Goal: Transaction & Acquisition: Subscribe to service/newsletter

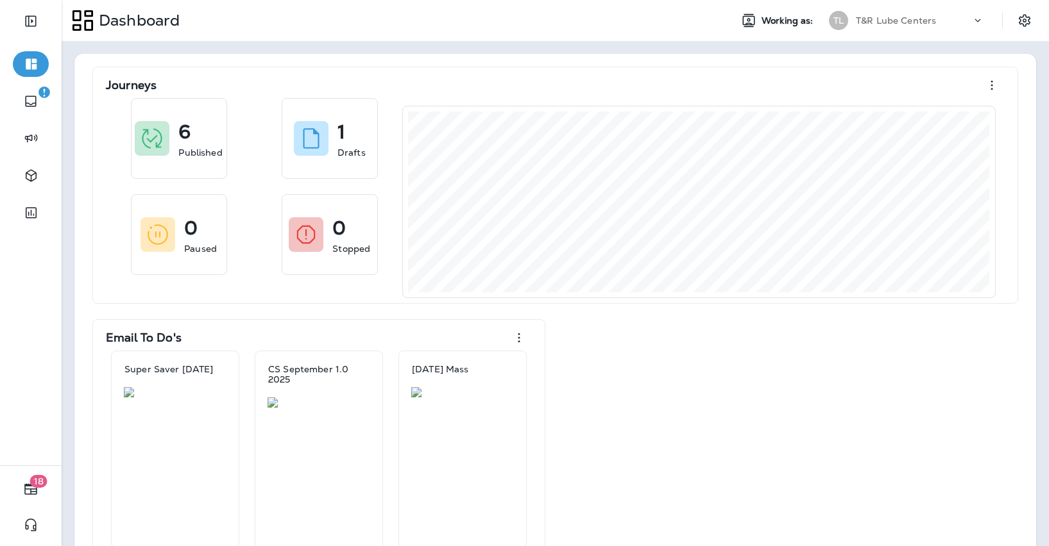
click at [890, 11] on div "T&R Lube Centers" at bounding box center [912, 20] width 115 height 19
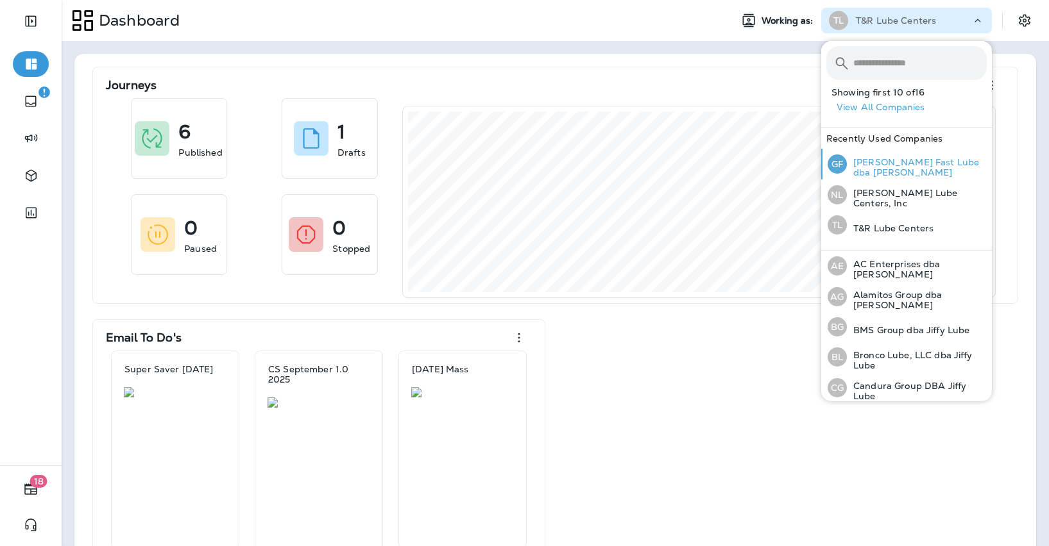
click at [886, 155] on div "[PERSON_NAME] Fast Lube dba Jiffy Lube" at bounding box center [906, 164] width 169 height 31
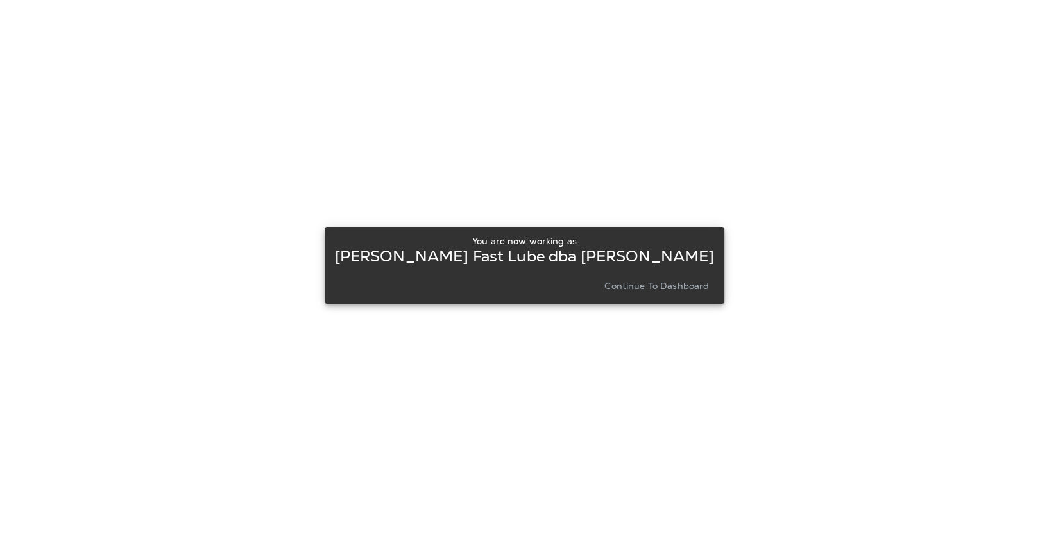
click at [618, 281] on p "Continue to Dashboard" at bounding box center [656, 286] width 105 height 10
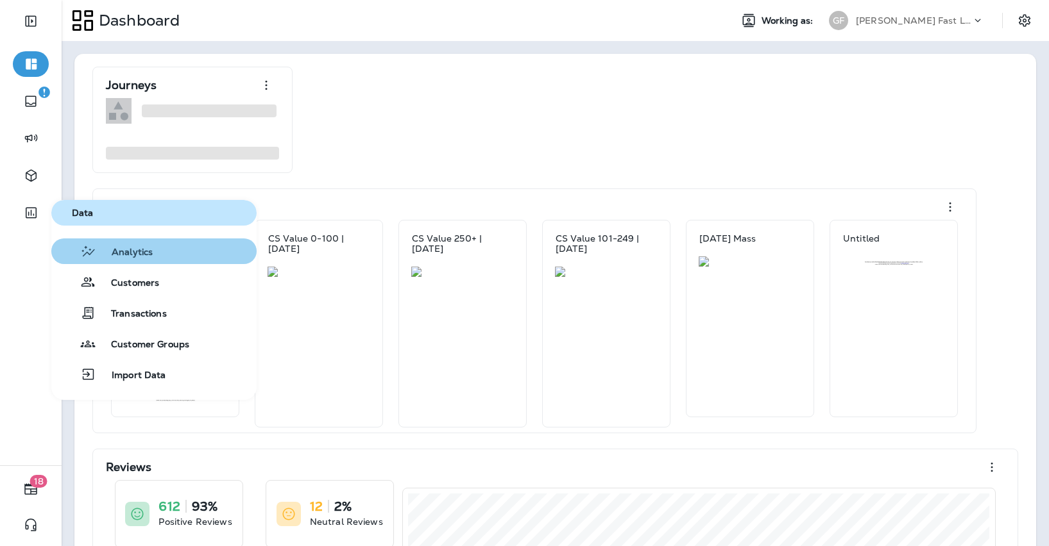
click at [112, 242] on button "Analytics" at bounding box center [153, 252] width 205 height 26
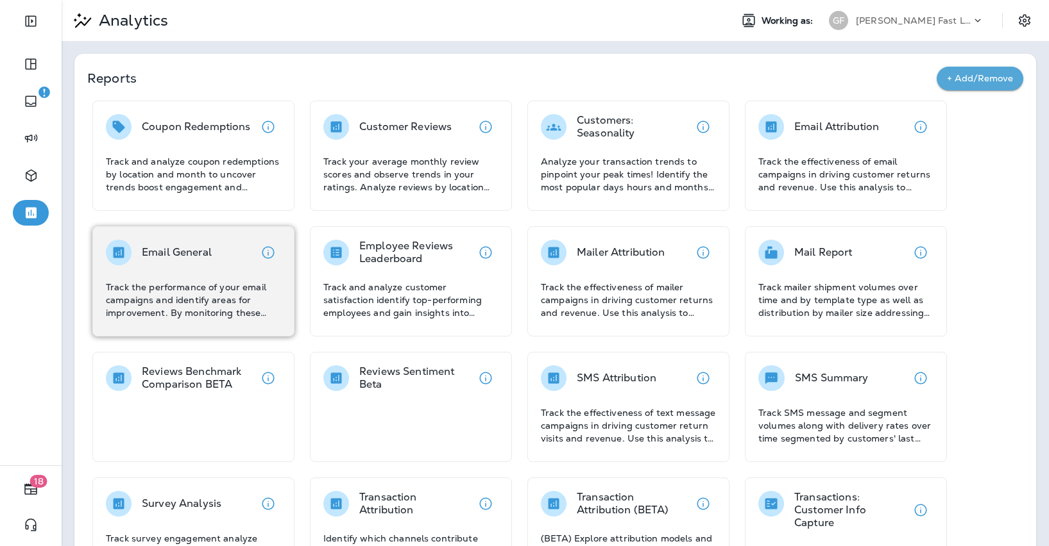
click at [203, 259] on div "Email General" at bounding box center [177, 253] width 70 height 26
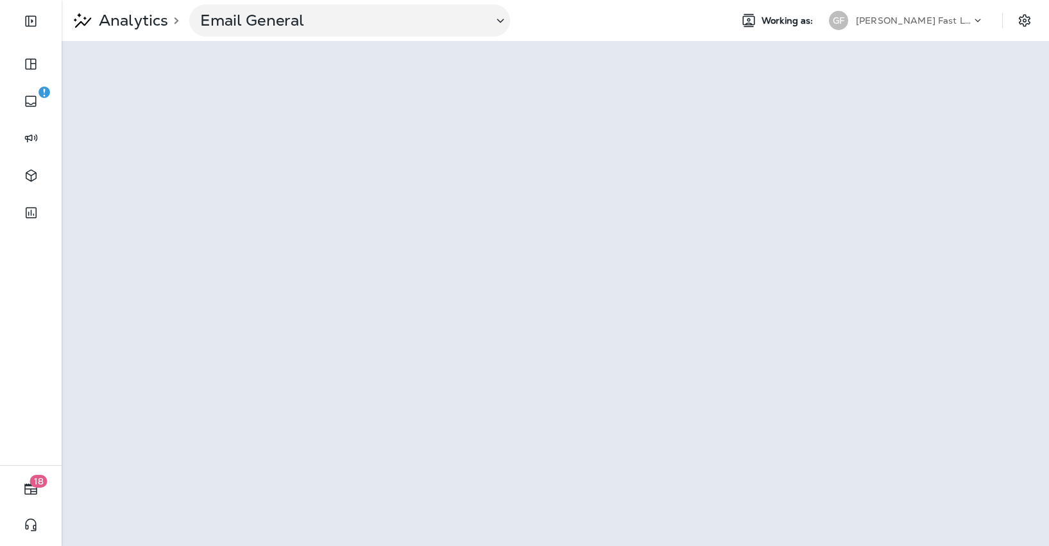
click at [913, 21] on p "[PERSON_NAME] Fast Lube dba [PERSON_NAME]" at bounding box center [912, 20] width 115 height 10
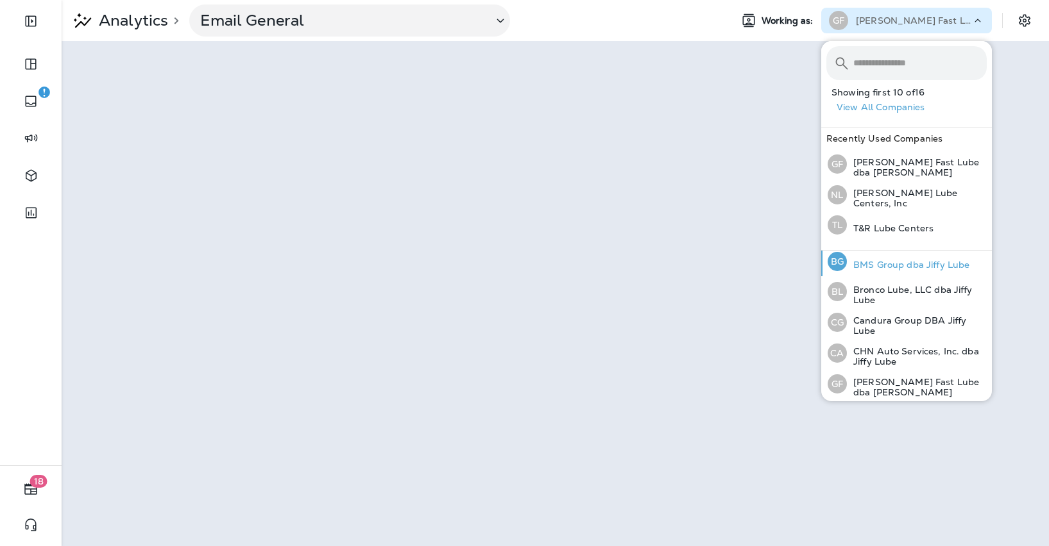
scroll to position [78, 0]
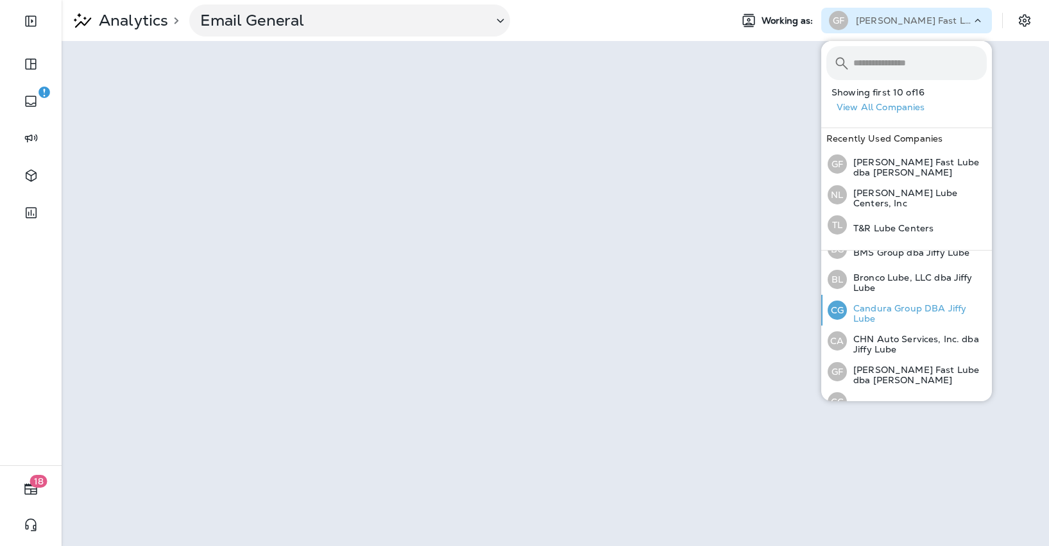
click at [876, 313] on p "Candura Group DBA Jiffy Lube" at bounding box center [917, 313] width 140 height 21
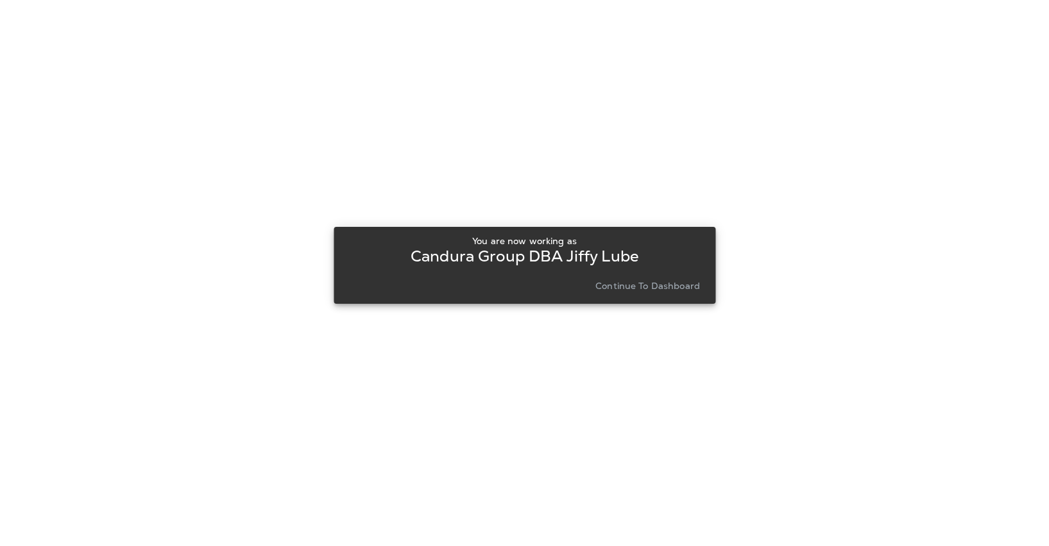
click at [680, 281] on p "Continue to Dashboard" at bounding box center [647, 286] width 105 height 10
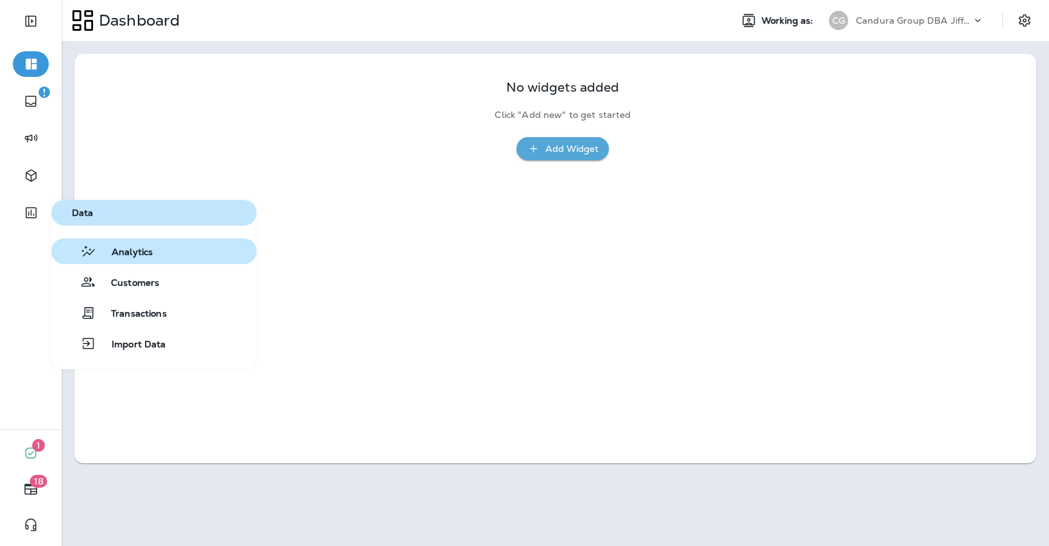
click at [115, 260] on button "Analytics" at bounding box center [153, 252] width 205 height 26
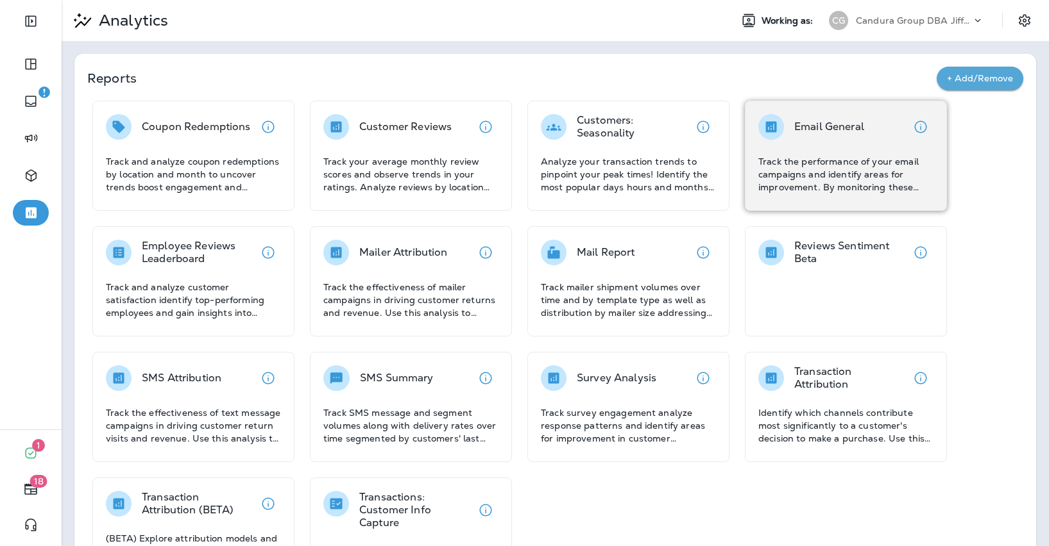
click at [813, 171] on p "Track the performance of your email campaigns and identify areas for improvemen…" at bounding box center [845, 174] width 175 height 38
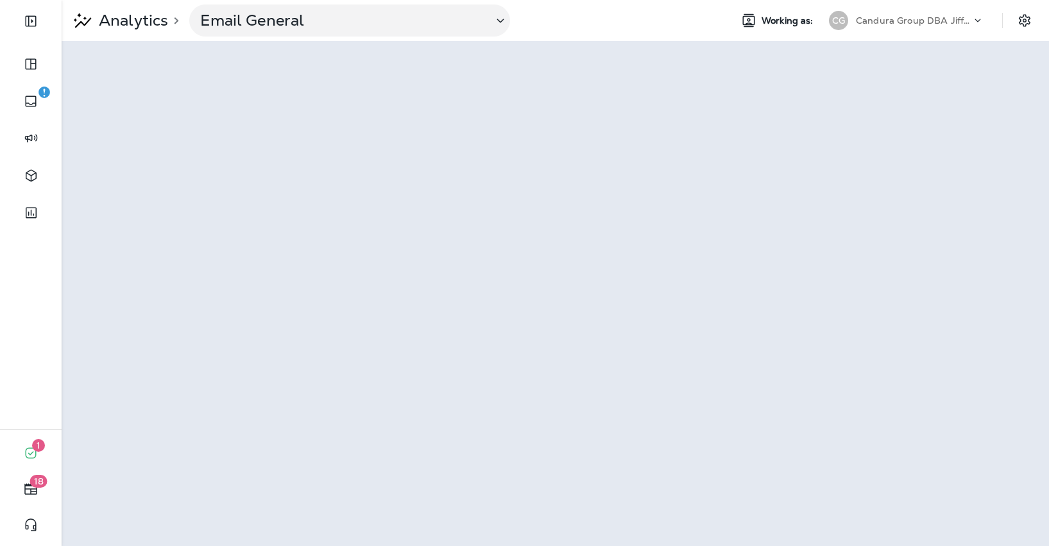
click at [908, 22] on p "Candura Group DBA Jiffy Lube" at bounding box center [912, 20] width 115 height 10
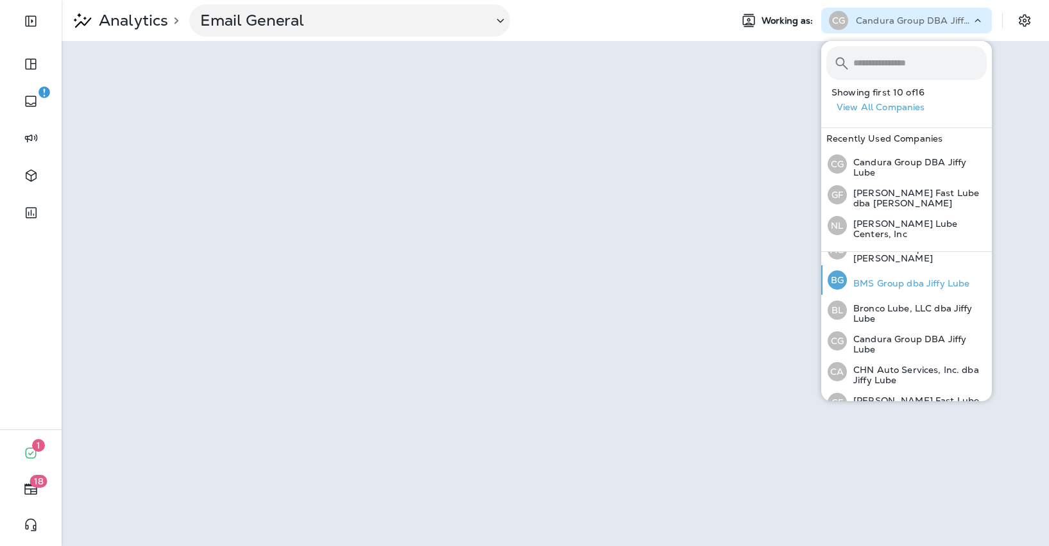
scroll to position [49, 0]
click at [890, 284] on div "BG BMS Group dba Jiffy Lube" at bounding box center [898, 278] width 152 height 29
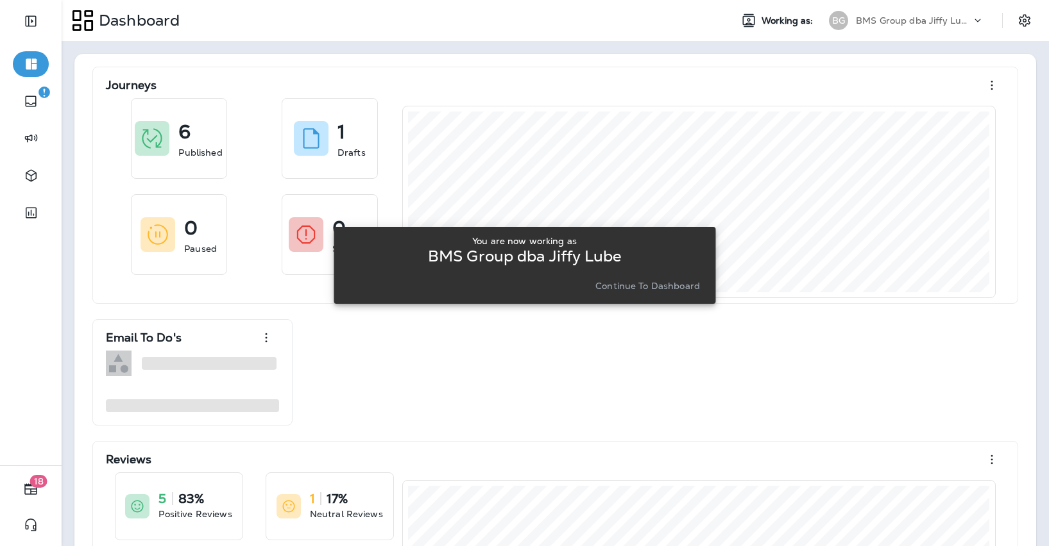
click at [645, 291] on p "Continue to Dashboard" at bounding box center [647, 286] width 105 height 10
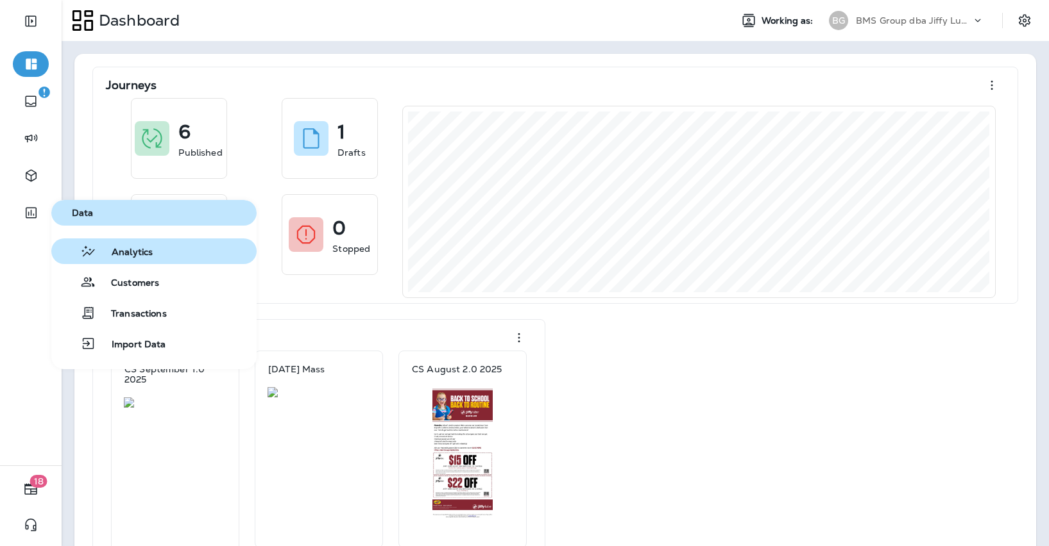
click at [133, 257] on span "Analytics" at bounding box center [124, 253] width 56 height 12
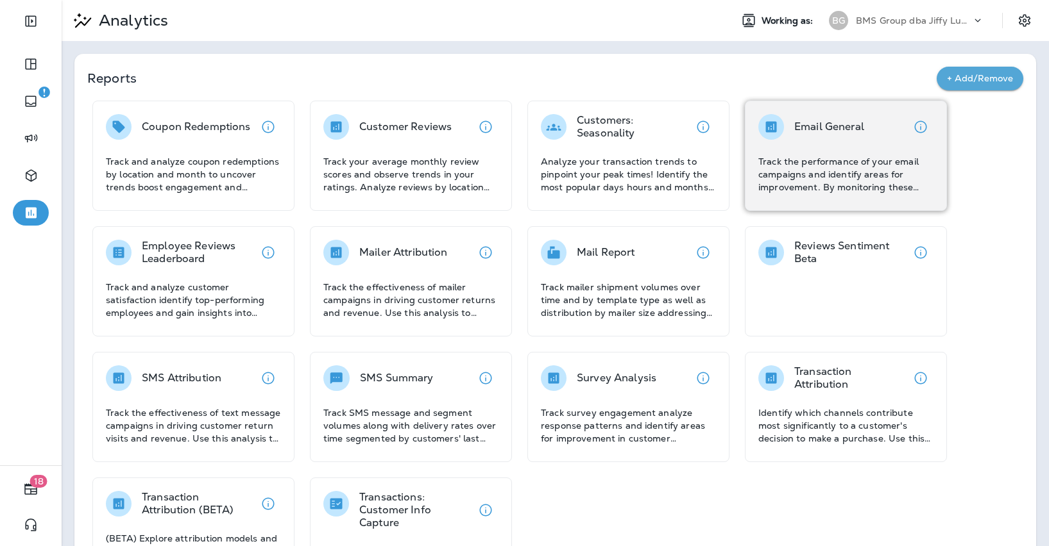
click at [792, 181] on p "Track the performance of your email campaigns and identify areas for improvemen…" at bounding box center [845, 174] width 175 height 38
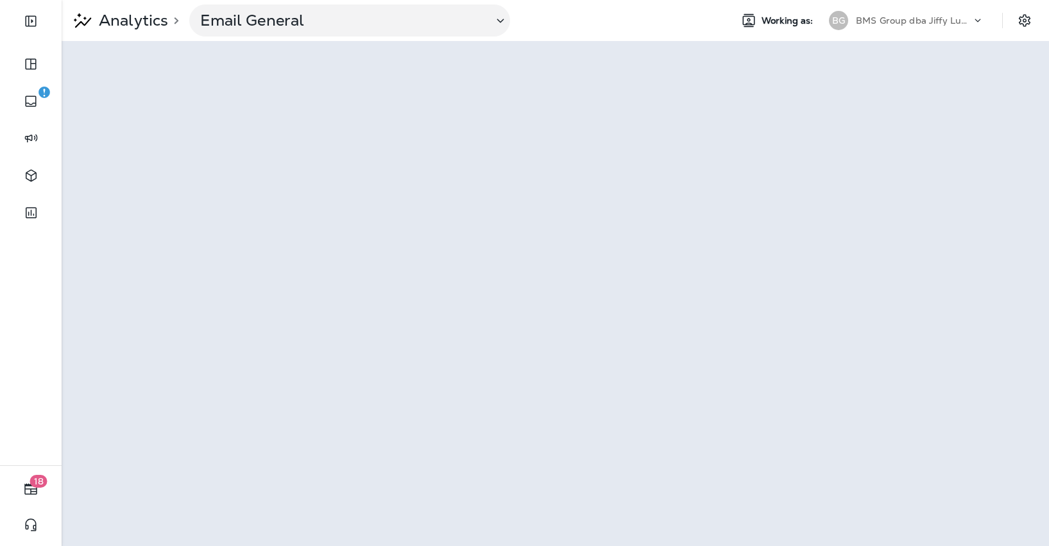
click at [927, 6] on div "Analytics > Email General Working as: BG BMS Group dba [PERSON_NAME]" at bounding box center [555, 20] width 987 height 41
click at [921, 22] on p "BMS Group dba Jiffy Lube" at bounding box center [912, 20] width 115 height 10
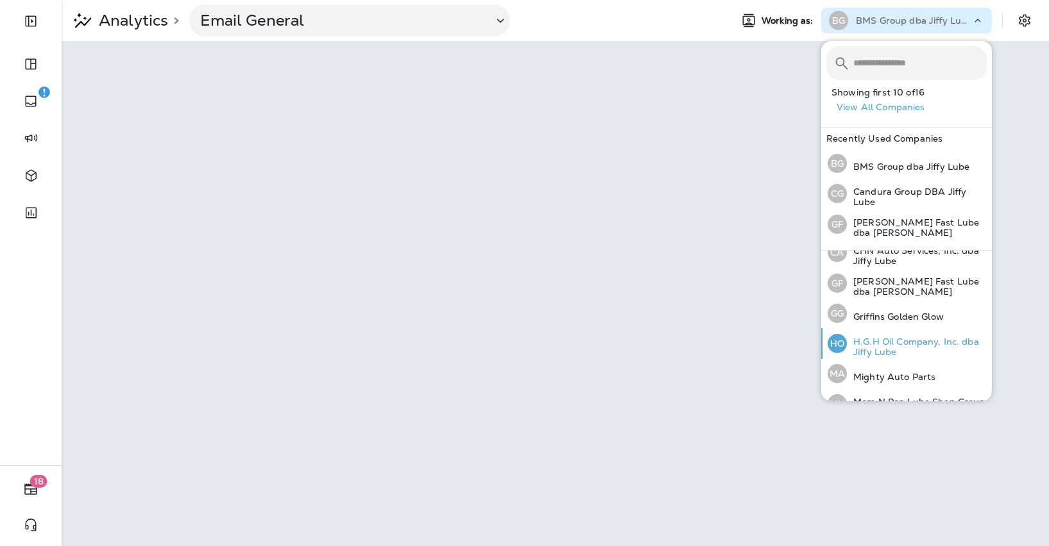
scroll to position [213, 0]
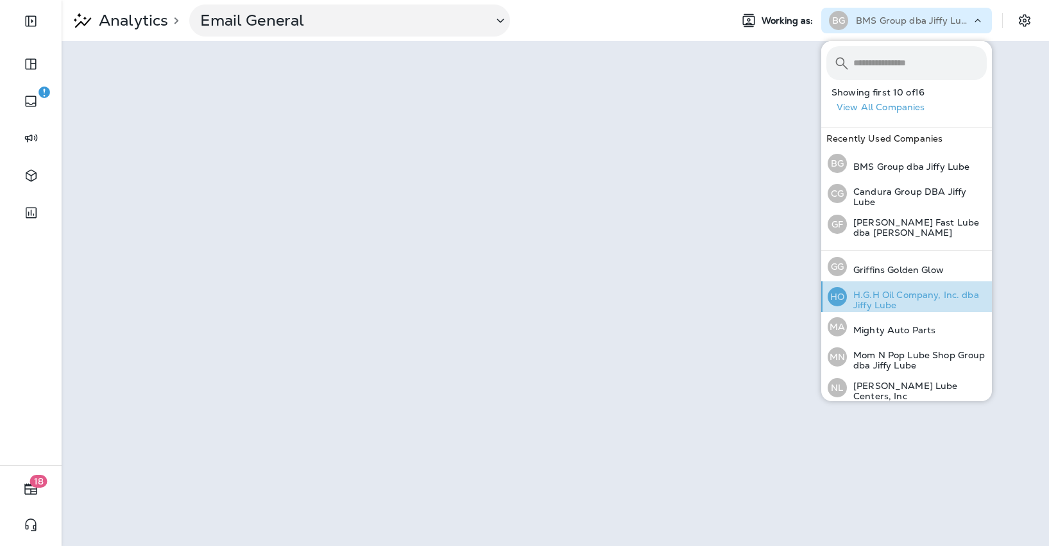
click at [889, 290] on p "H.G.H Oil Company, Inc. dba Jiffy Lube" at bounding box center [917, 300] width 140 height 21
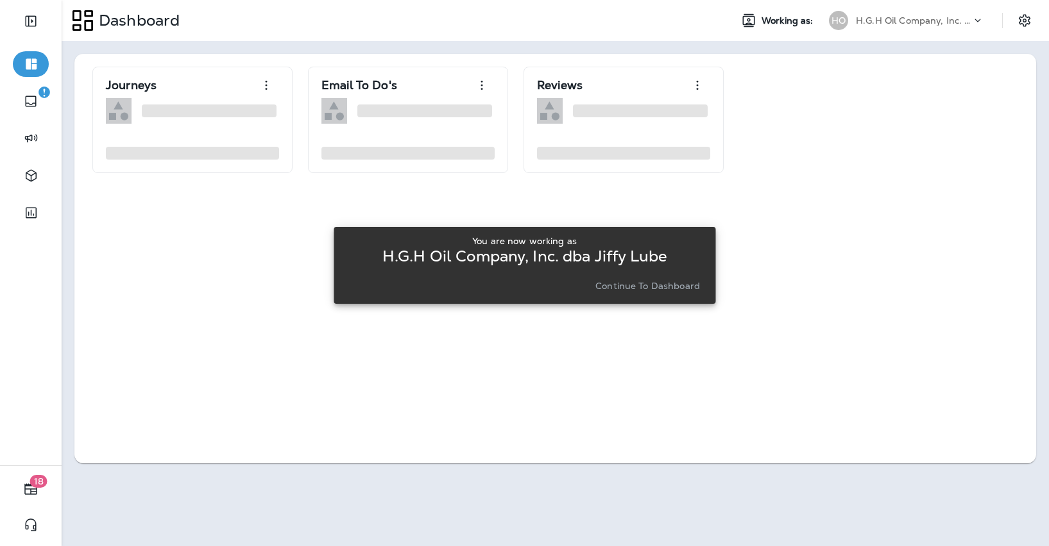
click at [621, 294] on button "Continue to Dashboard" at bounding box center [647, 286] width 115 height 18
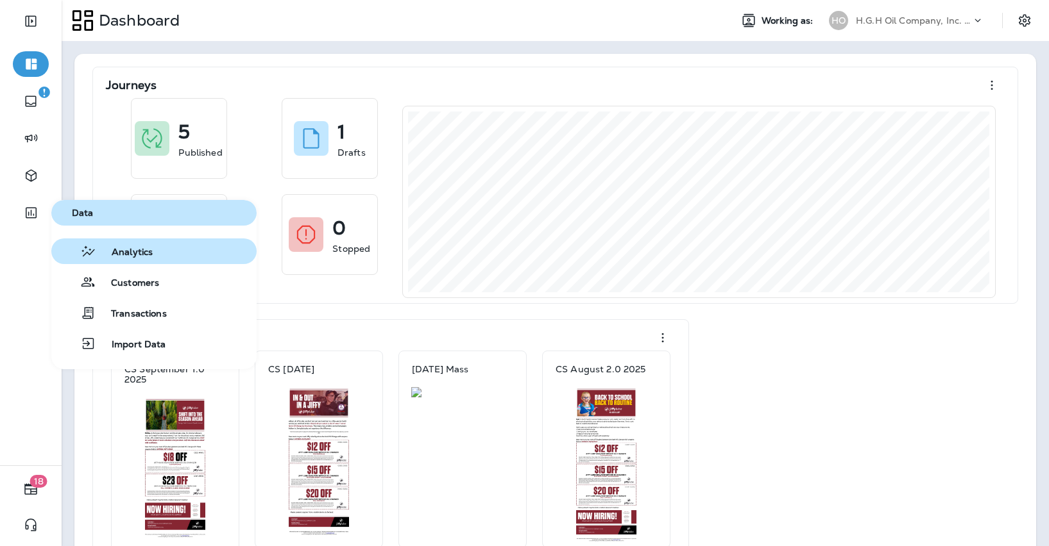
click at [128, 248] on span "Analytics" at bounding box center [124, 253] width 56 height 12
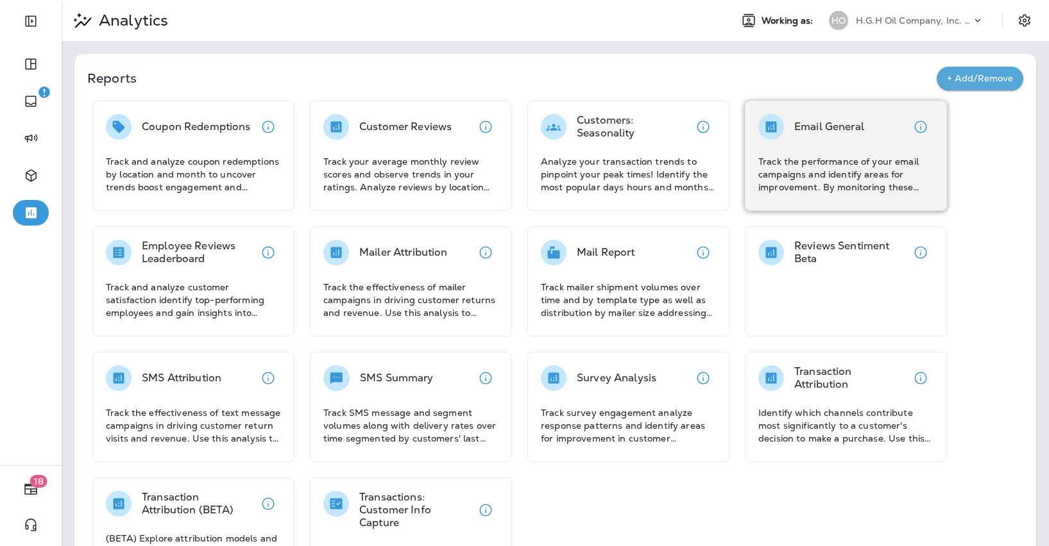
click at [897, 184] on p "Track the performance of your email campaigns and identify areas for improvemen…" at bounding box center [845, 174] width 175 height 38
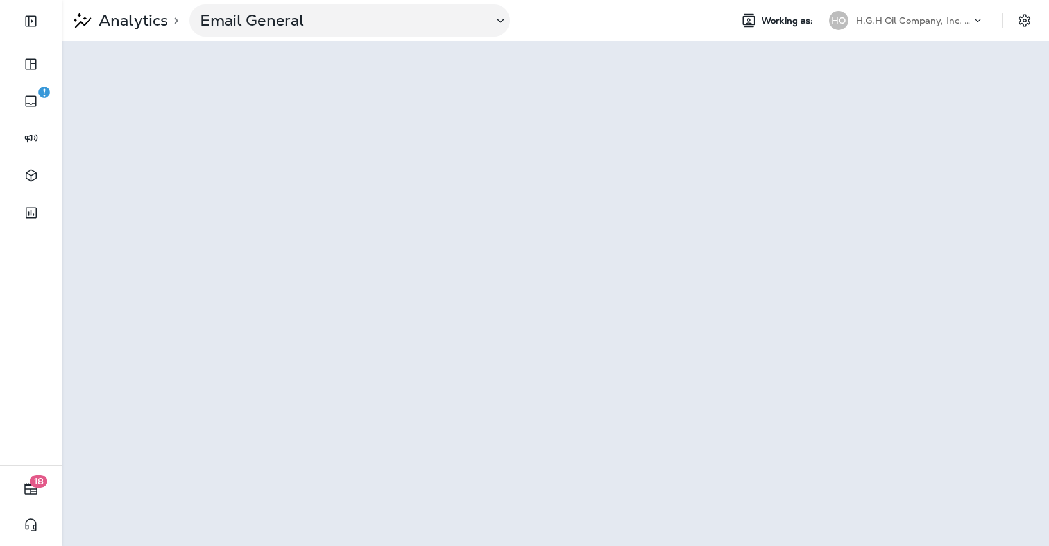
click at [894, 15] on p "H.G.H Oil Company, Inc. dba Jiffy Lube" at bounding box center [912, 20] width 115 height 10
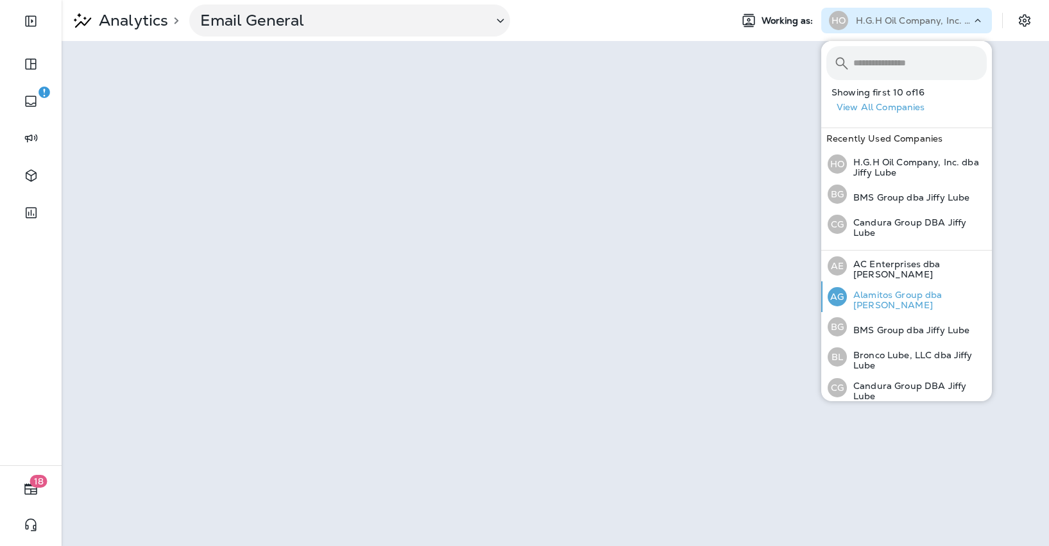
scroll to position [336, 0]
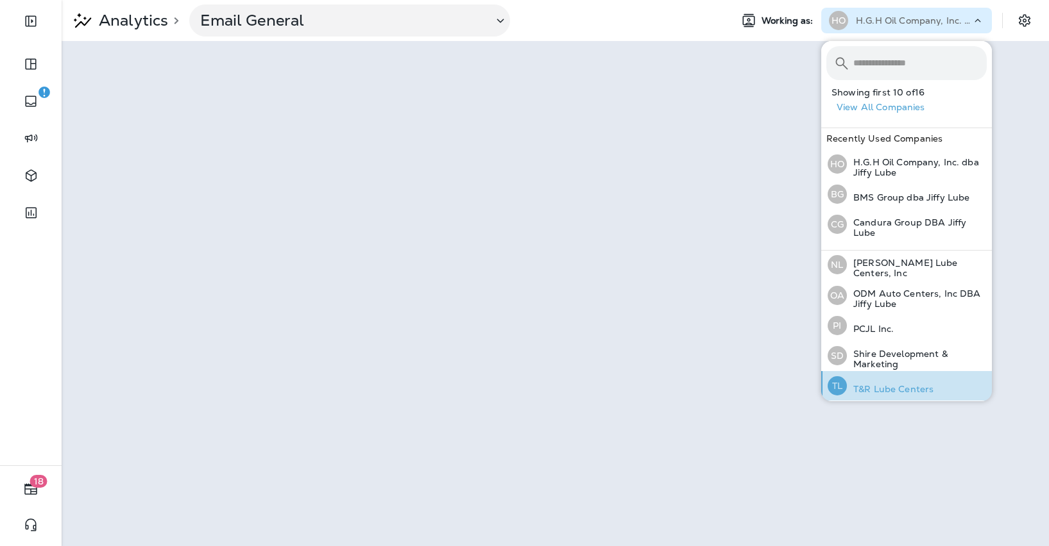
click at [882, 377] on div "TL T&R Lube Centers" at bounding box center [880, 385] width 116 height 29
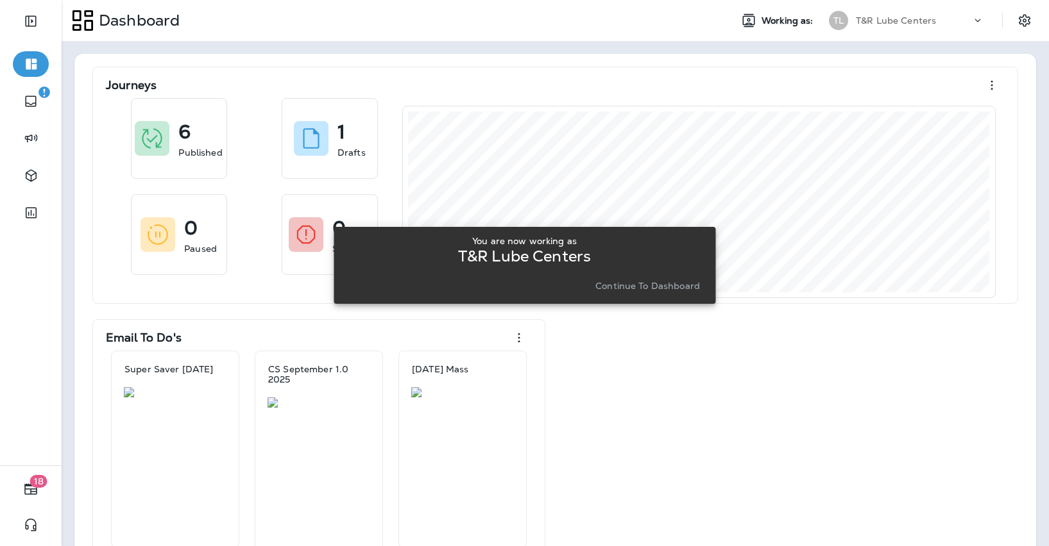
click at [591, 286] on button "Continue to Dashboard" at bounding box center [647, 286] width 115 height 18
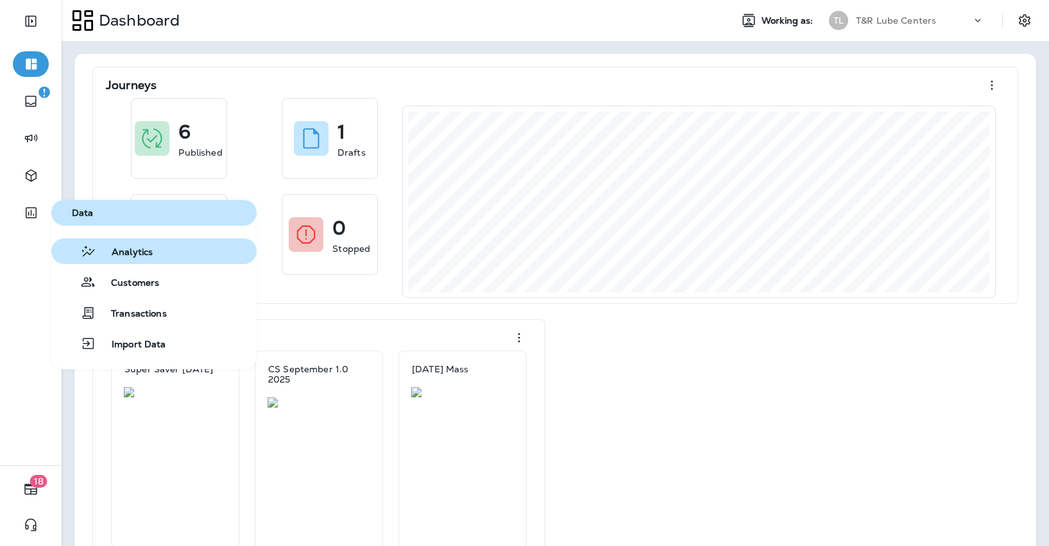
click at [122, 245] on div "Analytics" at bounding box center [104, 251] width 96 height 15
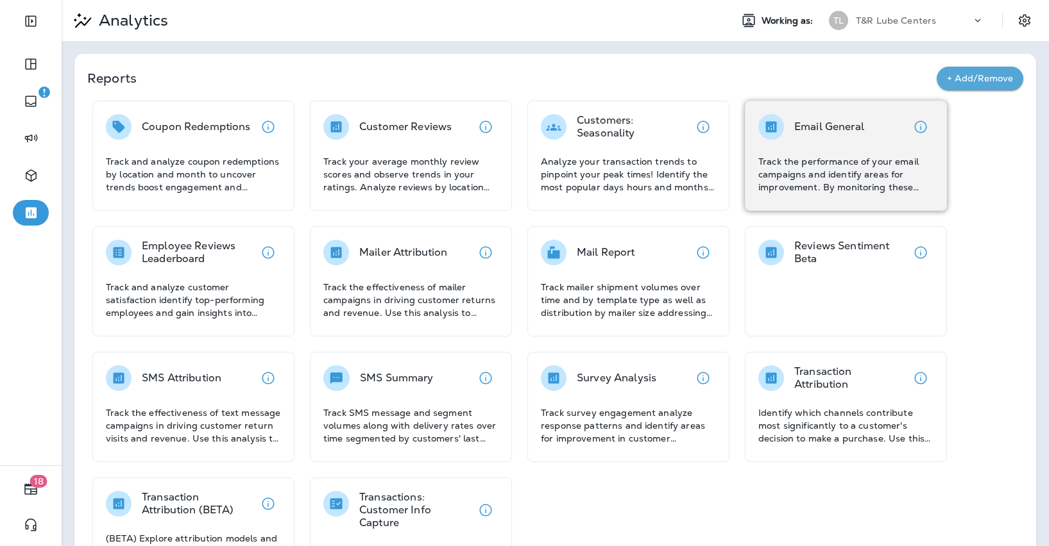
click at [796, 166] on p "Track the performance of your email campaigns and identify areas for improvemen…" at bounding box center [845, 174] width 175 height 38
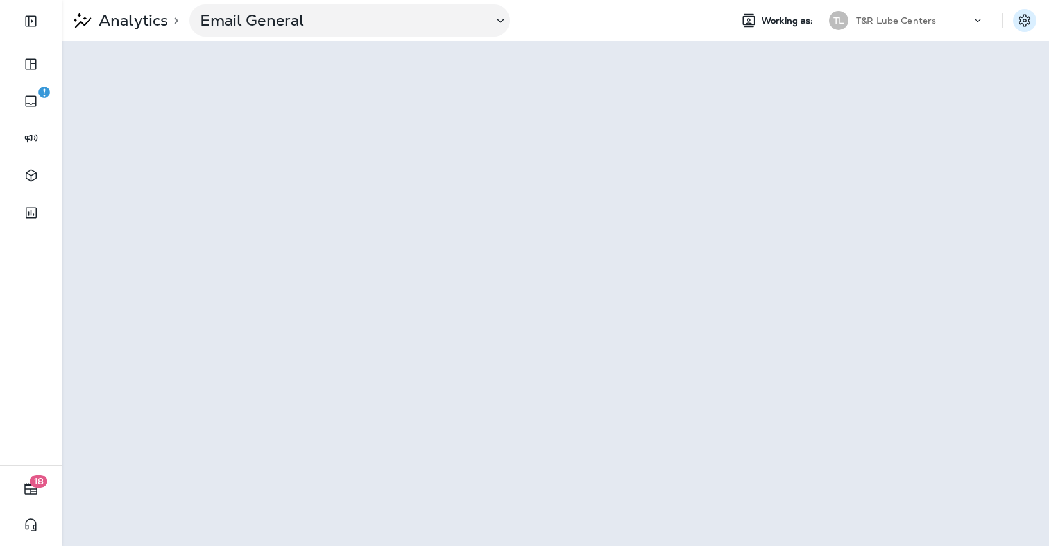
click at [1024, 22] on icon "Settings" at bounding box center [1024, 20] width 12 height 12
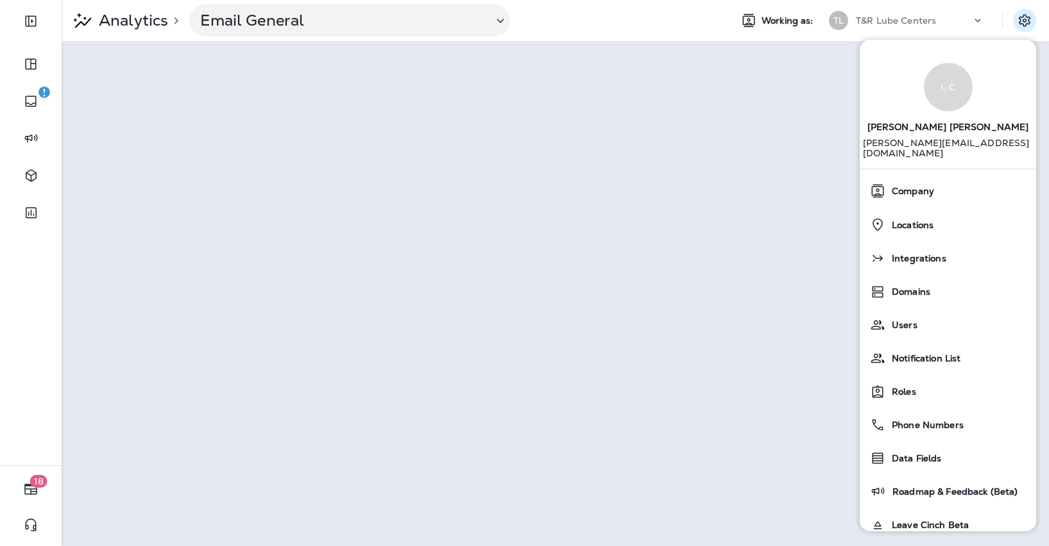
click at [948, 11] on div "T&R Lube Centers" at bounding box center [912, 20] width 115 height 19
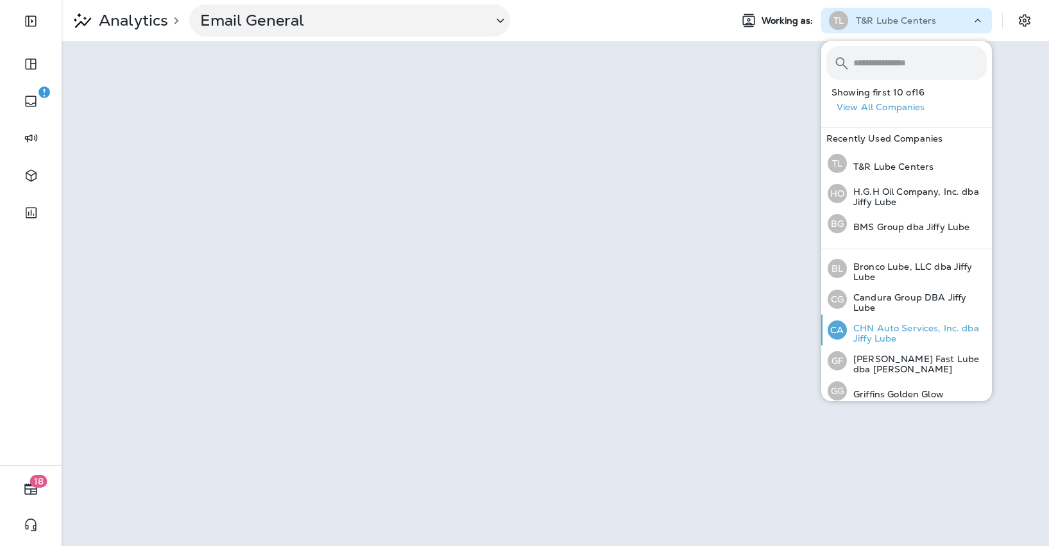
scroll to position [92, 0]
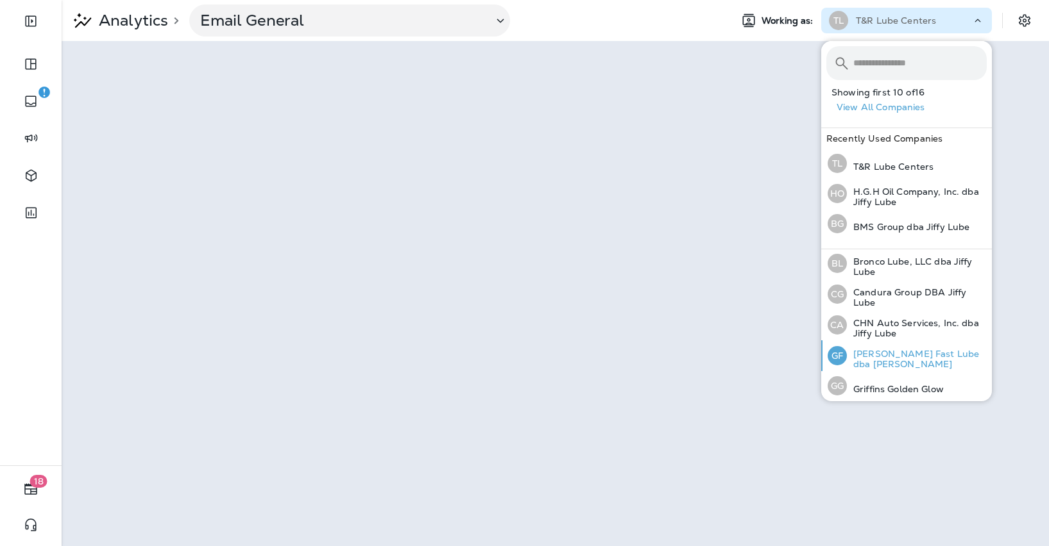
click at [893, 350] on p "[PERSON_NAME] Fast Lube dba [PERSON_NAME]" at bounding box center [917, 359] width 140 height 21
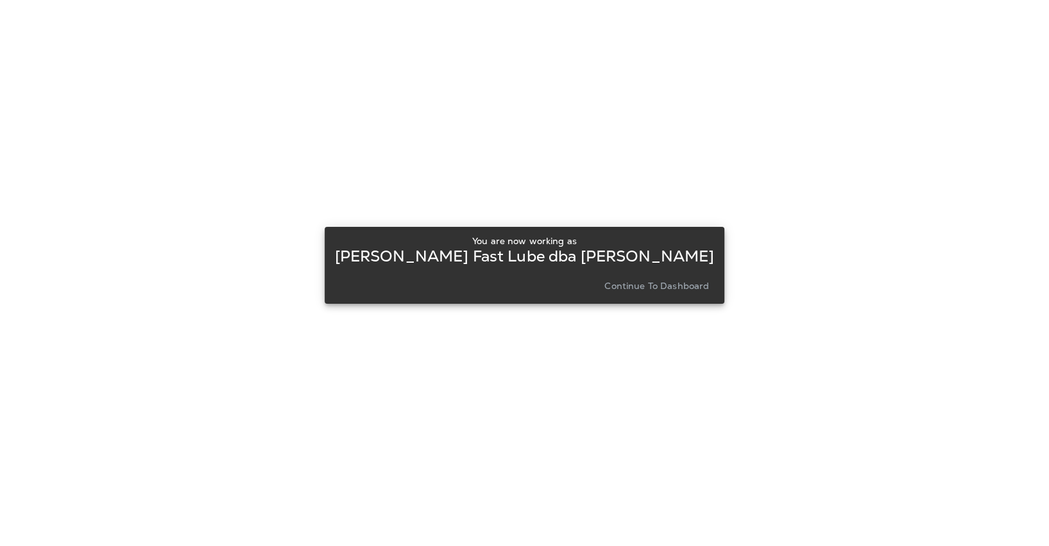
click at [682, 292] on button "Continue to Dashboard" at bounding box center [656, 286] width 115 height 18
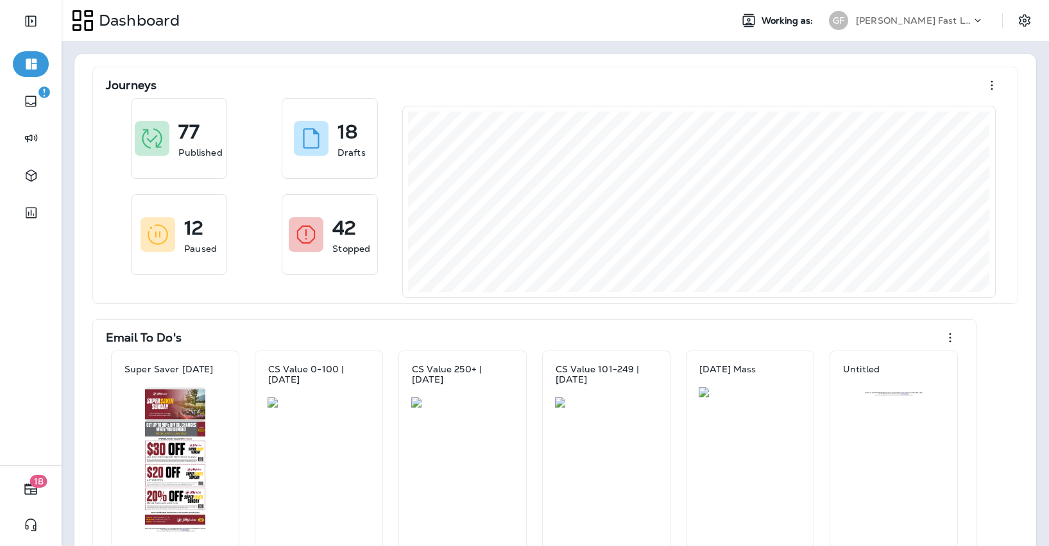
click at [1011, 18] on div "Working as: [PERSON_NAME] Fast Lube dba [PERSON_NAME]" at bounding box center [884, 21] width 328 height 26
click at [1027, 21] on icon "Settings" at bounding box center [1023, 20] width 15 height 15
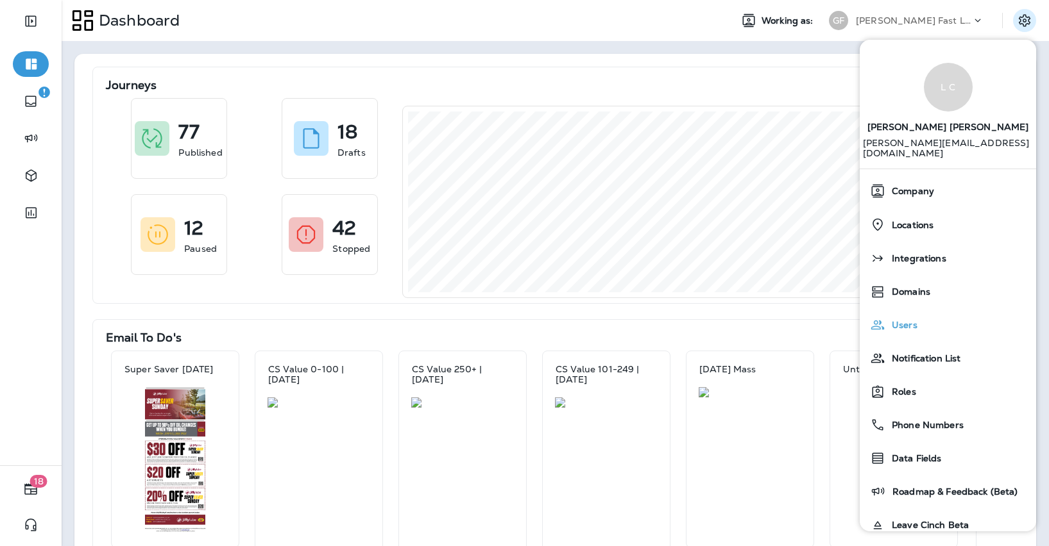
click at [933, 323] on div "Users" at bounding box center [947, 325] width 166 height 26
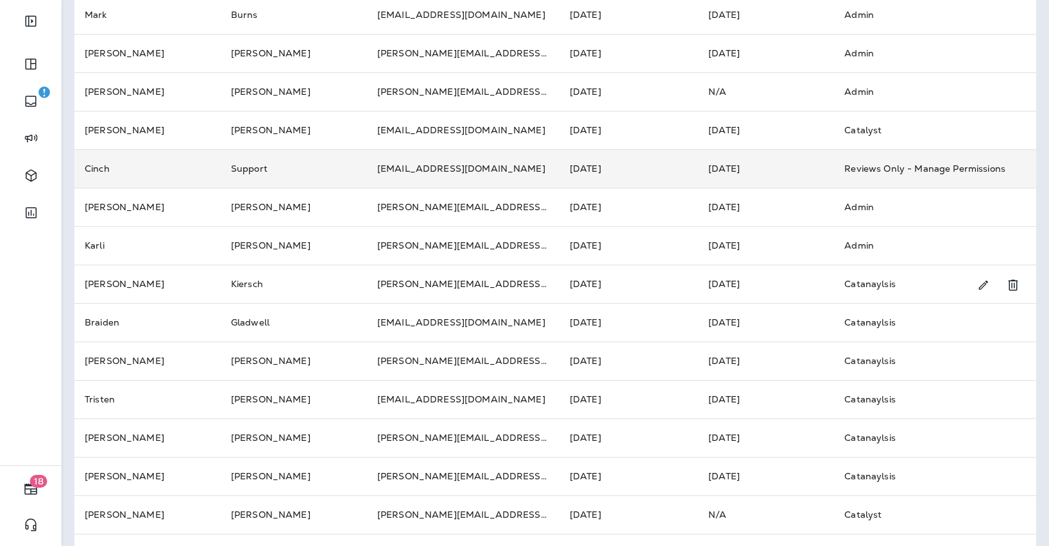
scroll to position [221, 0]
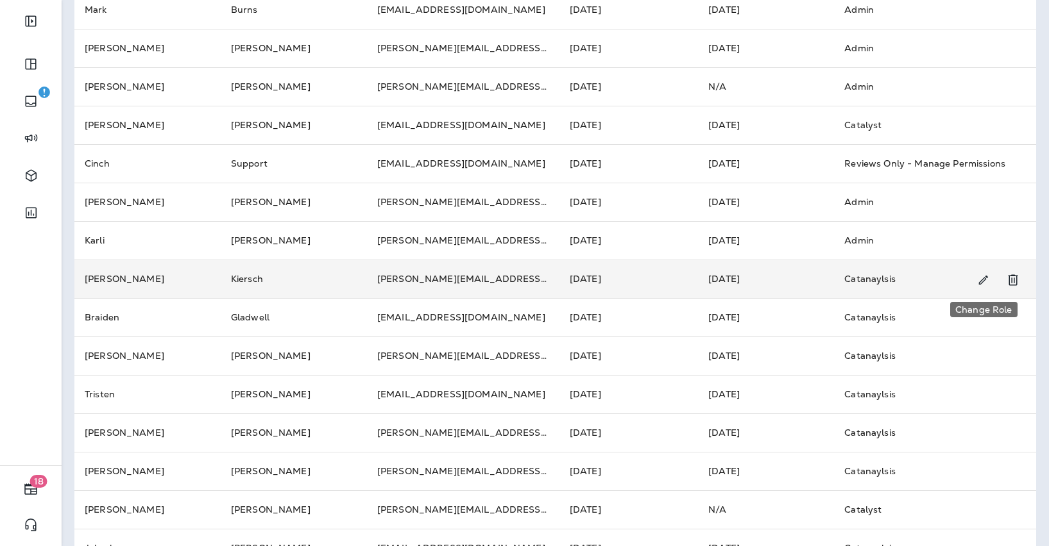
click at [989, 280] on icon "Change Role" at bounding box center [982, 280] width 13 height 13
select select "*****"
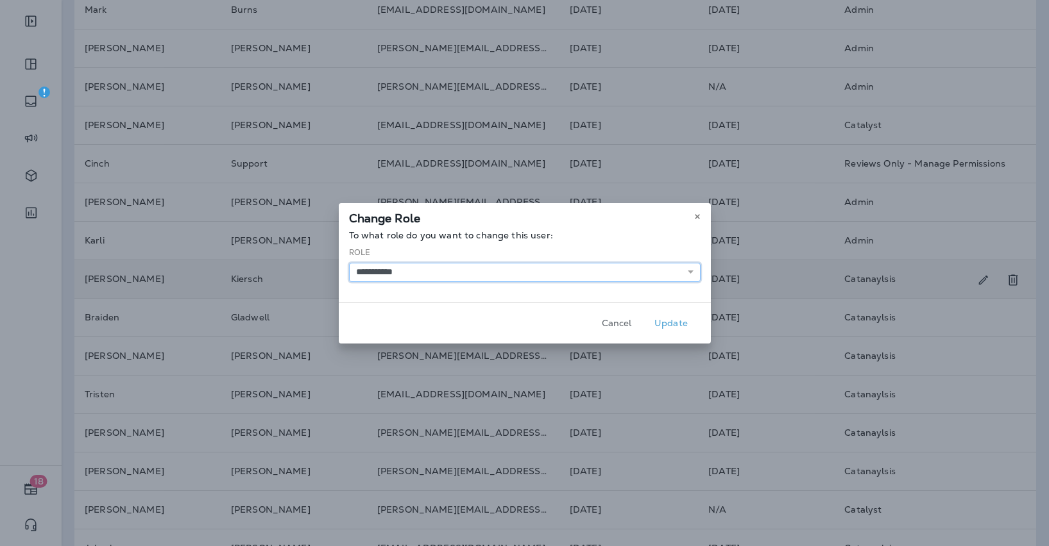
click at [571, 276] on select "**********" at bounding box center [524, 272] width 351 height 19
click at [696, 216] on use at bounding box center [697, 216] width 4 height 5
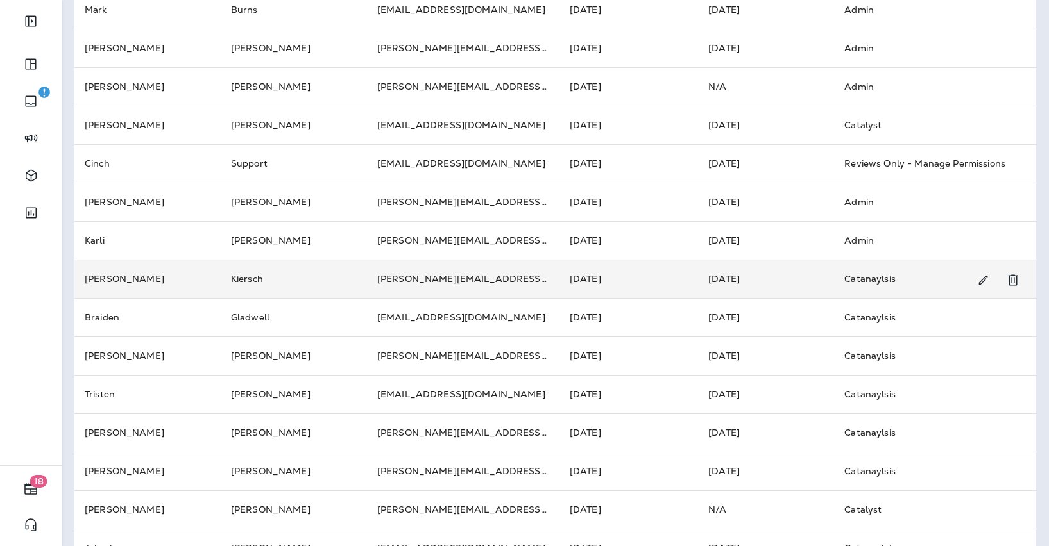
scroll to position [239, 0]
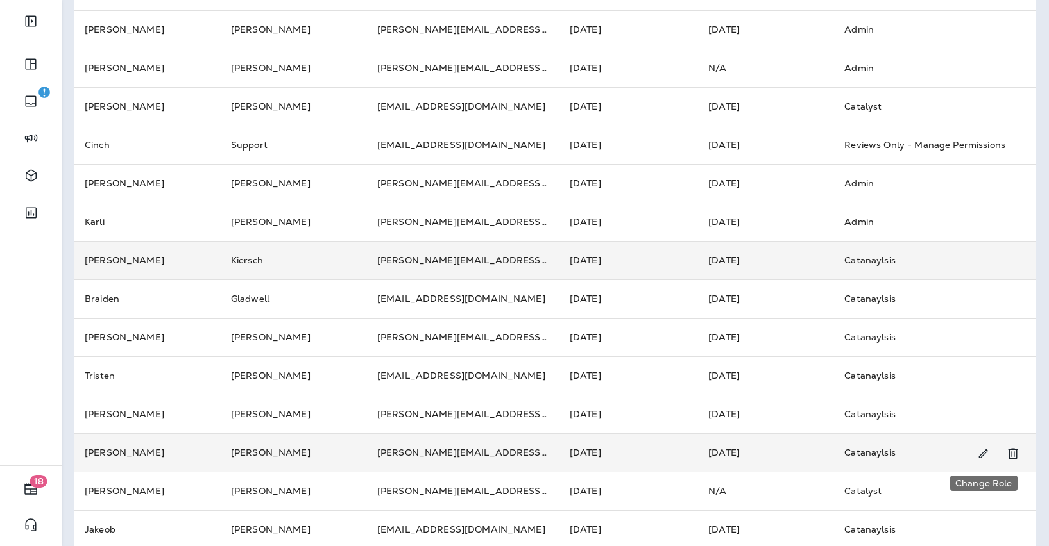
click at [987, 454] on icon "Change Role" at bounding box center [982, 454] width 13 height 13
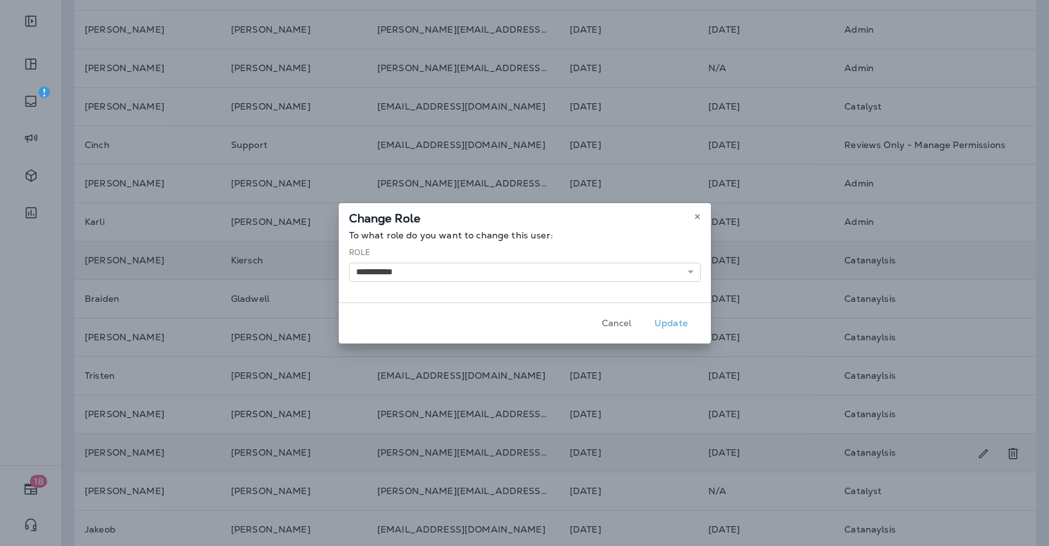
click at [610, 260] on div "**********" at bounding box center [524, 264] width 351 height 35
click at [607, 265] on select "**********" at bounding box center [524, 272] width 351 height 19
click at [349, 263] on select "**********" at bounding box center [524, 272] width 351 height 19
click at [531, 291] on div "**********" at bounding box center [525, 266] width 372 height 72
click at [570, 273] on select "**********" at bounding box center [524, 272] width 351 height 19
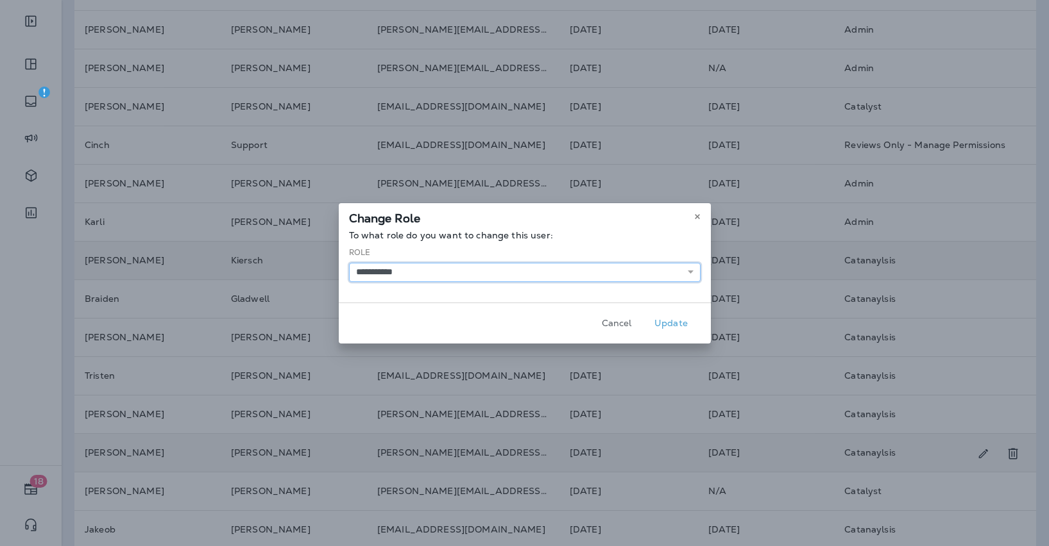
select select "*****"
click at [349, 263] on select "**********" at bounding box center [524, 272] width 351 height 19
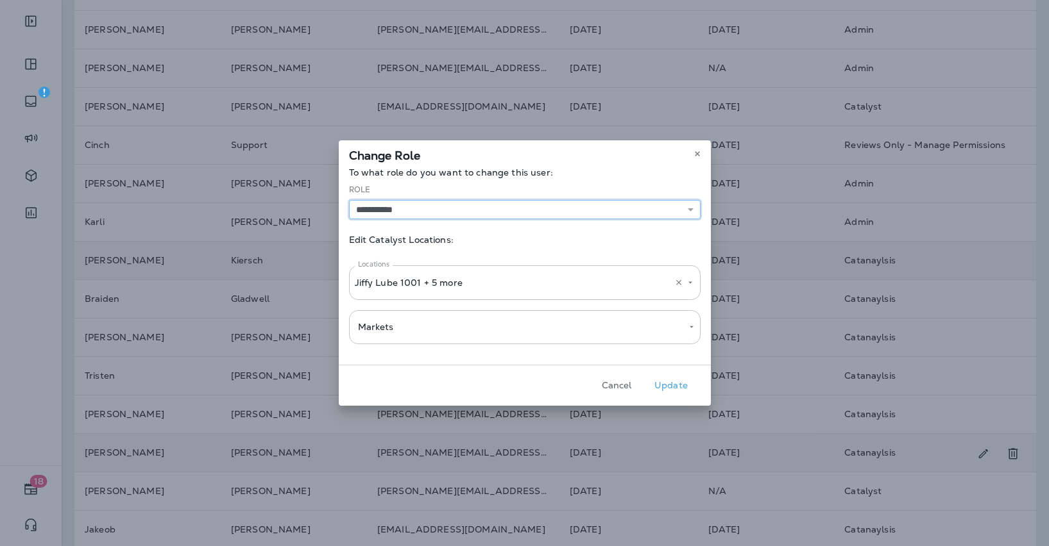
click at [486, 278] on p "Jiffy Lube 1001 + 5 more" at bounding box center [467, 283] width 224 height 10
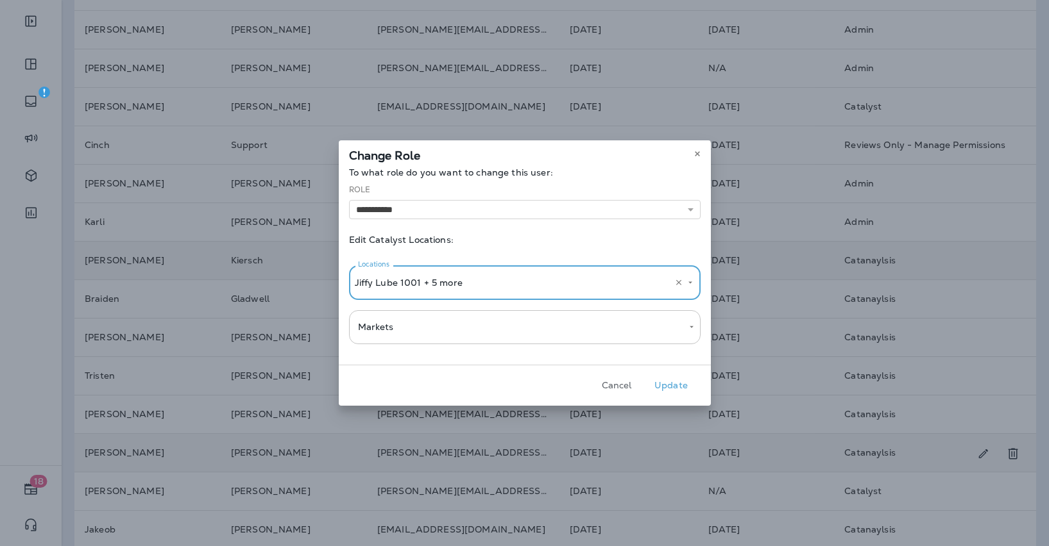
click at [690, 287] on icon "Open" at bounding box center [690, 282] width 9 height 9
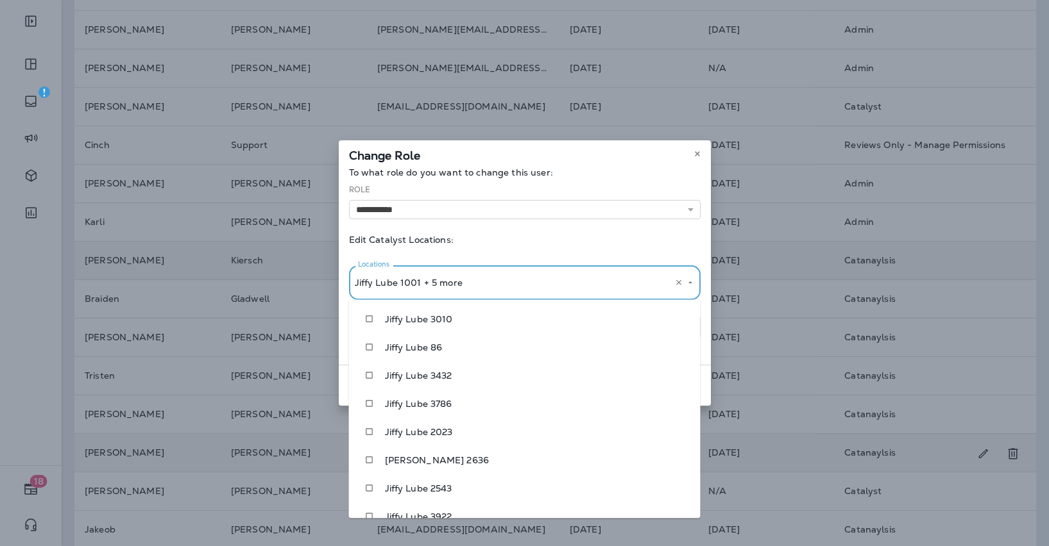
click at [690, 287] on icon "Close" at bounding box center [690, 282] width 9 height 9
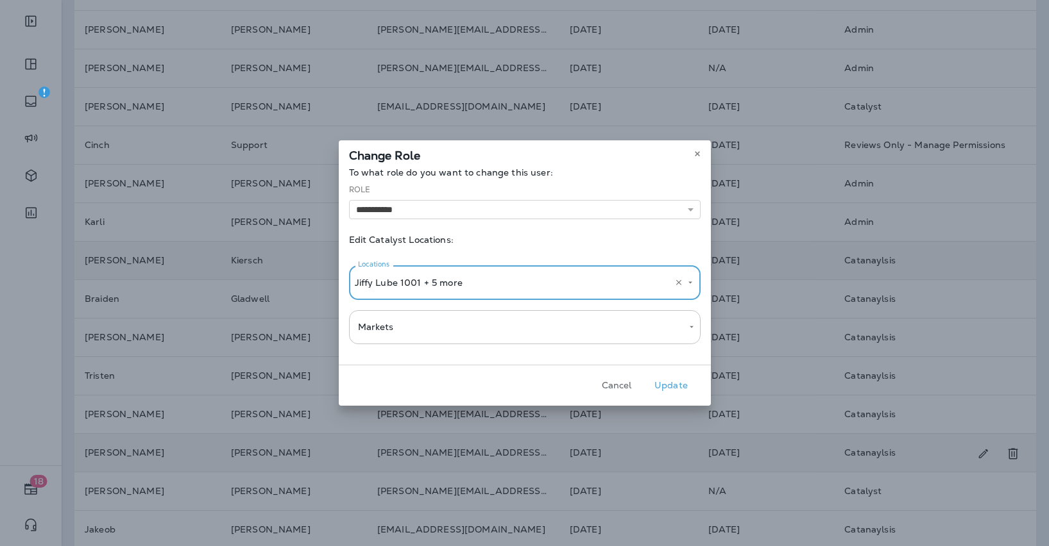
click at [539, 0] on body "18 Users Working as: [PERSON_NAME] Fast Lube dba Jiffy Lube 1 - 20 of 22 New Fi…" at bounding box center [524, 0] width 1049 height 0
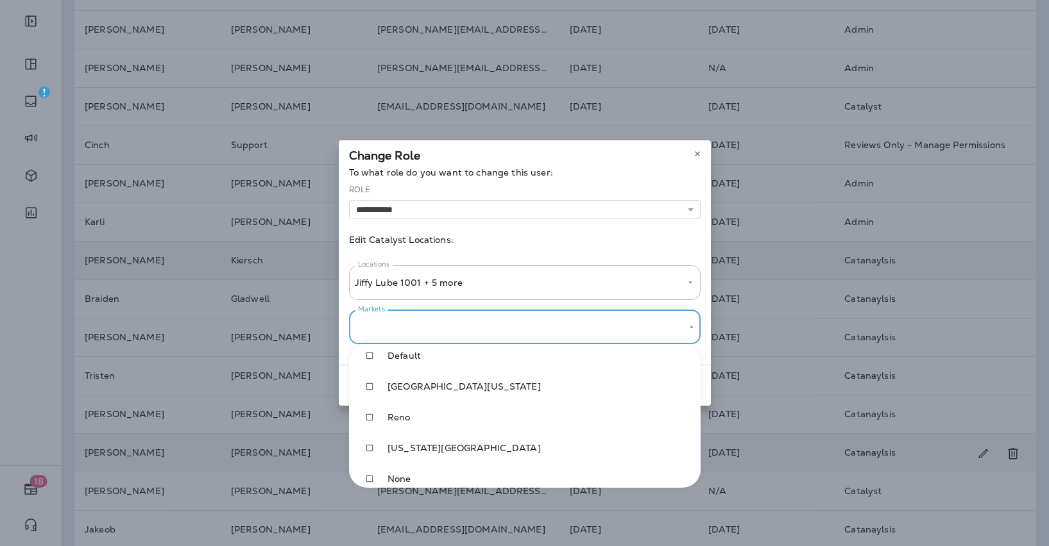
scroll to position [87, 0]
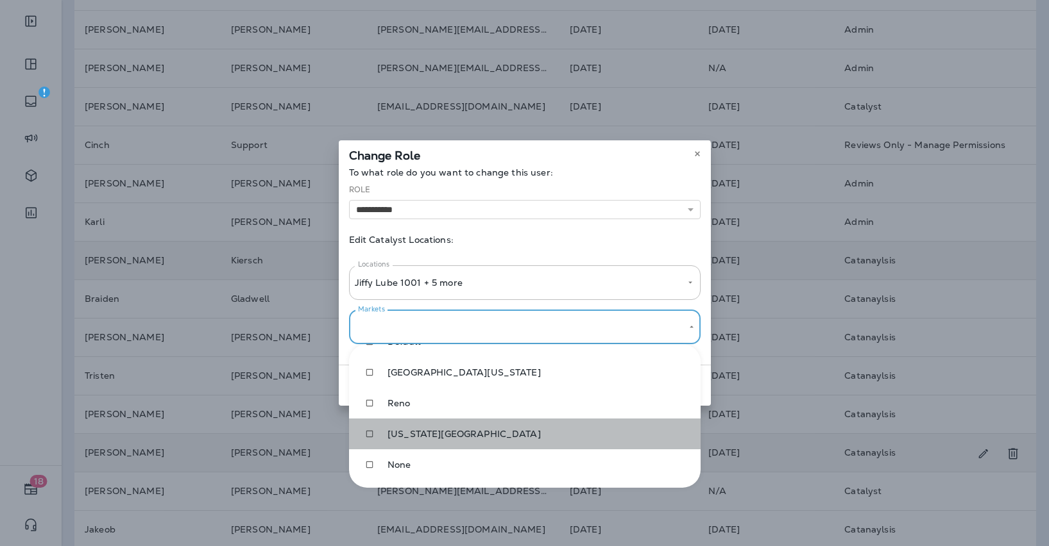
click at [458, 432] on span "[US_STATE][GEOGRAPHIC_DATA]" at bounding box center [538, 434] width 303 height 10
type input "**********"
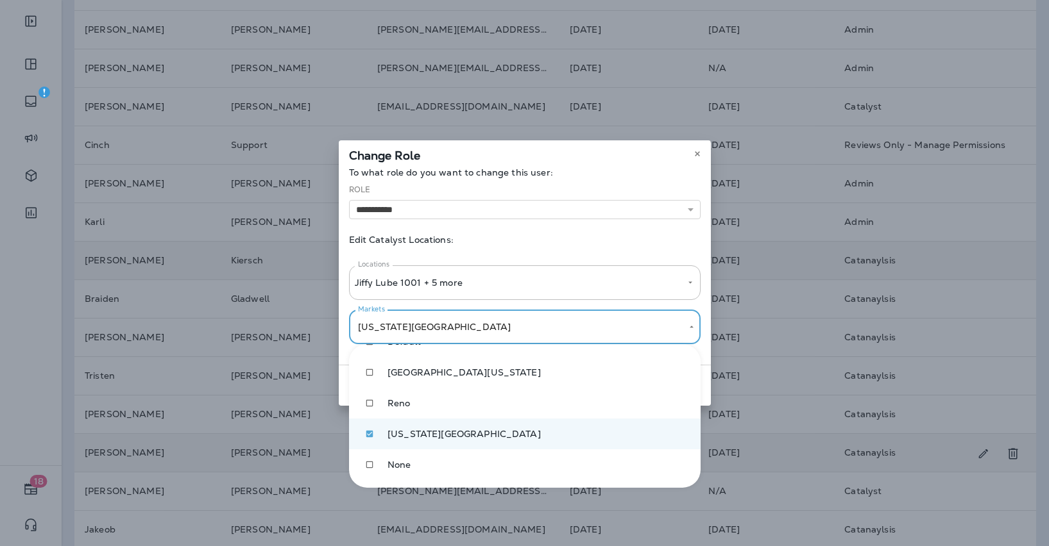
click at [555, 282] on div at bounding box center [524, 273] width 1049 height 546
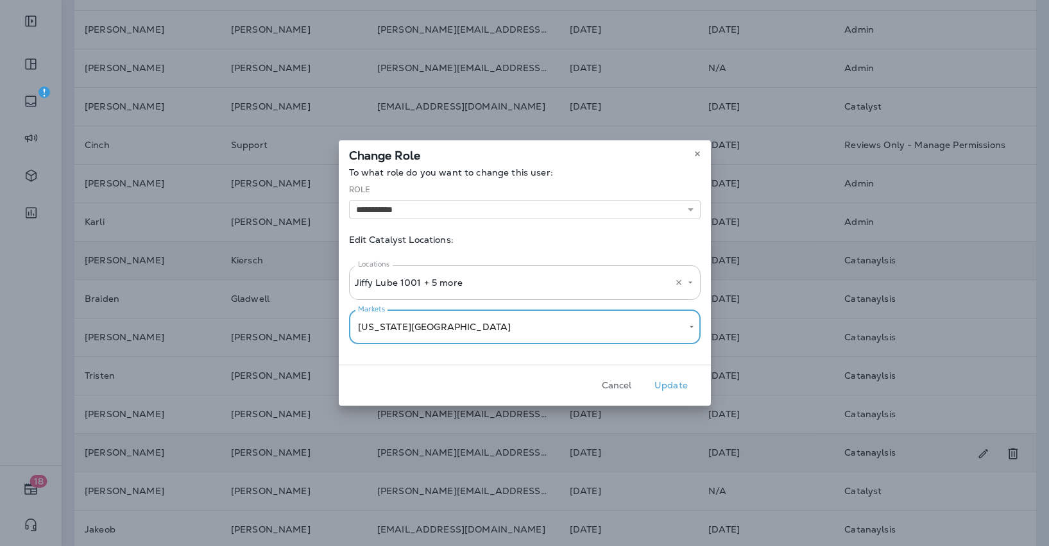
click at [690, 283] on icon "Open" at bounding box center [690, 282] width 9 height 9
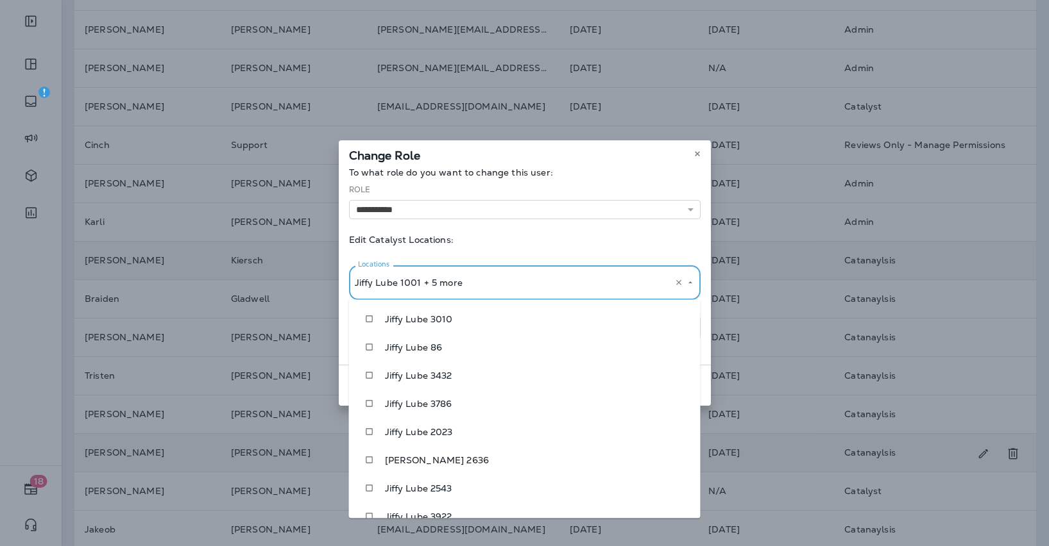
click at [680, 282] on icon "Clear" at bounding box center [678, 282] width 9 height 9
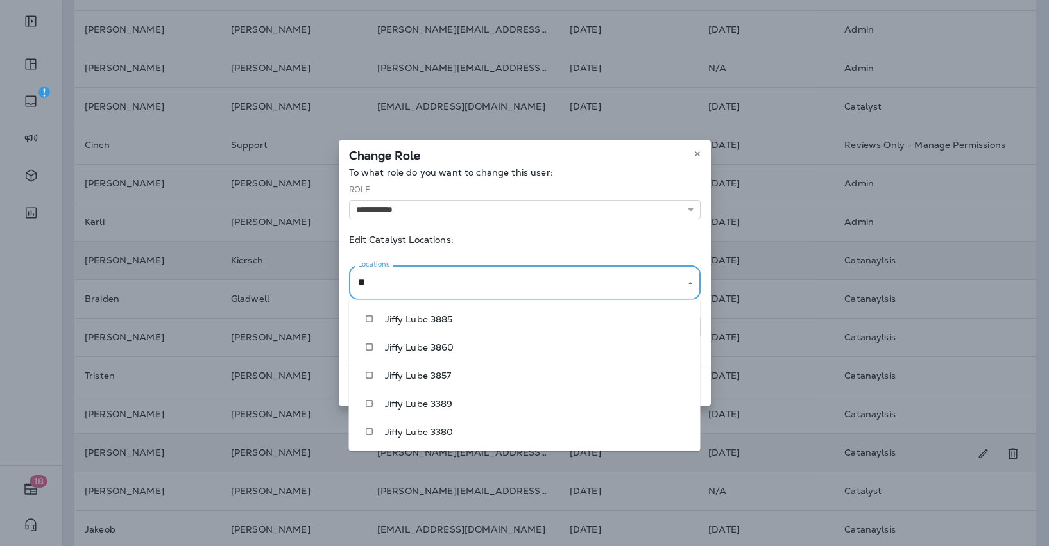
type input "***"
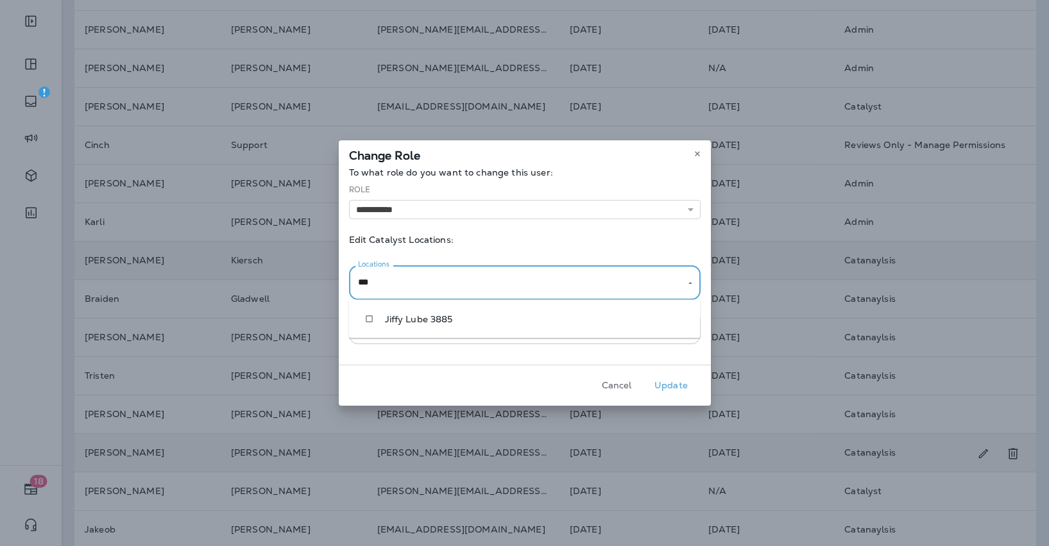
click at [437, 314] on li "Jiffy Lube 3885" at bounding box center [524, 319] width 351 height 28
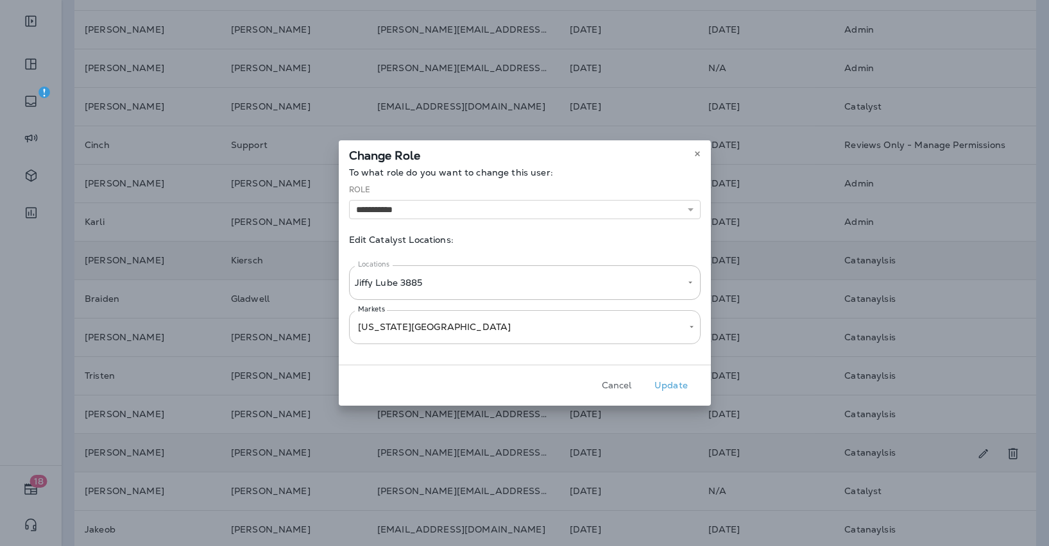
click at [566, 234] on div "**********" at bounding box center [524, 292] width 351 height 124
click at [667, 388] on button "Update" at bounding box center [671, 386] width 48 height 20
click at [834, 183] on div "**********" at bounding box center [524, 273] width 1049 height 546
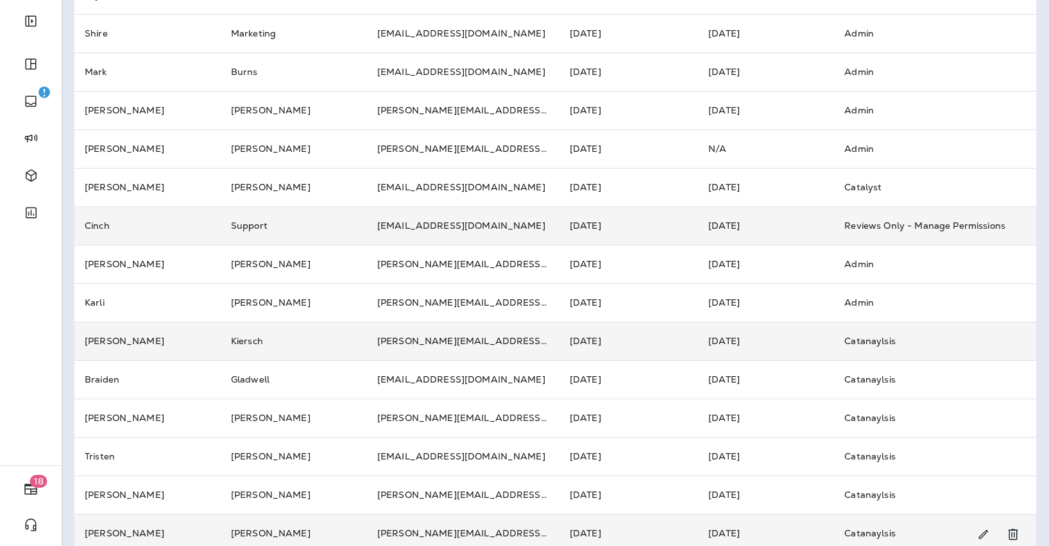
scroll to position [0, 0]
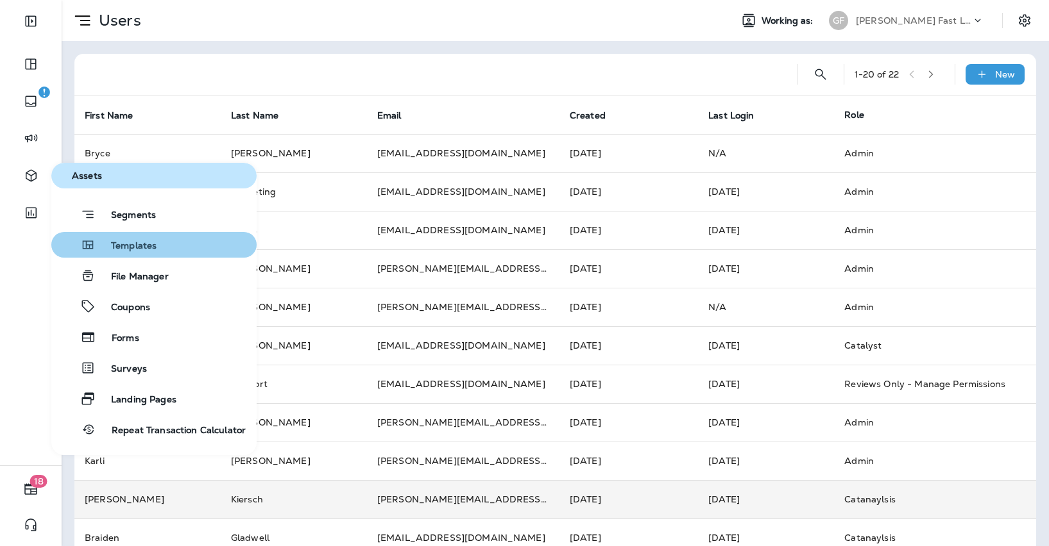
click at [124, 250] on span "Templates" at bounding box center [126, 246] width 61 height 12
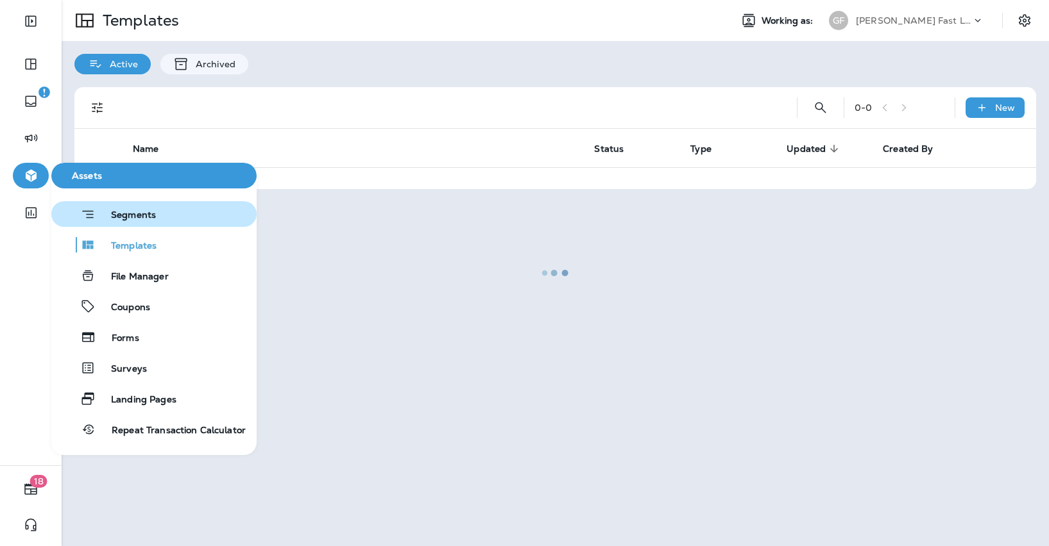
click at [138, 219] on span "Segments" at bounding box center [126, 216] width 60 height 13
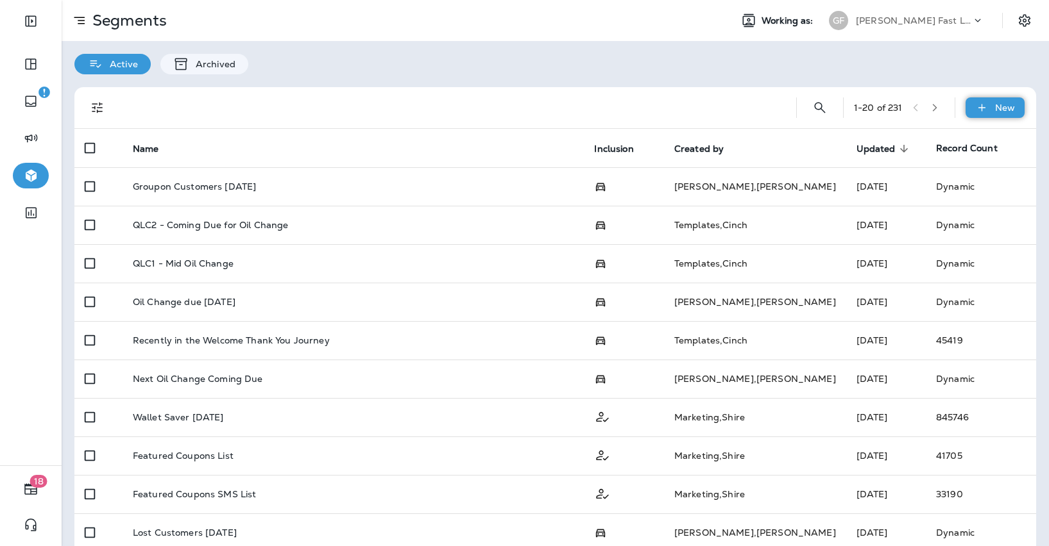
click at [993, 103] on div "New" at bounding box center [994, 107] width 59 height 21
click at [988, 110] on icon at bounding box center [981, 107] width 13 height 13
click at [941, 139] on p "New Segment" at bounding box center [956, 138] width 69 height 10
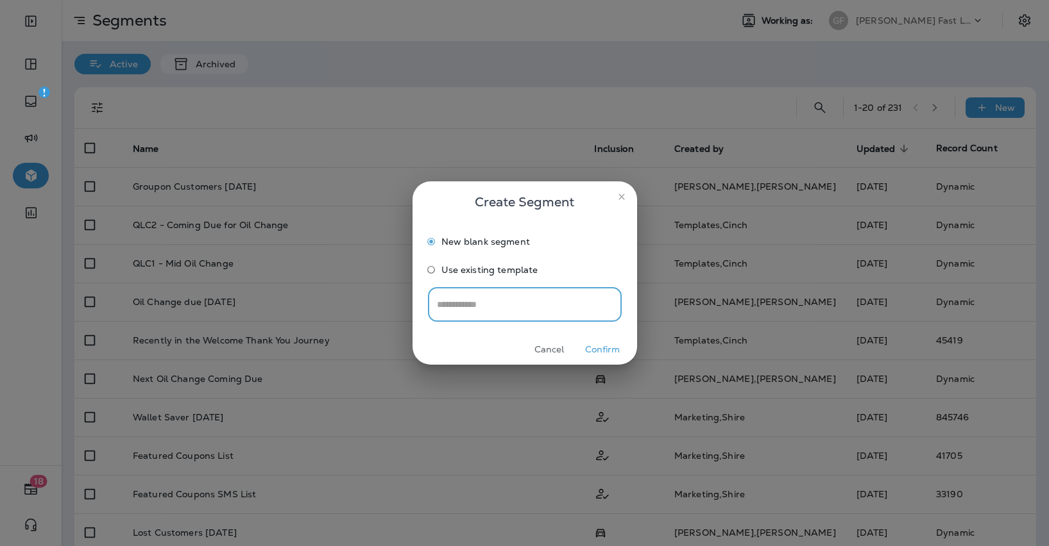
click at [492, 301] on input "text" at bounding box center [525, 305] width 194 height 34
type input "******"
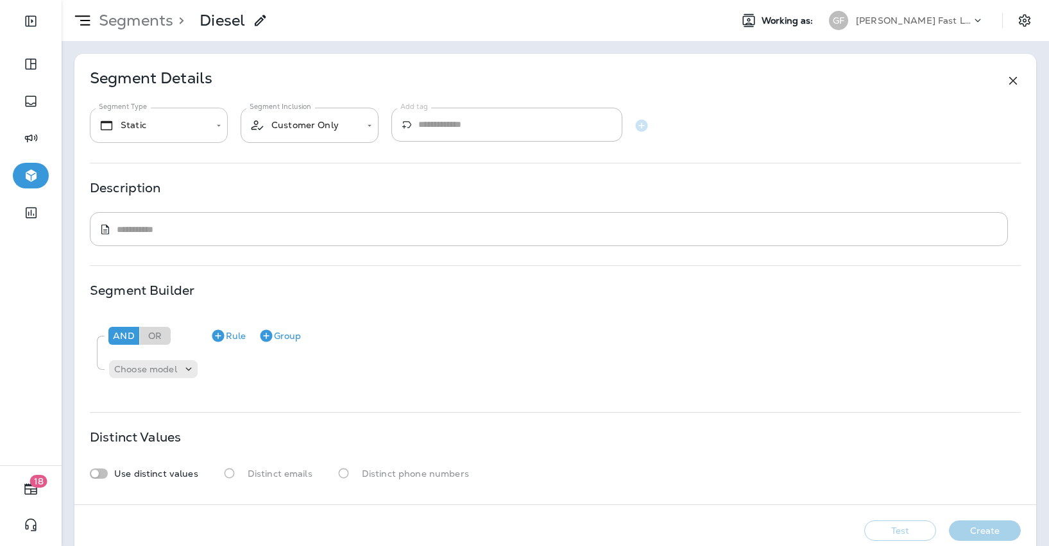
click at [176, 0] on body "**********" at bounding box center [524, 0] width 1049 height 0
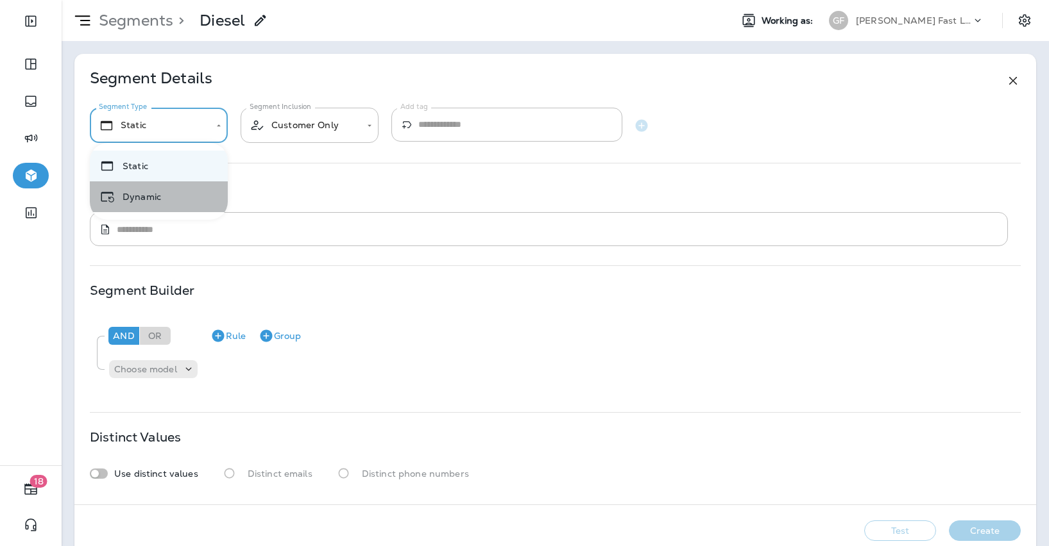
click at [158, 190] on li "Dynamic" at bounding box center [159, 196] width 138 height 31
type input "*******"
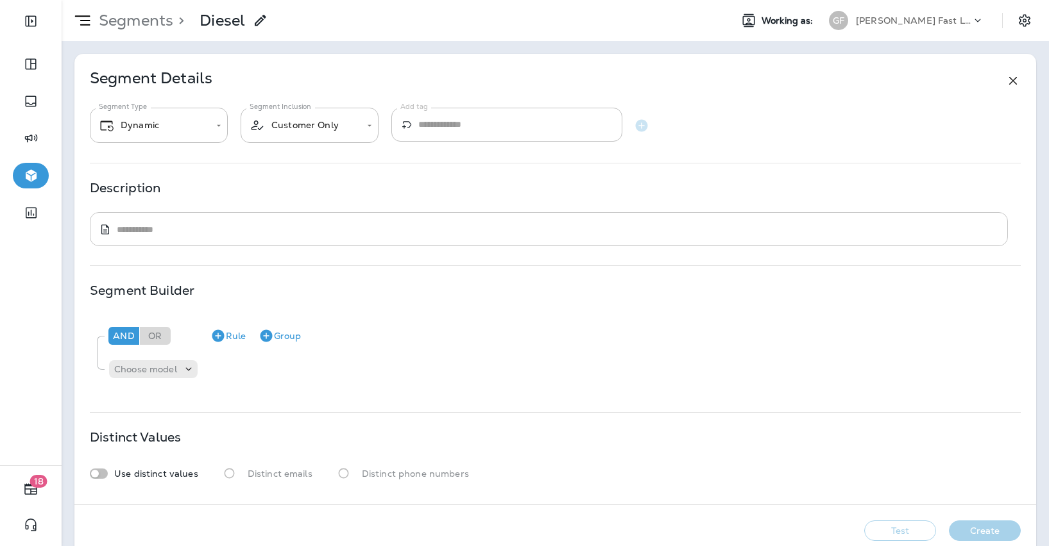
click at [223, 239] on div "​ * ​" at bounding box center [549, 229] width 918 height 34
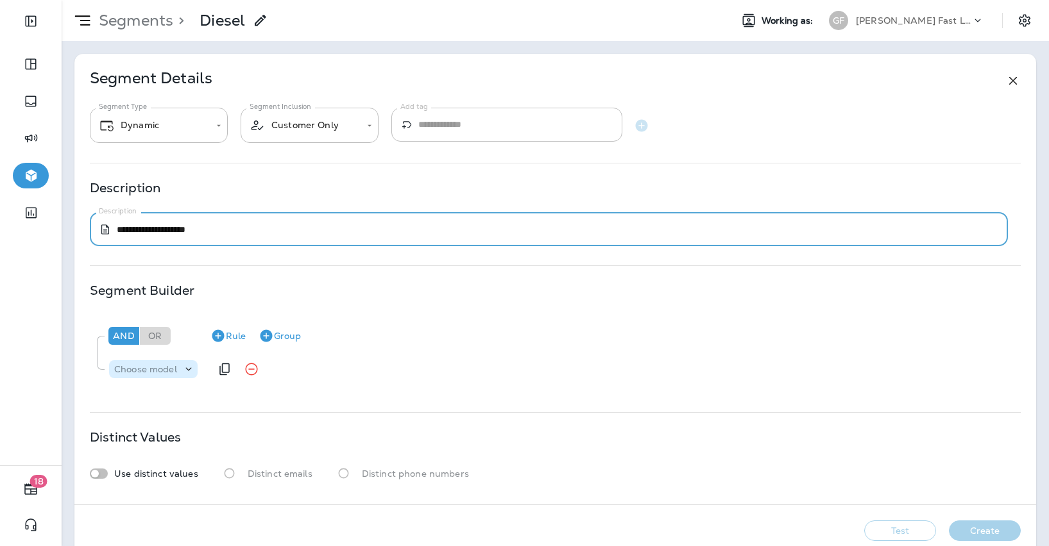
type textarea "**********"
click at [158, 373] on p "Choose model" at bounding box center [145, 369] width 63 height 10
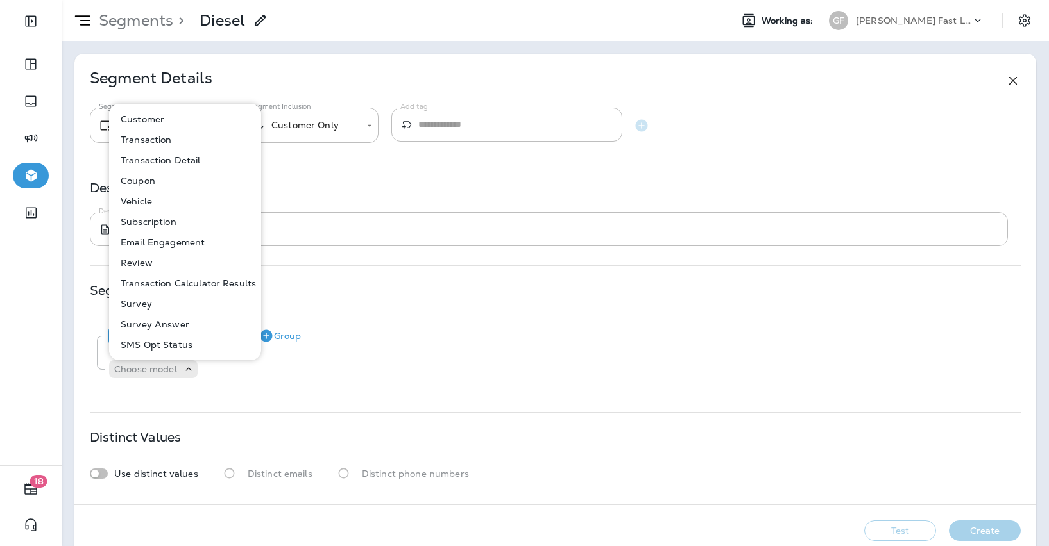
click at [158, 139] on p "Transaction" at bounding box center [143, 140] width 56 height 10
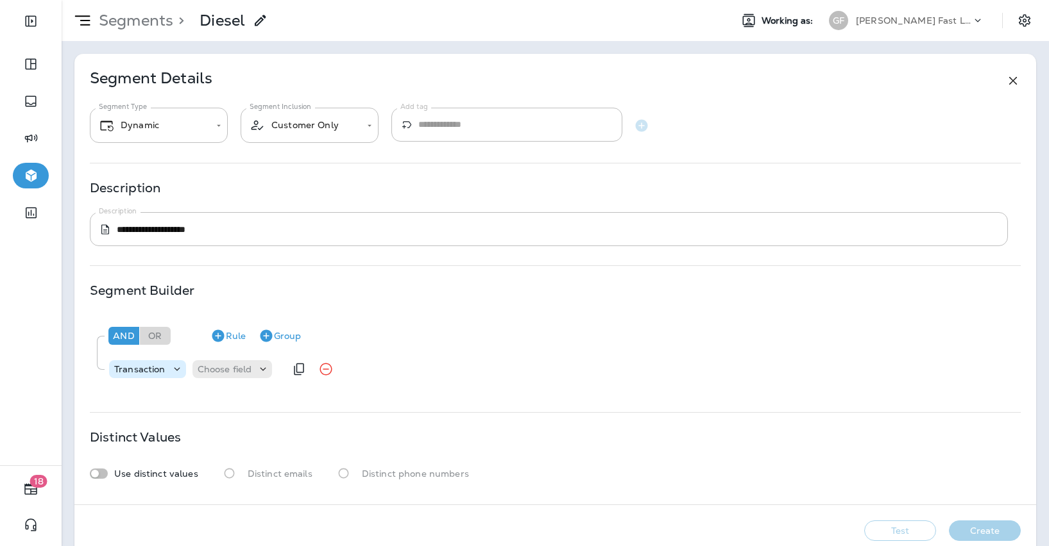
click at [167, 366] on div "Transaction" at bounding box center [140, 369] width 62 height 10
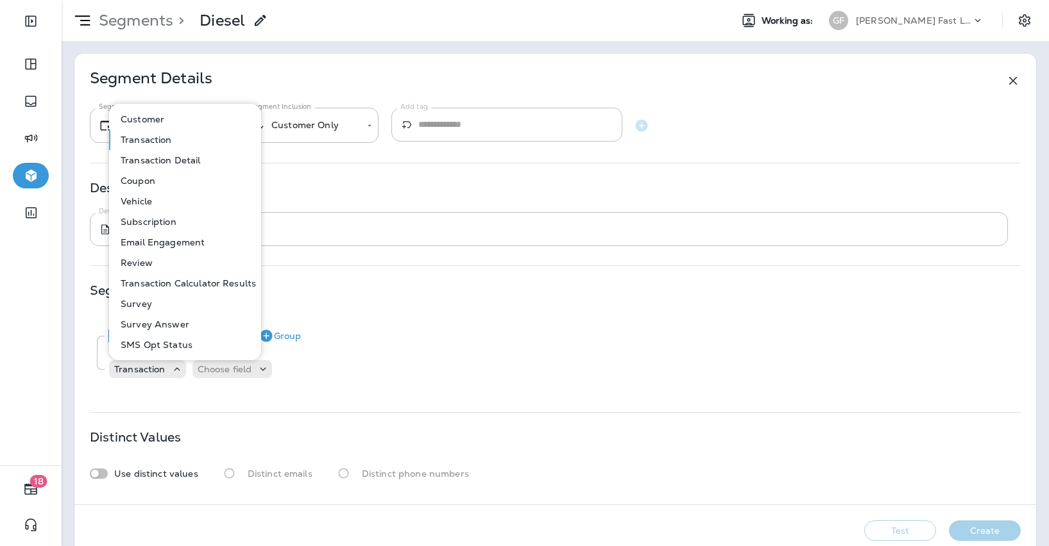
click at [178, 153] on button "Transaction Detail" at bounding box center [185, 160] width 151 height 21
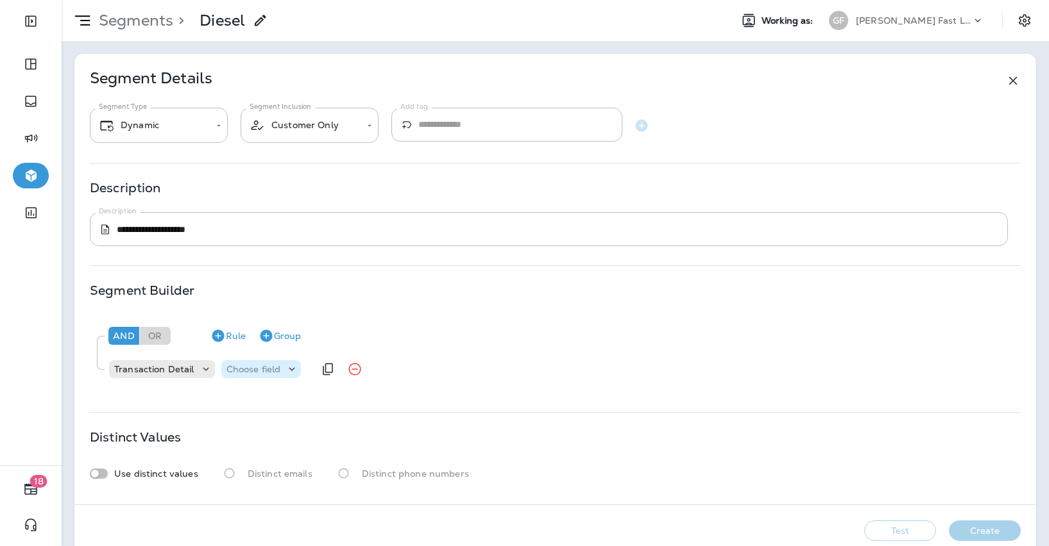
click at [239, 366] on p "Choose field" at bounding box center [253, 369] width 55 height 10
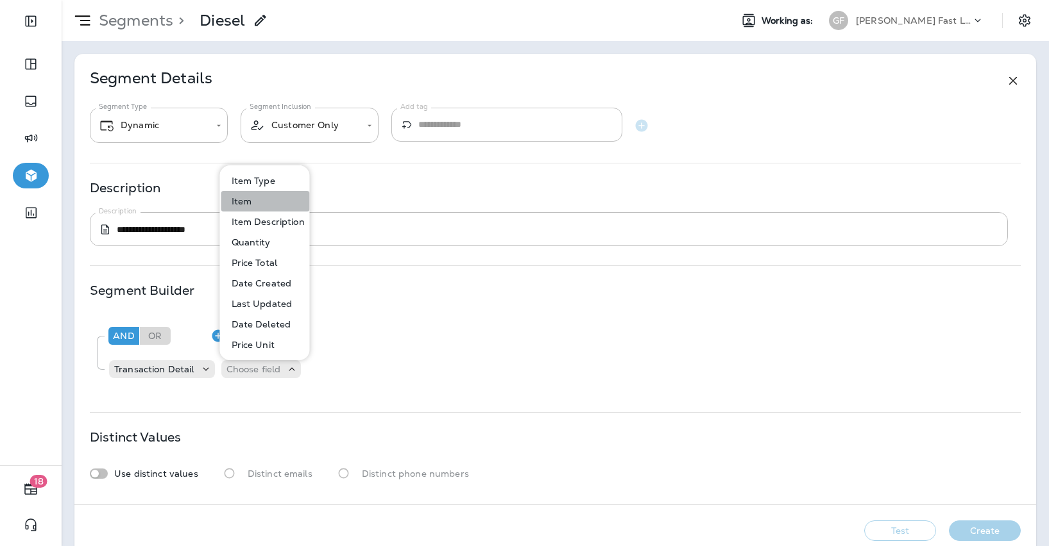
click at [240, 203] on p "Item" at bounding box center [239, 201] width 26 height 10
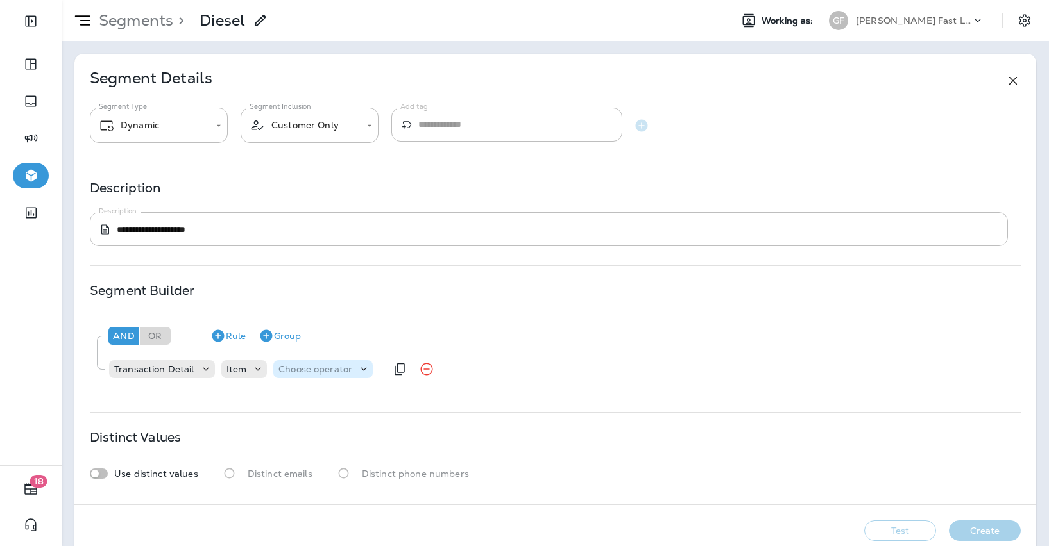
click at [317, 375] on p "Choose operator" at bounding box center [315, 369] width 74 height 10
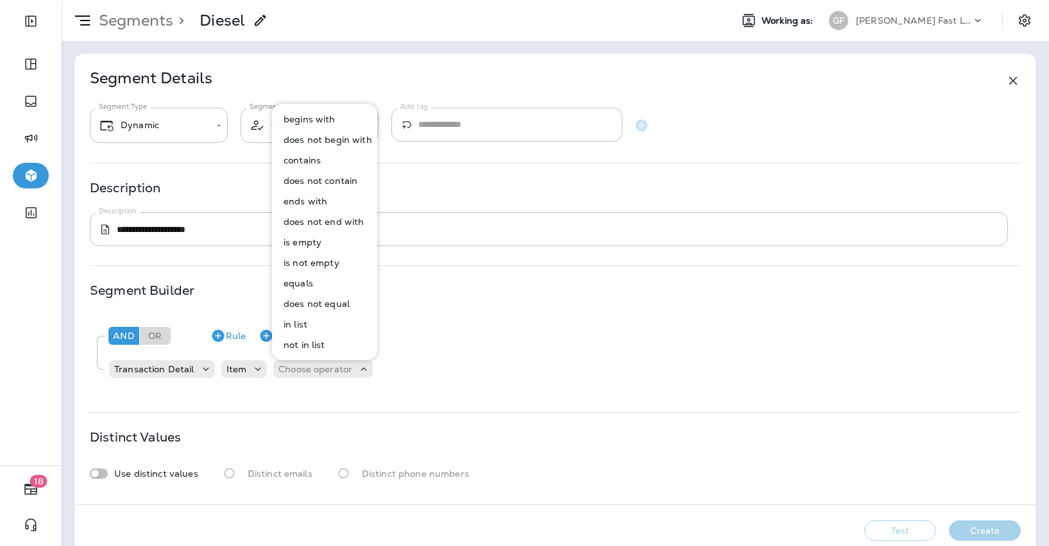
click at [307, 163] on p "contains" at bounding box center [299, 160] width 42 height 10
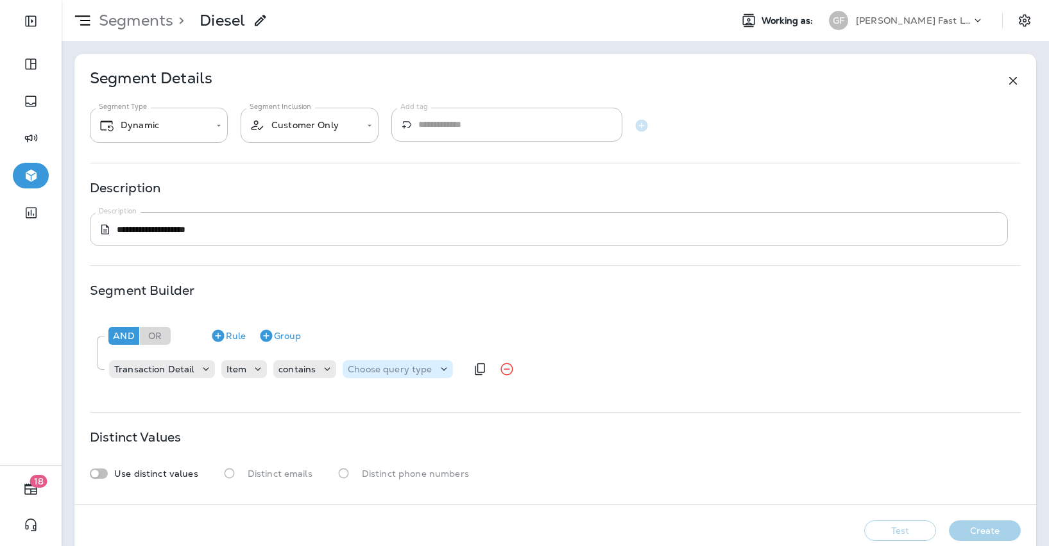
click at [412, 369] on p "Choose query type" at bounding box center [390, 369] width 84 height 10
click at [376, 401] on button "Text" at bounding box center [379, 401] width 74 height 21
click at [449, 369] on input "text" at bounding box center [475, 369] width 128 height 17
type input "****"
click at [652, 333] on div "And Or Rule Group" at bounding box center [559, 336] width 909 height 31
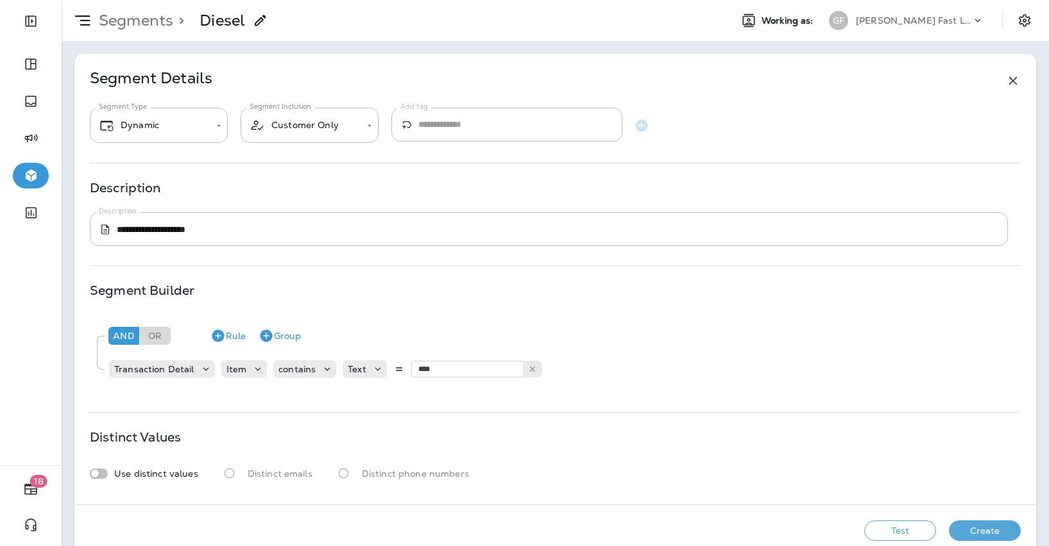
scroll to position [23, 0]
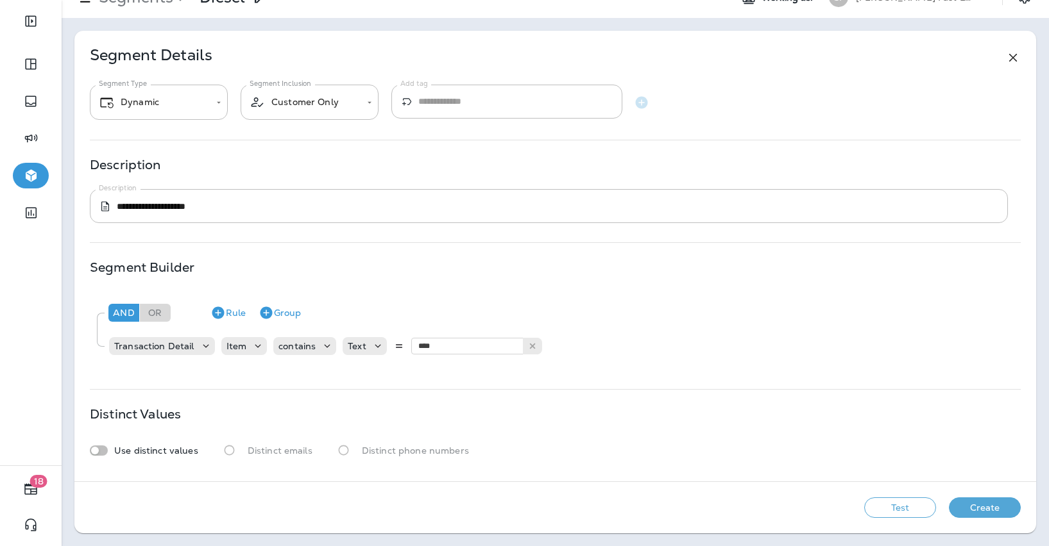
click at [880, 513] on button "Test" at bounding box center [900, 508] width 72 height 21
click at [815, 509] on button "Get Total" at bounding box center [808, 508] width 85 height 21
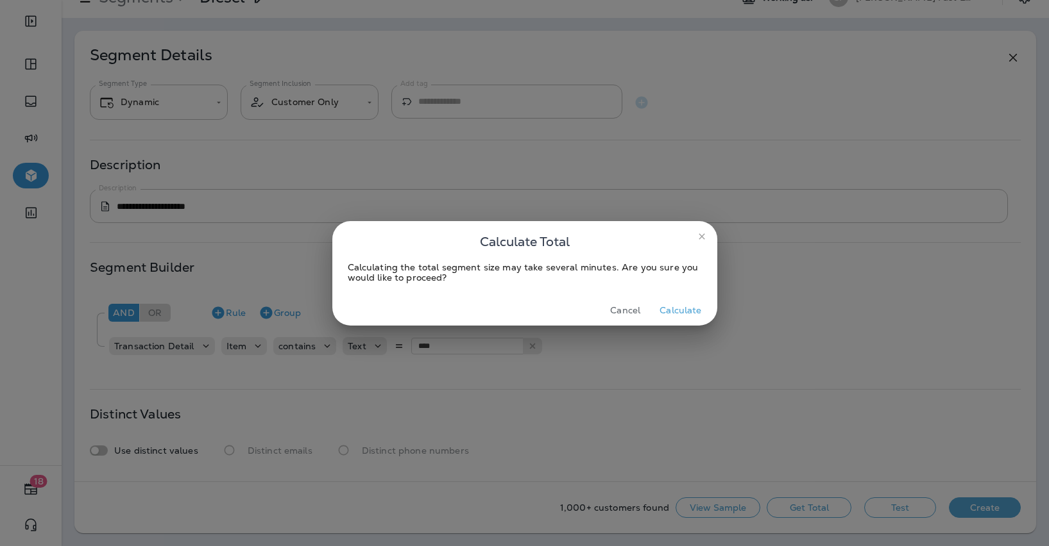
click at [679, 306] on button "Calculate" at bounding box center [680, 311] width 52 height 20
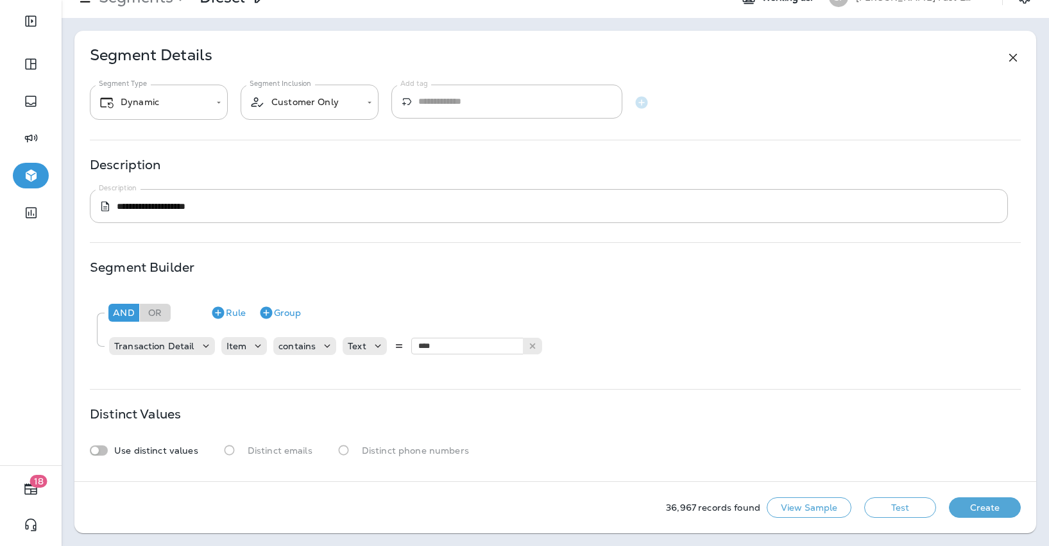
click at [967, 508] on button "Create" at bounding box center [984, 508] width 72 height 21
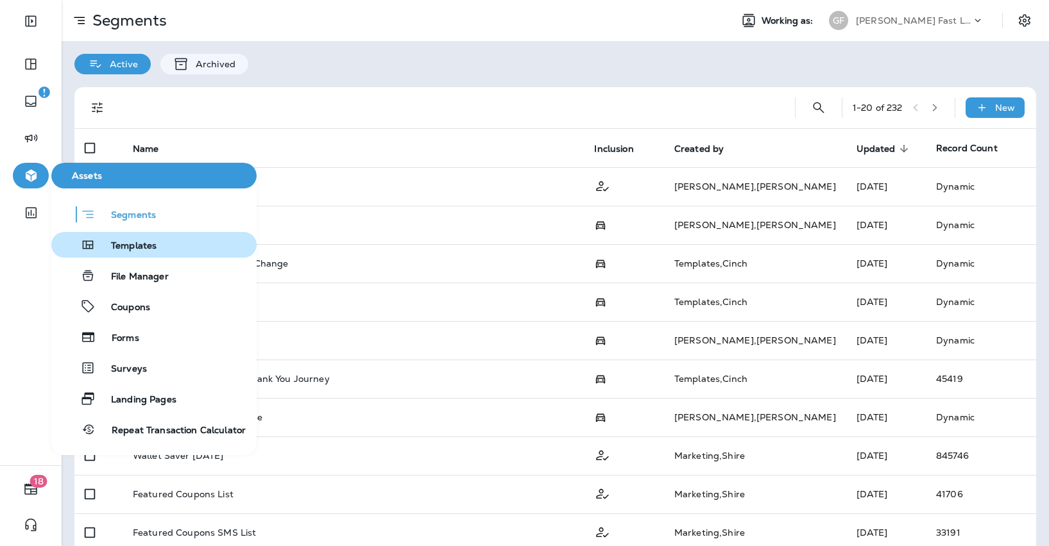
click at [130, 244] on span "Templates" at bounding box center [126, 246] width 61 height 12
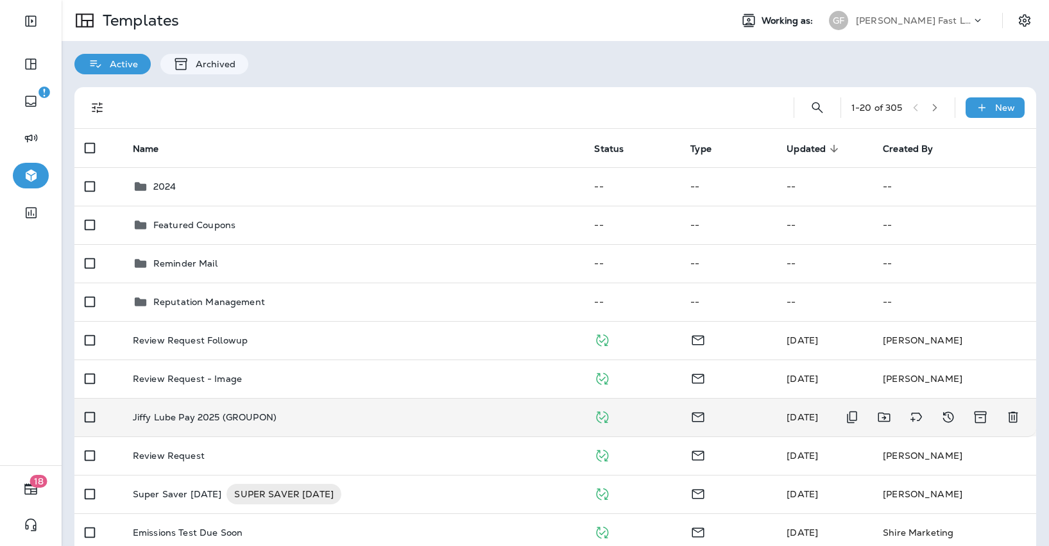
scroll to position [15, 0]
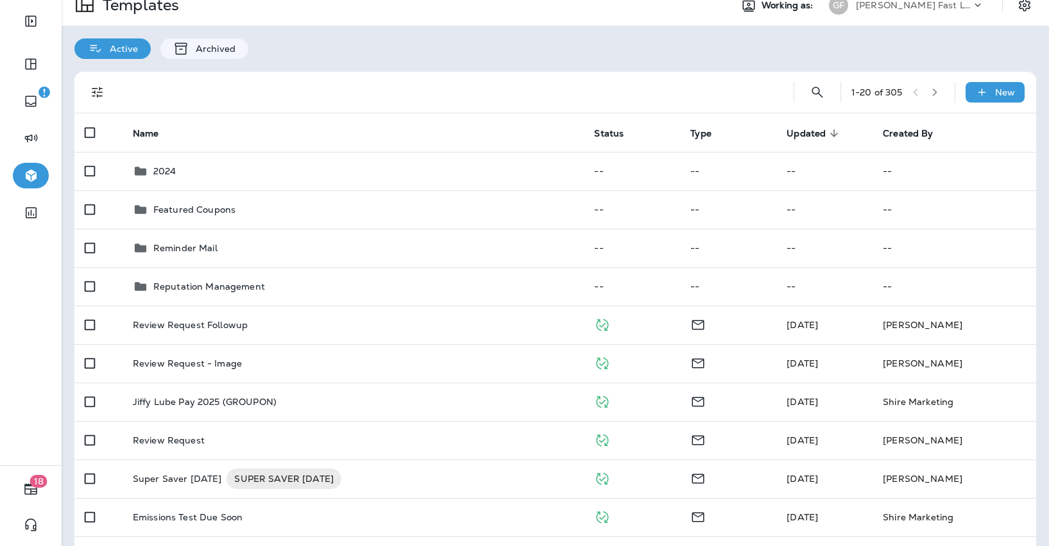
click at [103, 92] on icon "Filters" at bounding box center [97, 92] width 15 height 15
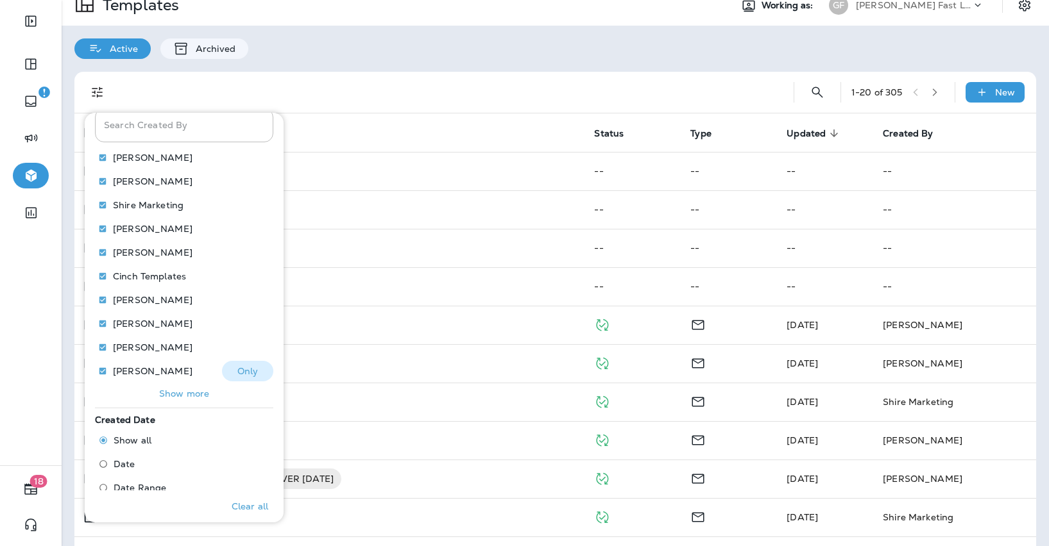
scroll to position [468, 0]
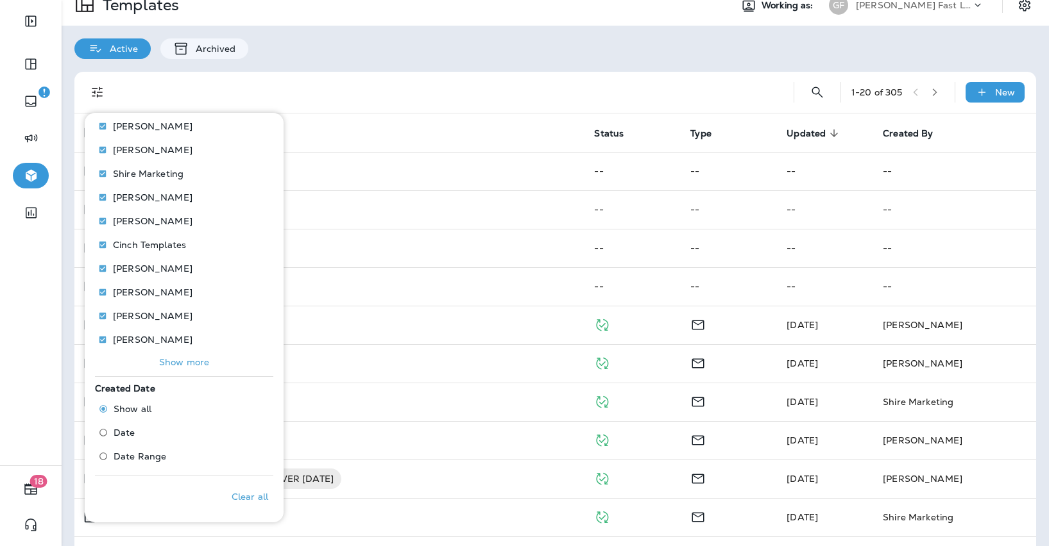
click at [134, 453] on span "Date Range" at bounding box center [140, 456] width 53 height 10
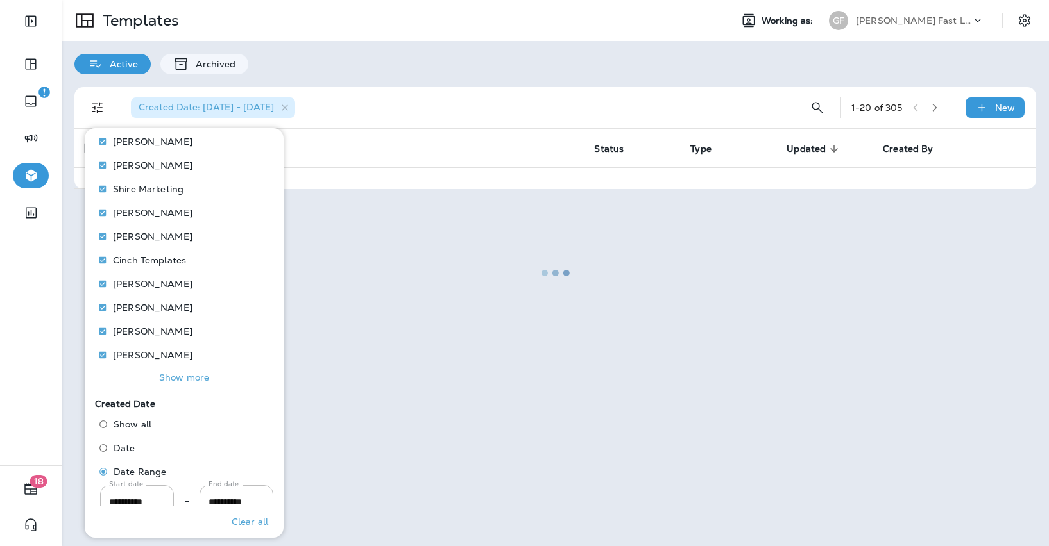
scroll to position [501, 0]
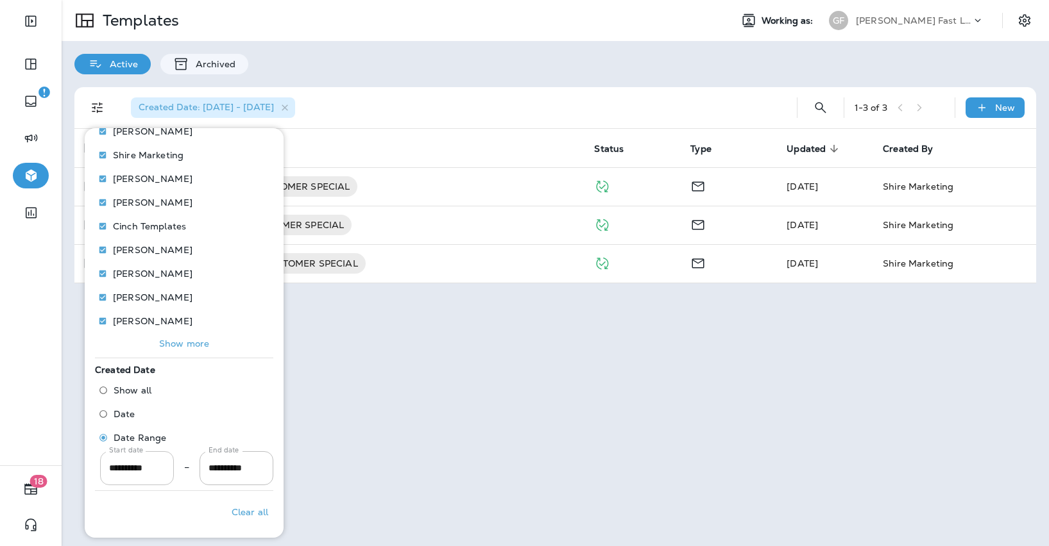
click at [117, 468] on input "**********" at bounding box center [137, 468] width 74 height 34
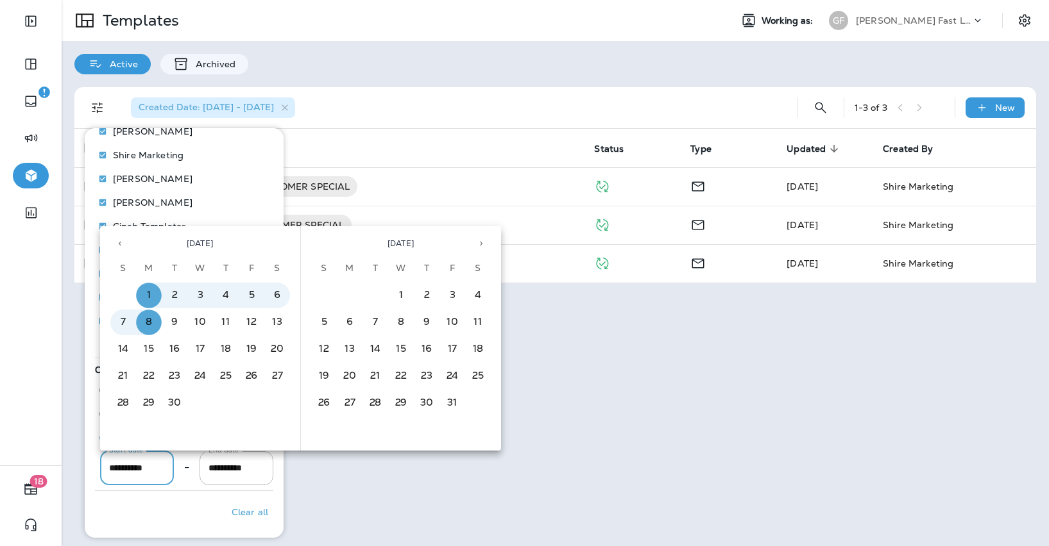
type input "**********"
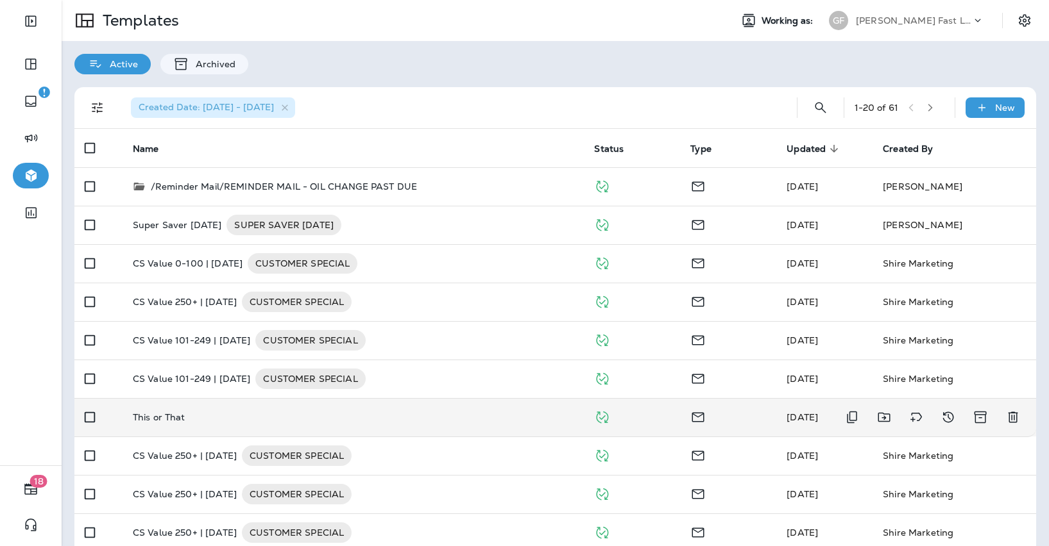
click at [314, 422] on div "This or That" at bounding box center [353, 417] width 441 height 10
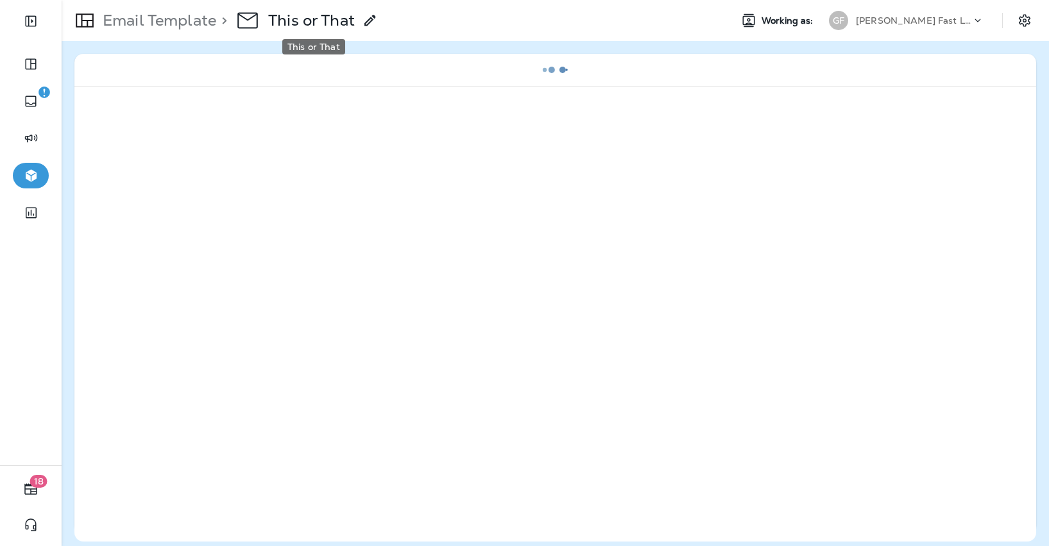
click at [322, 15] on p "This or That" at bounding box center [311, 20] width 87 height 19
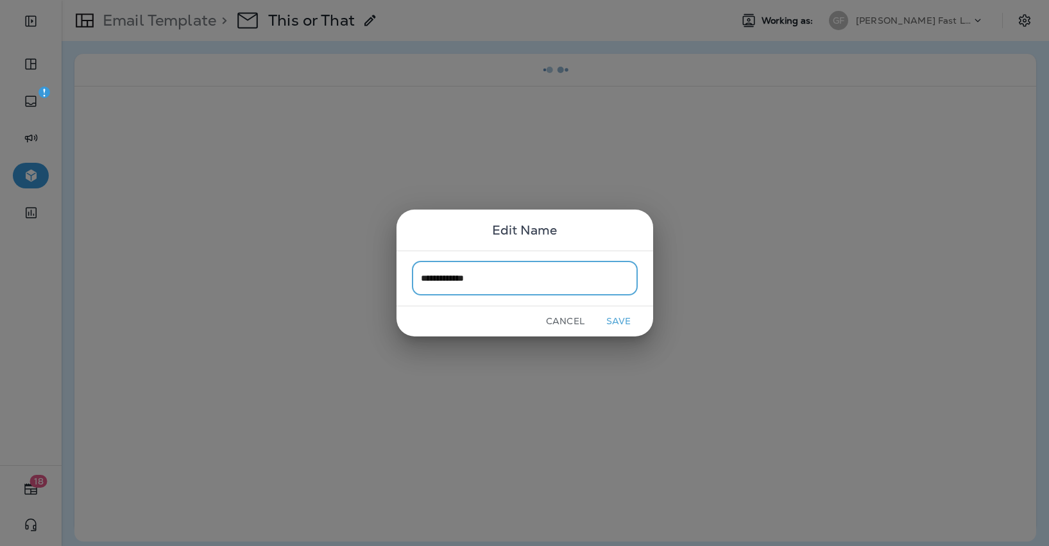
type input "**********"
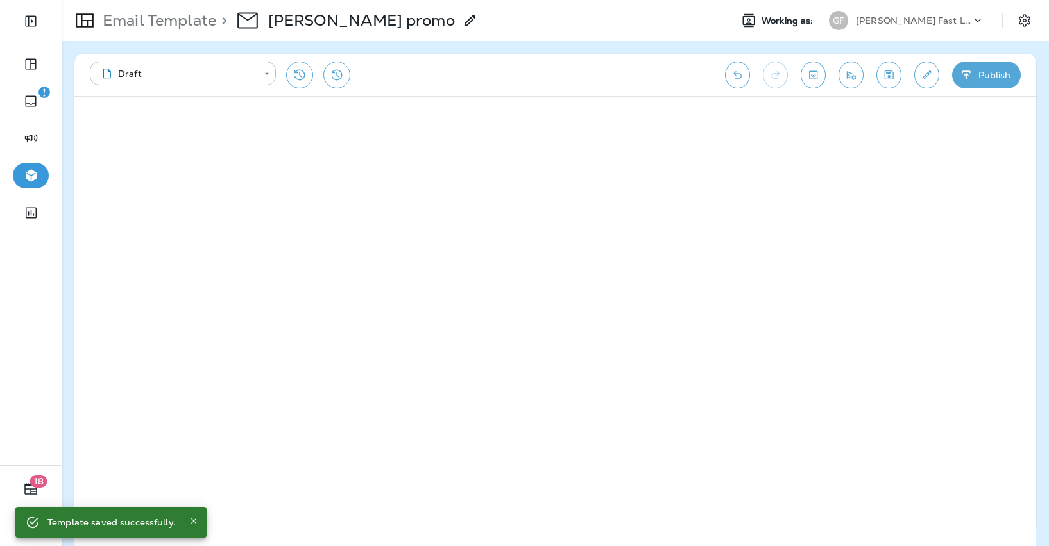
click at [972, 80] on icon "button" at bounding box center [965, 75] width 13 height 13
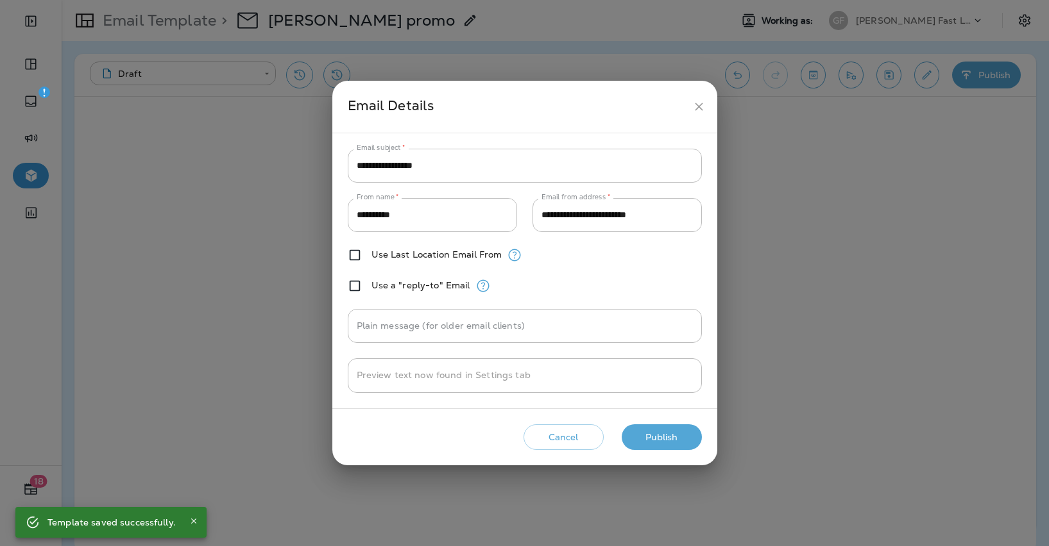
click at [695, 108] on icon "close" at bounding box center [698, 106] width 13 height 13
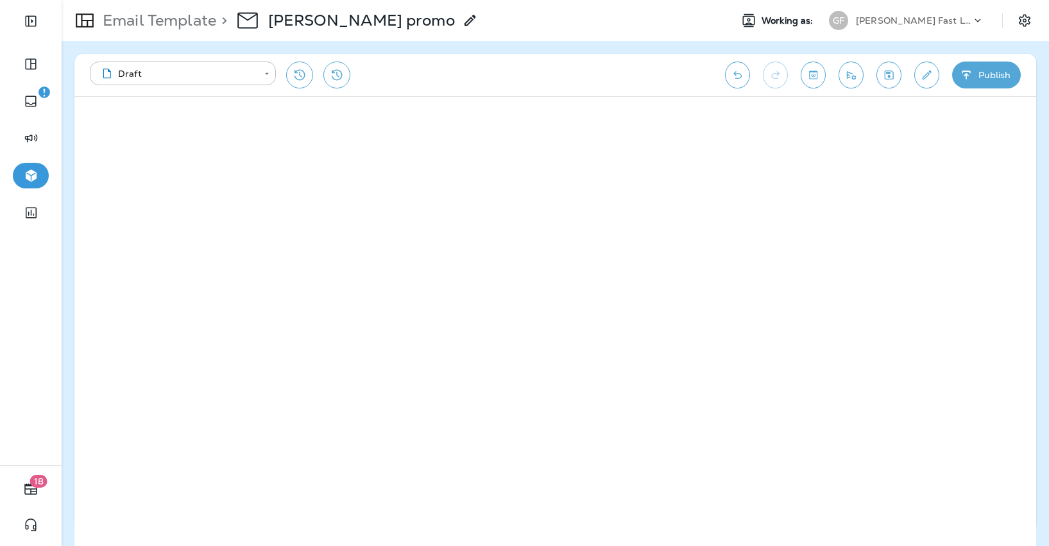
click at [989, 77] on button "Publish" at bounding box center [986, 75] width 69 height 27
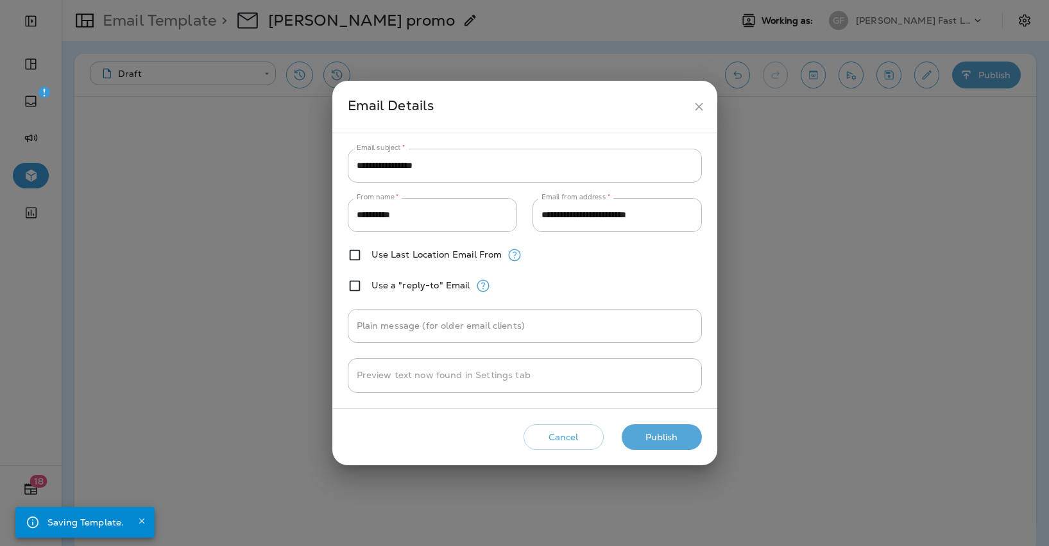
click at [480, 184] on div "**********" at bounding box center [525, 271] width 354 height 244
click at [473, 164] on input "**********" at bounding box center [525, 166] width 354 height 34
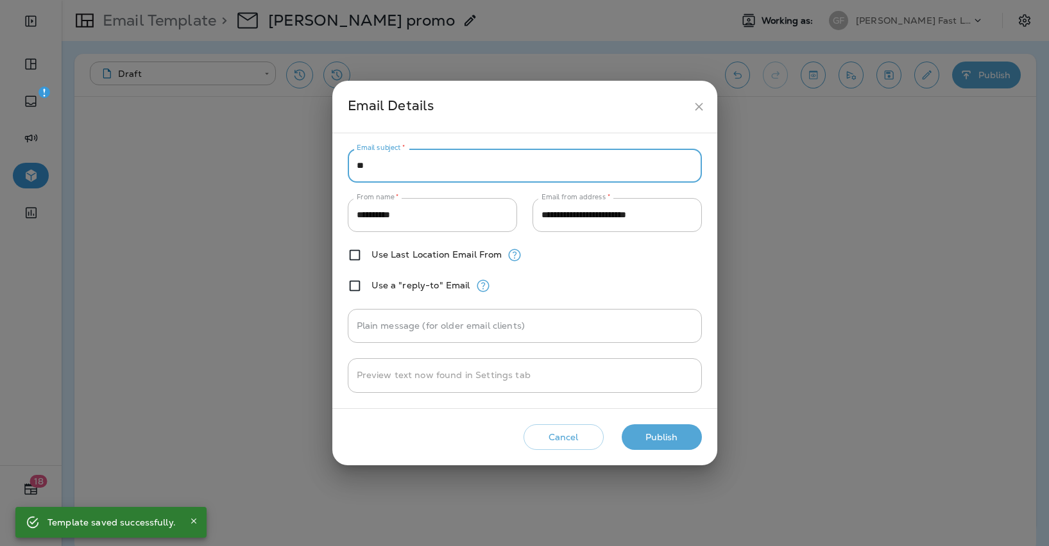
type input "*"
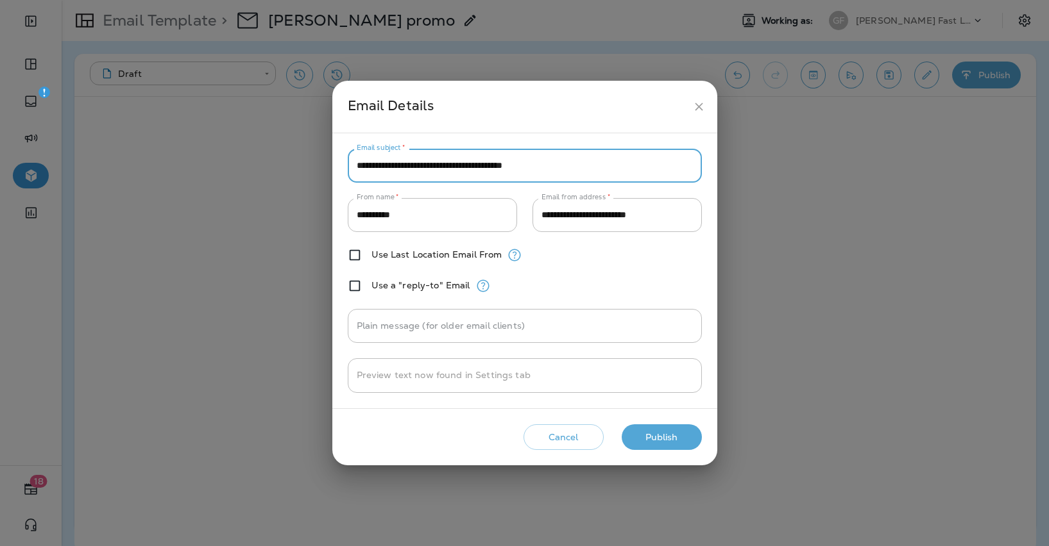
drag, startPoint x: 586, startPoint y: 167, endPoint x: 326, endPoint y: 168, distance: 259.7
click at [326, 168] on div "**********" at bounding box center [524, 273] width 1049 height 546
click at [469, 171] on input "**********" at bounding box center [525, 166] width 354 height 34
drag, startPoint x: 553, startPoint y: 169, endPoint x: 468, endPoint y: 167, distance: 84.7
click at [468, 167] on input "**********" at bounding box center [525, 166] width 354 height 34
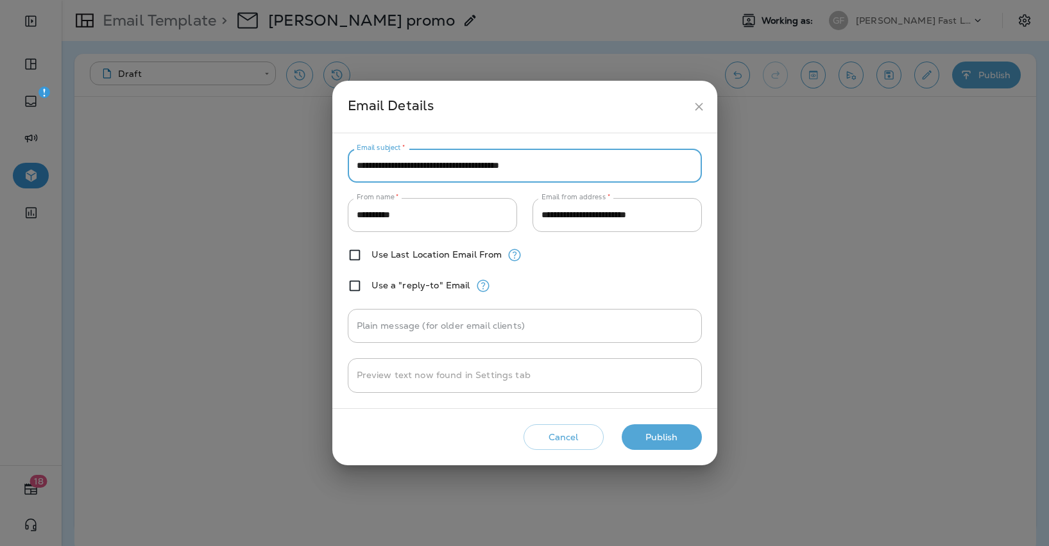
type input "**********"
click at [645, 437] on button "Publish" at bounding box center [661, 438] width 80 height 26
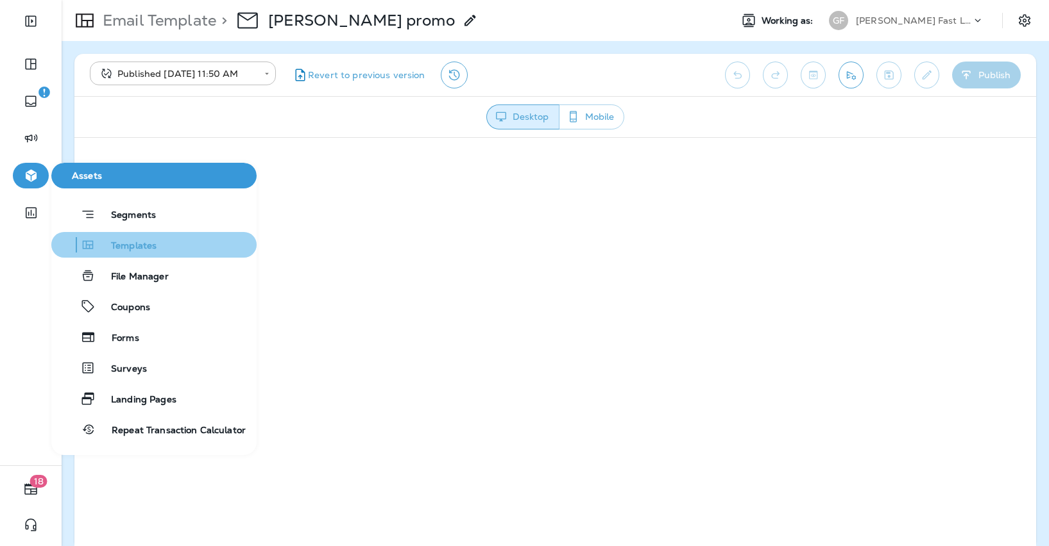
click at [112, 241] on span "Templates" at bounding box center [126, 246] width 61 height 12
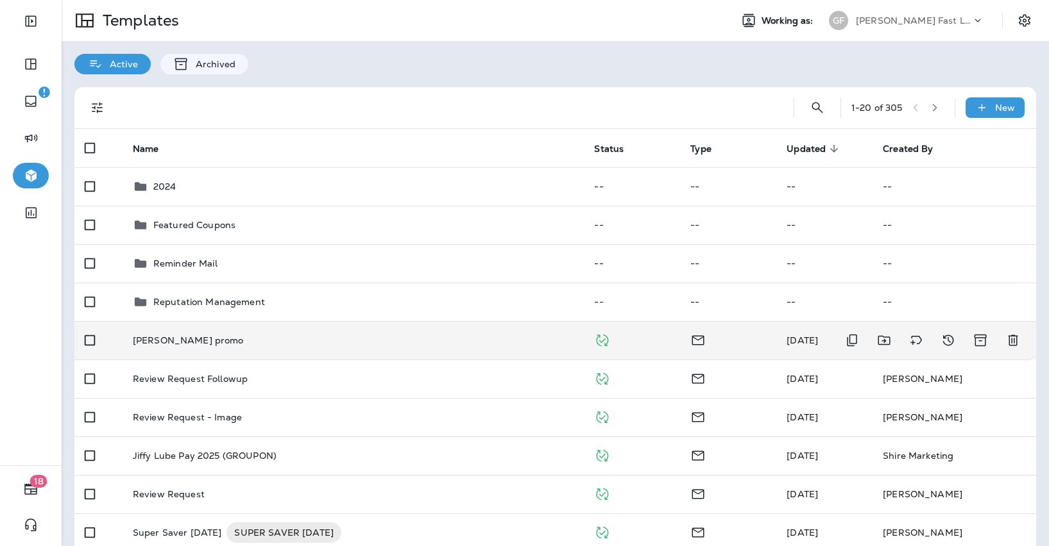
click at [491, 350] on td "[PERSON_NAME] promo" at bounding box center [353, 340] width 462 height 38
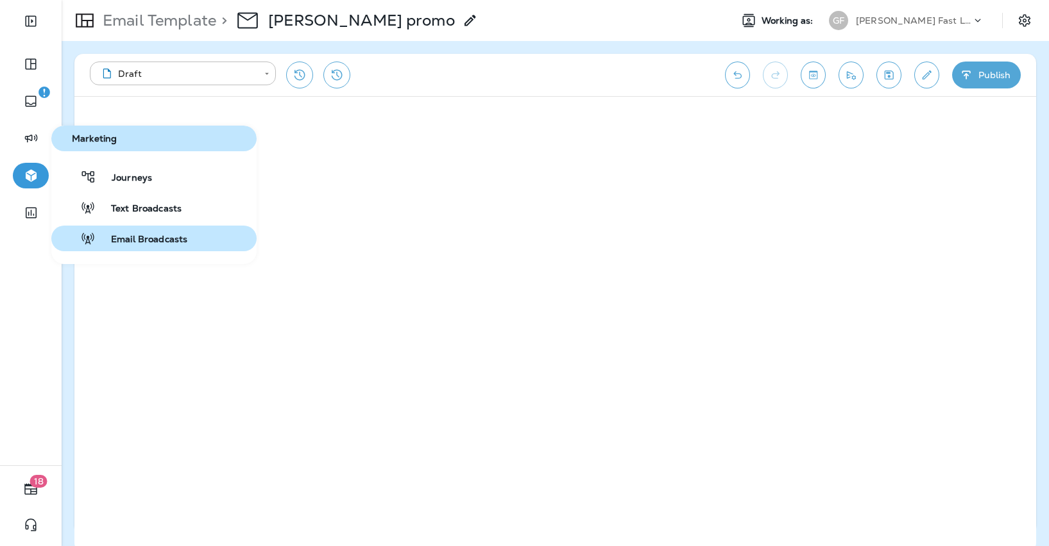
click at [137, 236] on span "Email Broadcasts" at bounding box center [142, 240] width 92 height 12
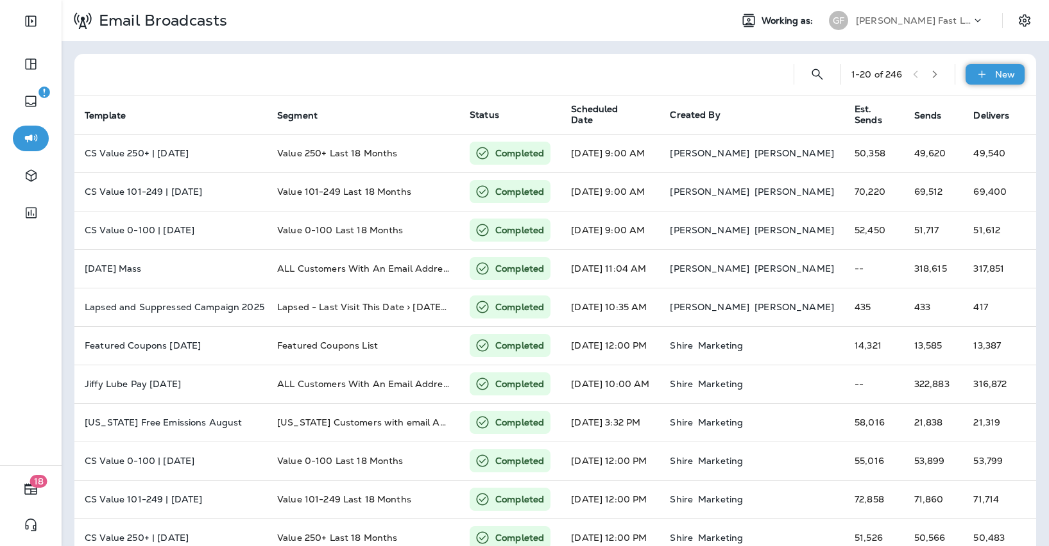
click at [975, 74] on icon at bounding box center [981, 74] width 13 height 13
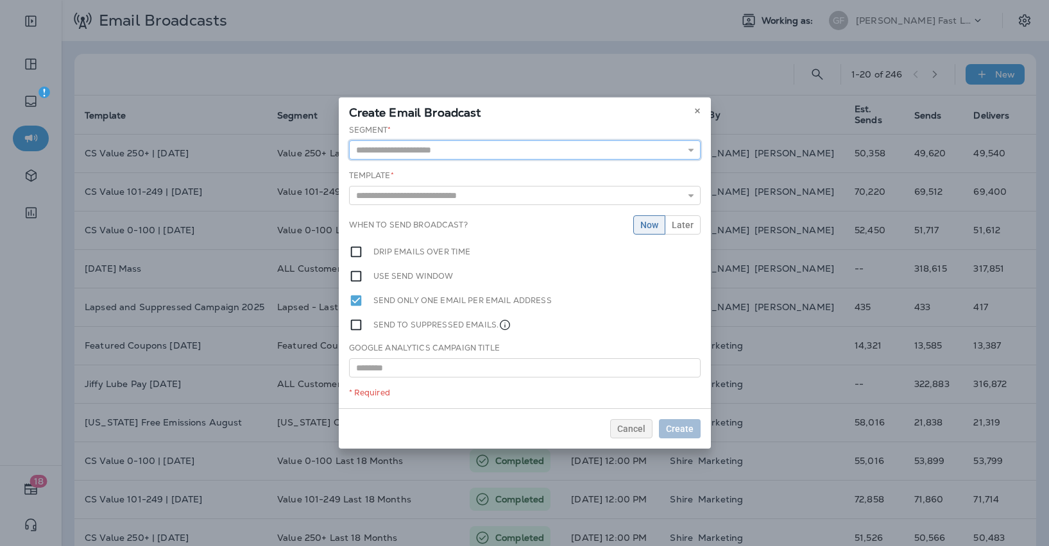
click at [468, 143] on input "text" at bounding box center [524, 149] width 351 height 19
type input "******"
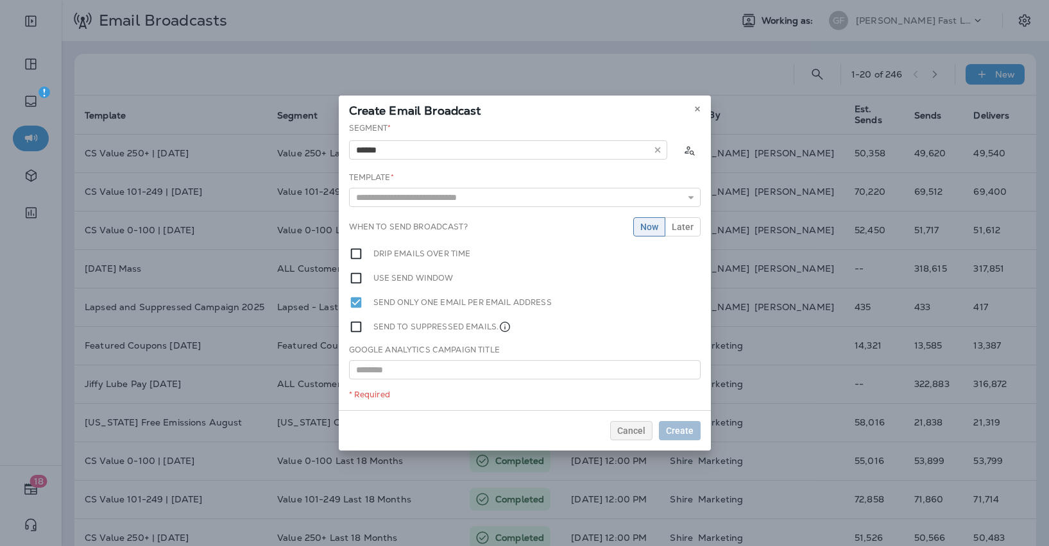
click at [441, 169] on div "Segment * ****** Diesel Template * 2648 Blast #3227 Email Offers 3365 Blast #36…" at bounding box center [525, 266] width 372 height 288
click at [437, 204] on input "text" at bounding box center [524, 197] width 351 height 19
type input "**********"
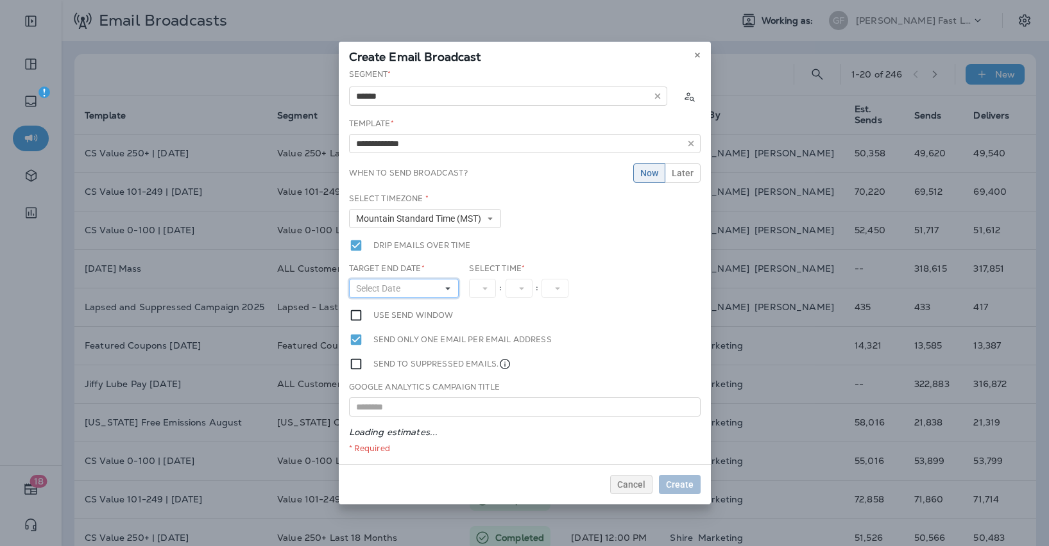
click at [432, 290] on button "Select Date" at bounding box center [404, 288] width 110 height 19
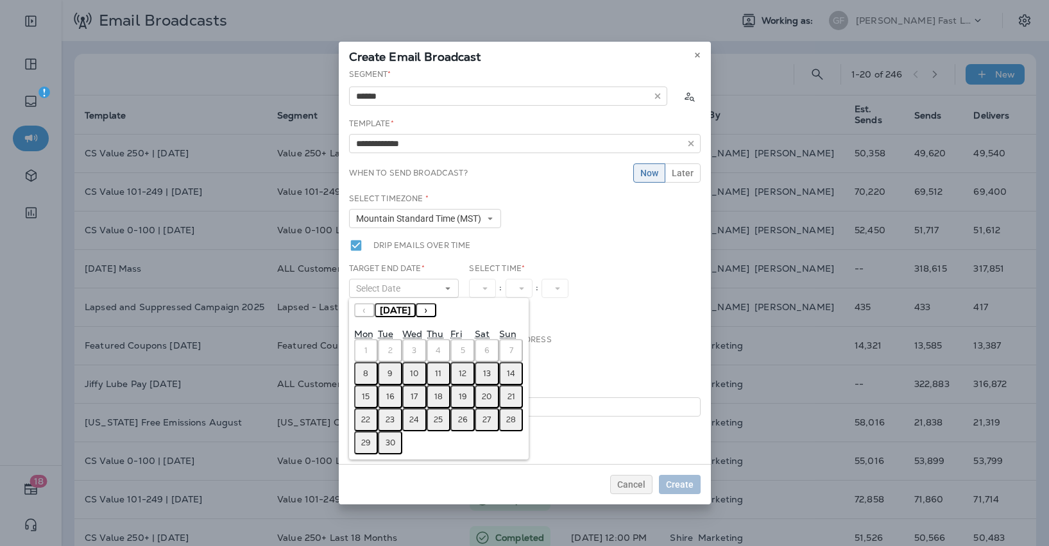
click at [369, 375] on button "8" at bounding box center [366, 373] width 24 height 23
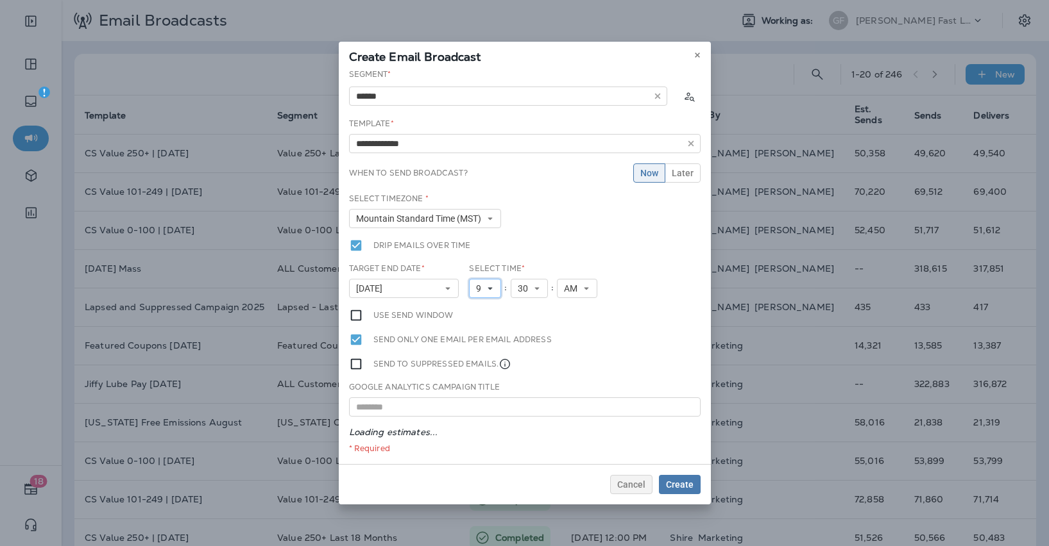
click at [491, 290] on icon at bounding box center [490, 289] width 8 height 8
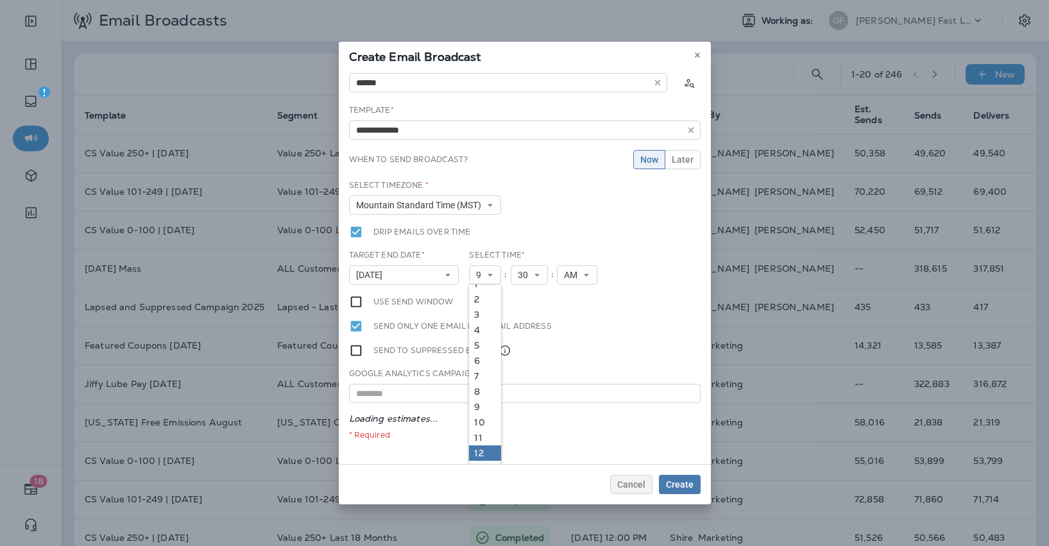
click at [482, 452] on link "12" at bounding box center [485, 453] width 32 height 15
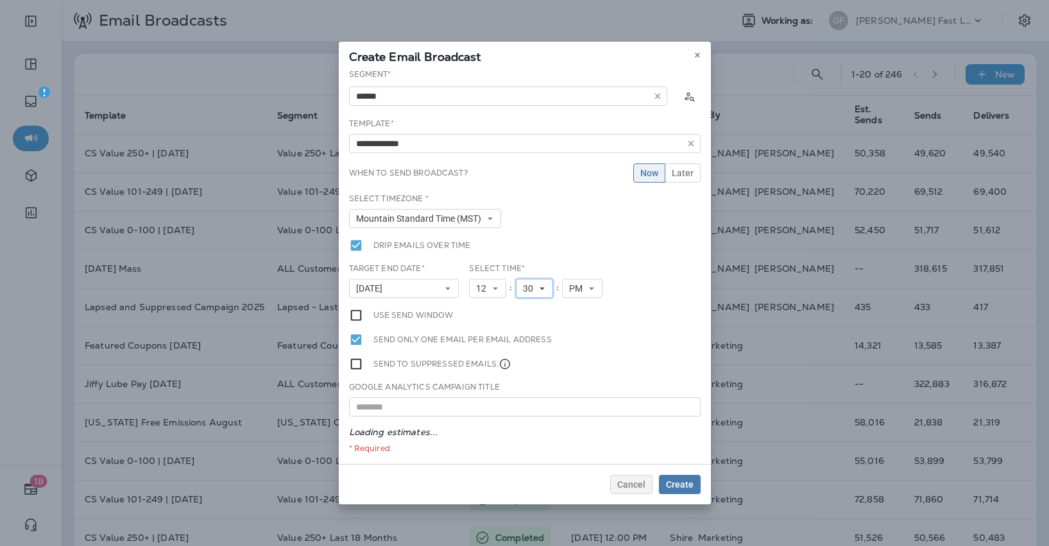
click at [535, 292] on span "30" at bounding box center [530, 288] width 15 height 11
click at [534, 307] on link "00" at bounding box center [534, 308] width 37 height 15
click at [494, 276] on div "Select Time * 12 1 2 3 4 5 6 7 8 9 10 11 12 : 00 00 01 02 03 04 05 06 07 08 09 …" at bounding box center [536, 280] width 135 height 35
click at [494, 287] on icon at bounding box center [495, 289] width 8 height 8
click at [487, 314] on link "2" at bounding box center [487, 312] width 37 height 15
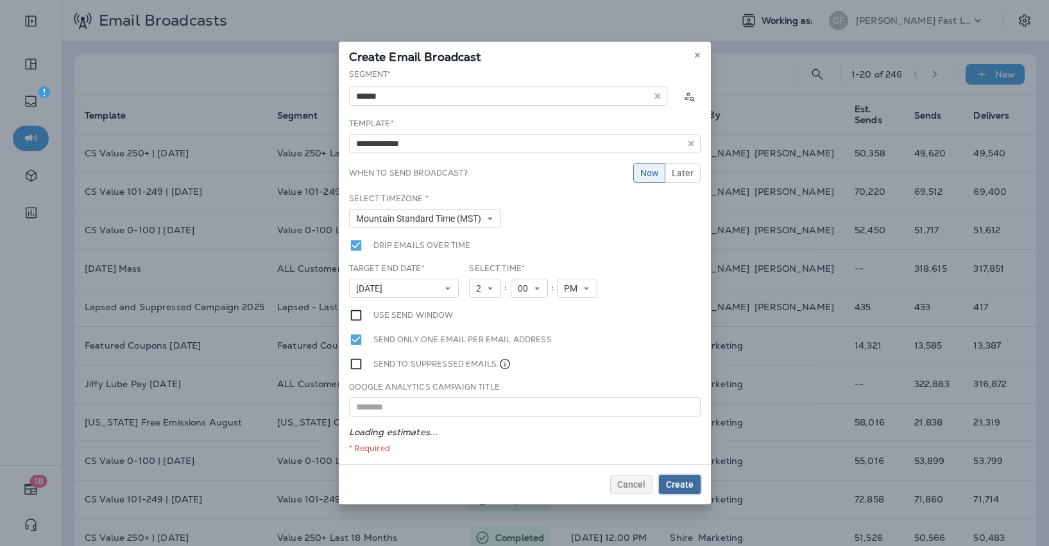
click at [680, 489] on span "Create" at bounding box center [680, 484] width 28 height 9
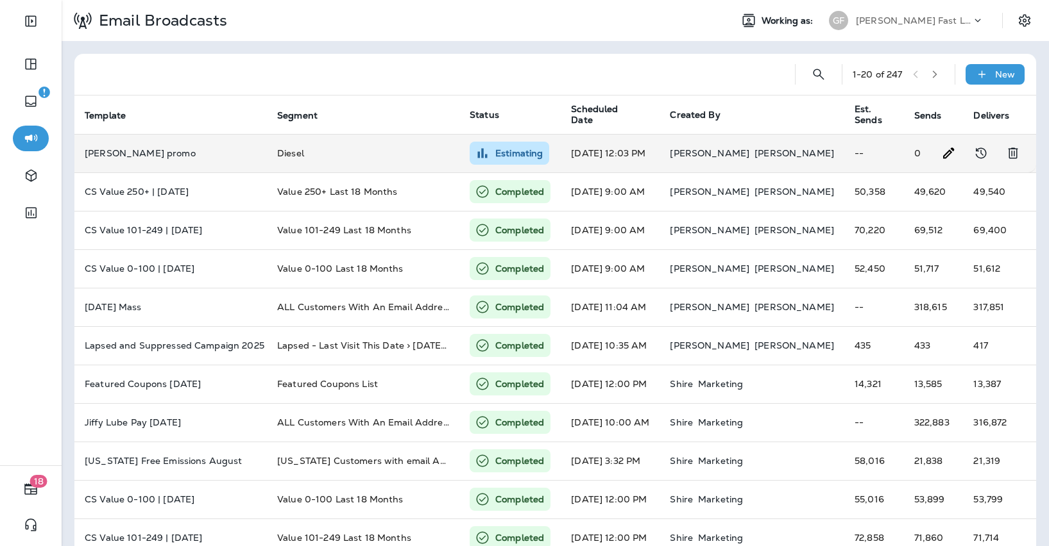
click at [275, 153] on td "Diesel" at bounding box center [363, 153] width 192 height 38
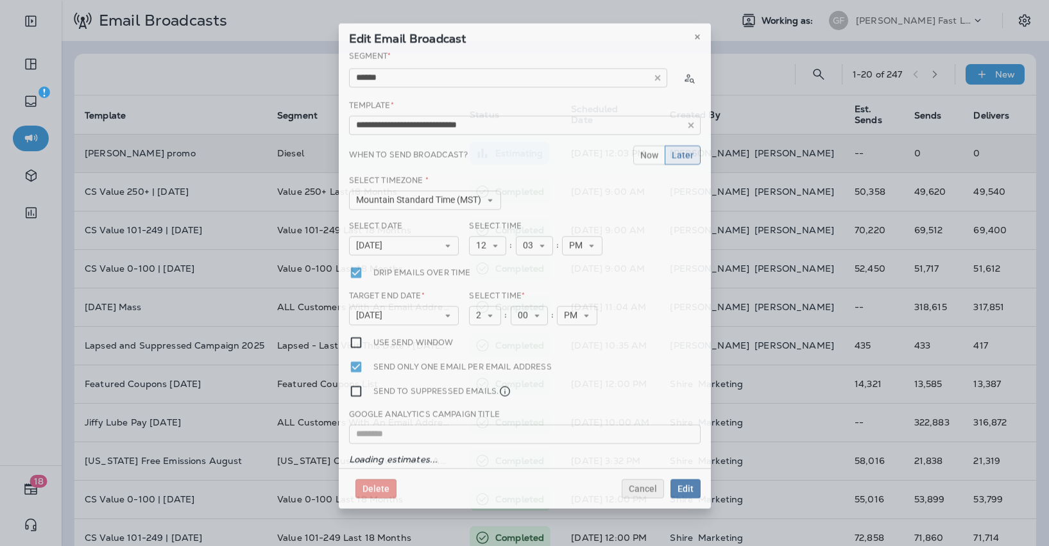
type input "**********"
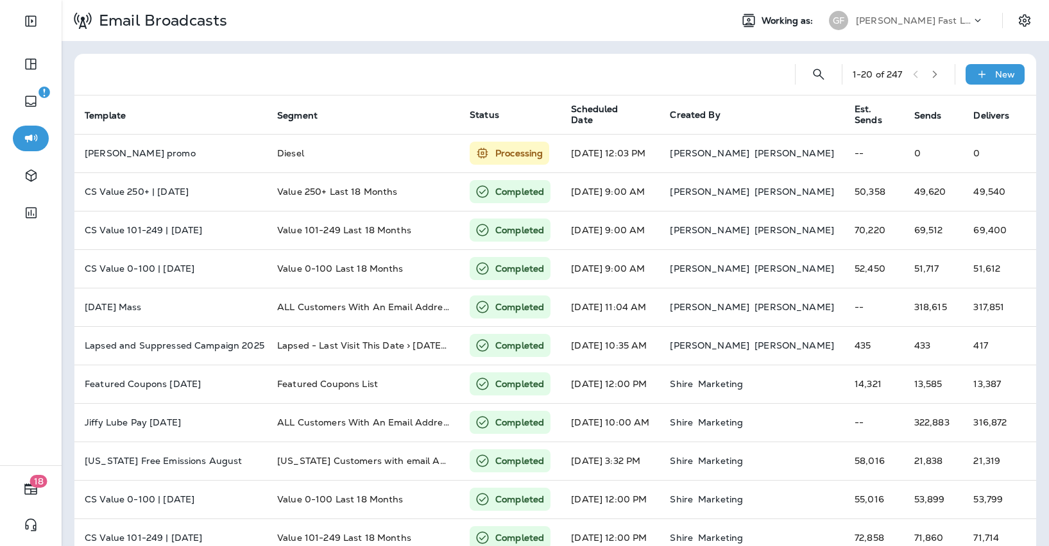
click at [884, 21] on p "[PERSON_NAME] Fast Lube dba [PERSON_NAME]" at bounding box center [912, 20] width 115 height 10
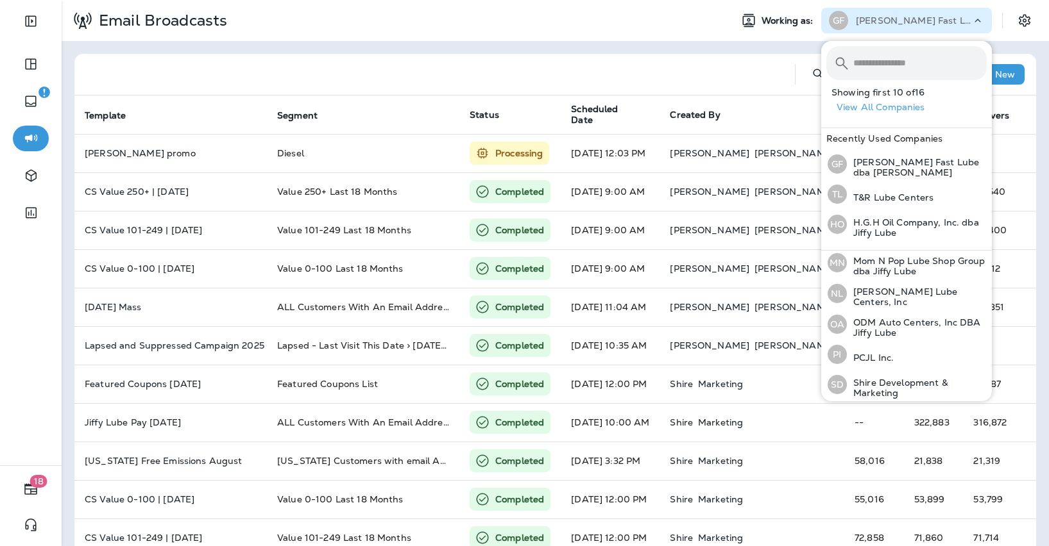
scroll to position [336, 0]
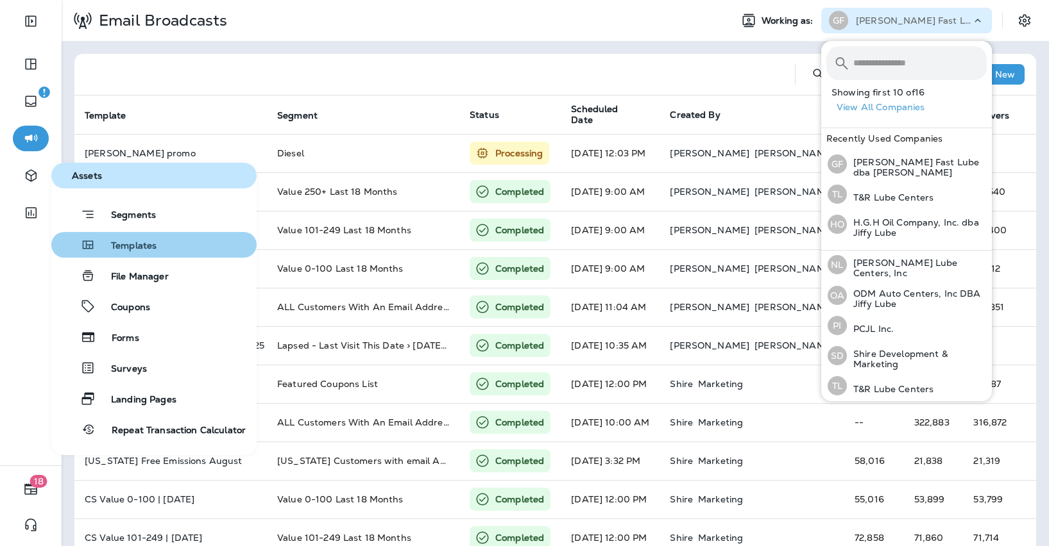
click at [117, 238] on div "Templates" at bounding box center [106, 244] width 100 height 15
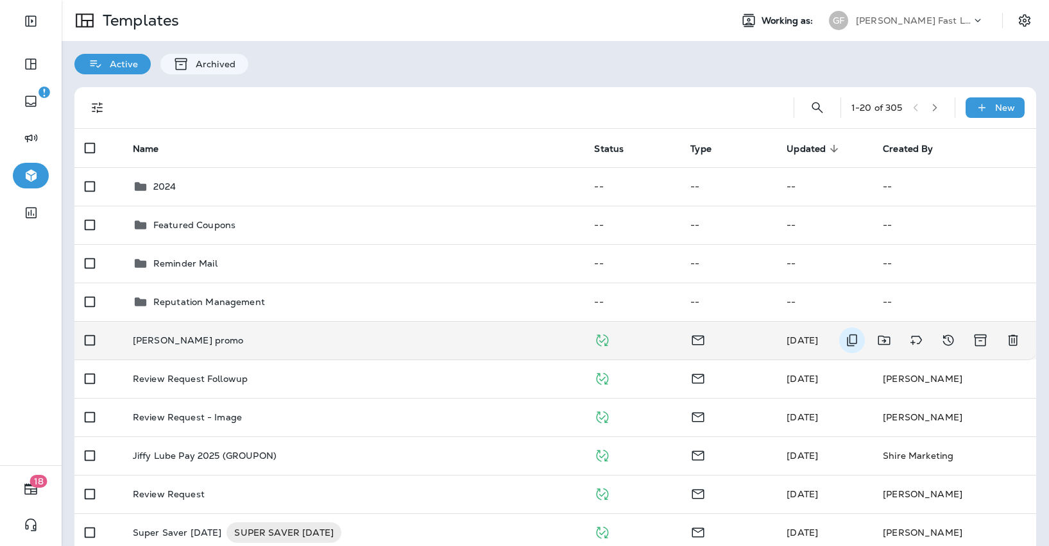
click at [851, 342] on icon "Duplicate" at bounding box center [851, 340] width 15 height 15
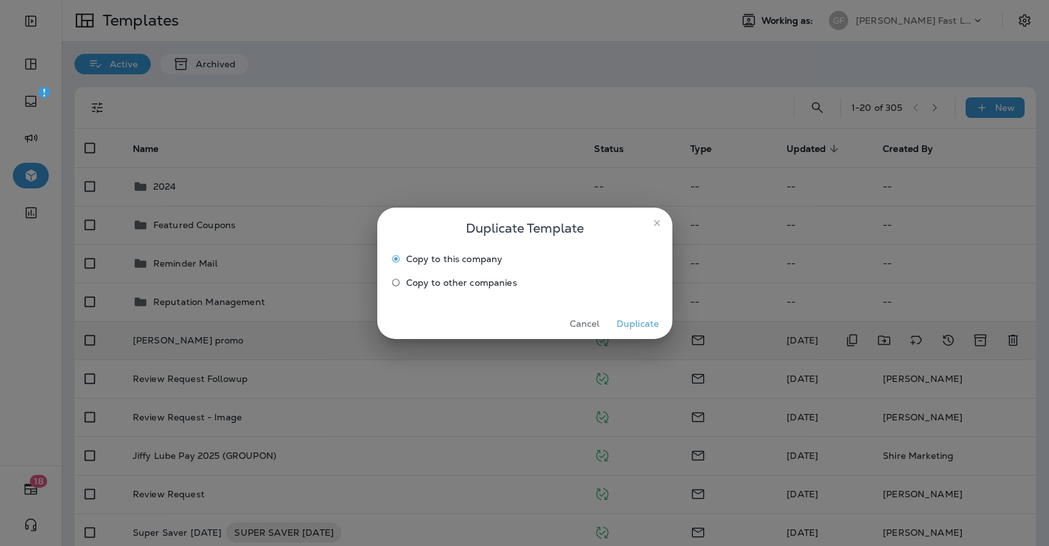
click at [510, 282] on span "Copy to other companies" at bounding box center [461, 283] width 111 height 10
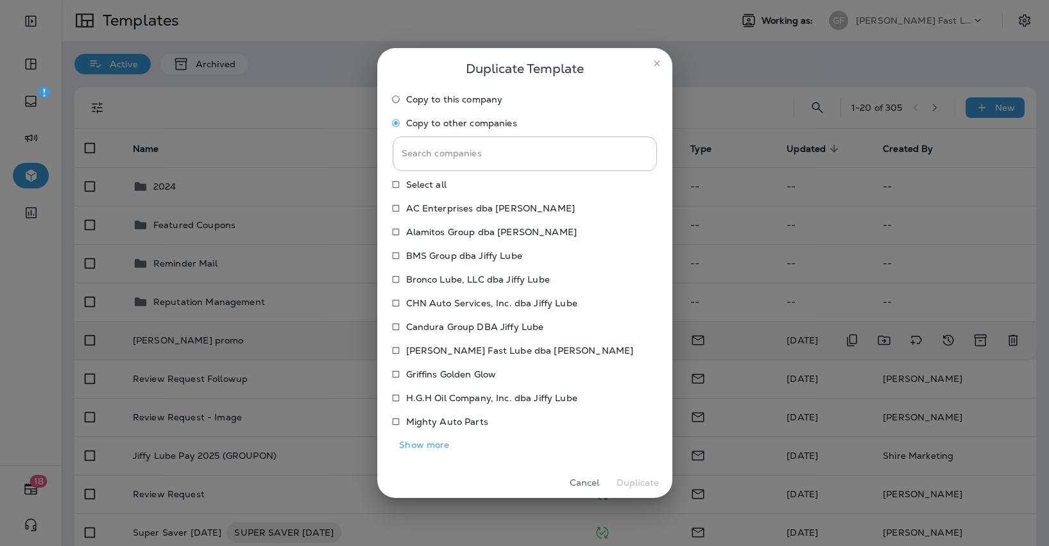
click at [450, 210] on p "AC Enterprises dba [PERSON_NAME]" at bounding box center [490, 208] width 169 height 10
click at [446, 232] on p "Alamitos Group dba [PERSON_NAME]" at bounding box center [491, 232] width 171 height 10
click at [432, 278] on p "Bronco Lube, LLC dba Jiffy Lube" at bounding box center [478, 279] width 144 height 10
click at [435, 326] on p "Candura Group DBA Jiffy Lube" at bounding box center [475, 327] width 138 height 10
click at [439, 448] on button "Show more" at bounding box center [424, 445] width 64 height 20
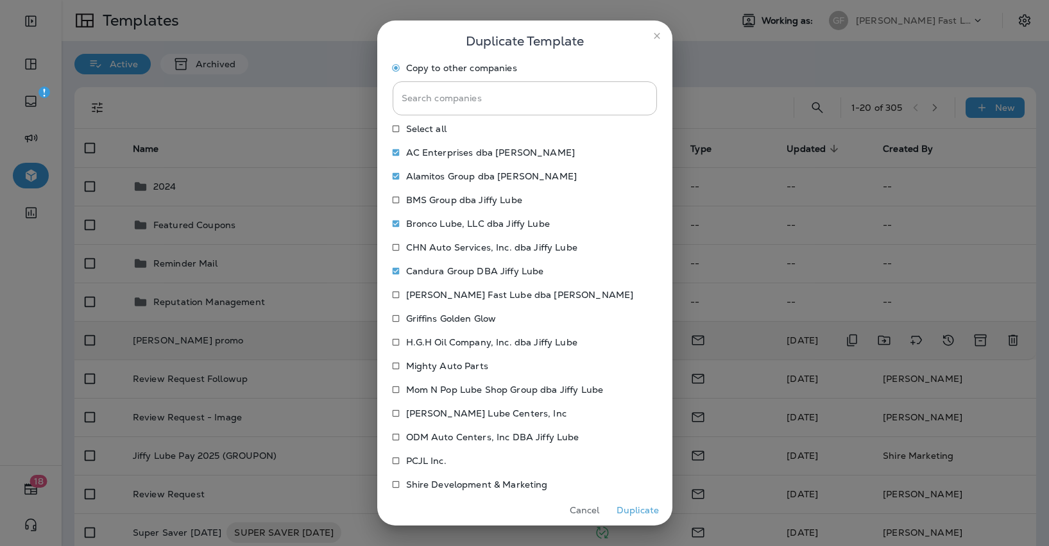
scroll to position [29, 0]
click at [454, 408] on p "[PERSON_NAME] Lube Centers, Inc" at bounding box center [486, 412] width 160 height 10
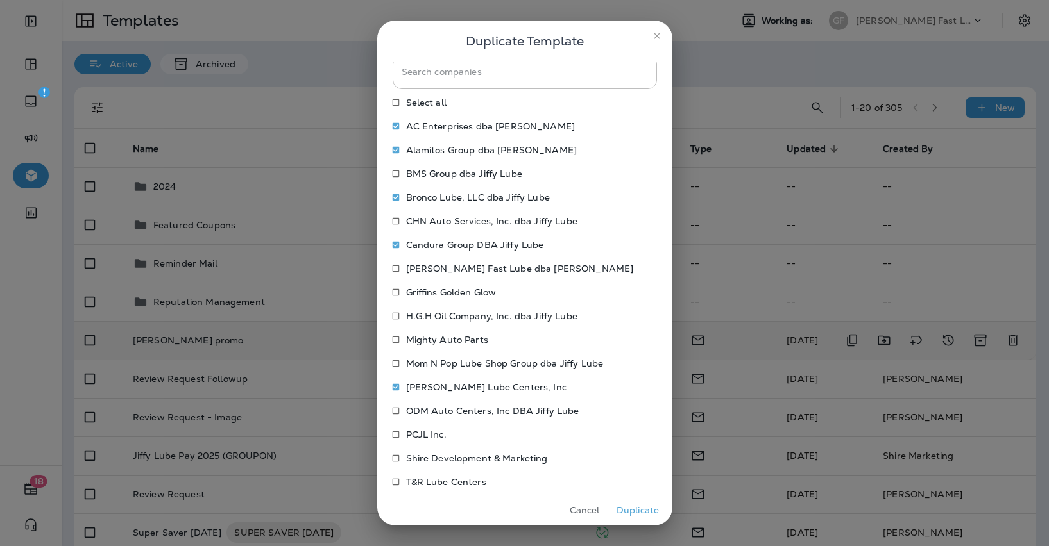
scroll to position [67, 0]
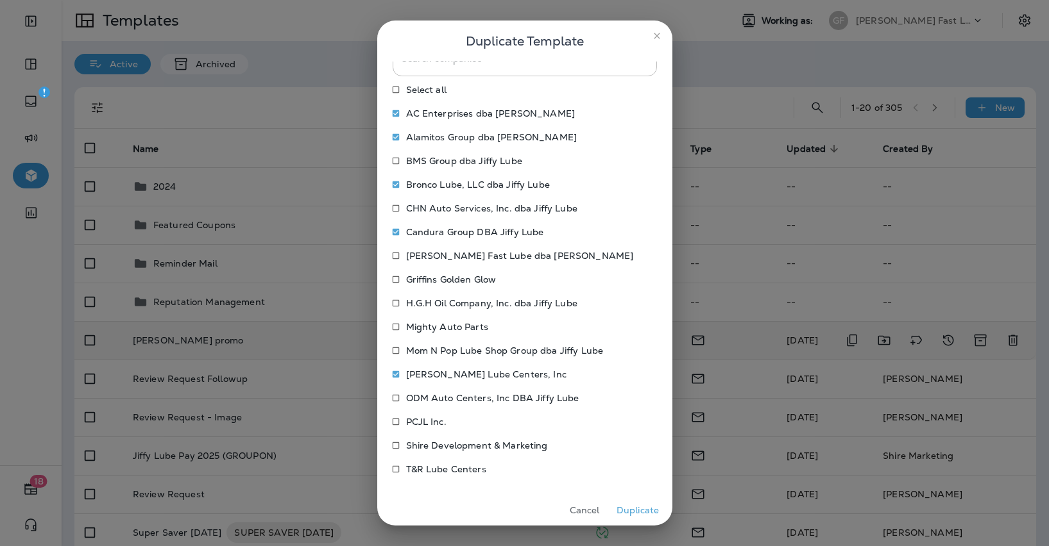
click at [453, 472] on p "T&R Lube Centers" at bounding box center [446, 469] width 80 height 10
click at [476, 478] on label "T&R Lube Centers" at bounding box center [515, 469] width 261 height 21
click at [643, 512] on button "Duplicate" at bounding box center [638, 511] width 48 height 20
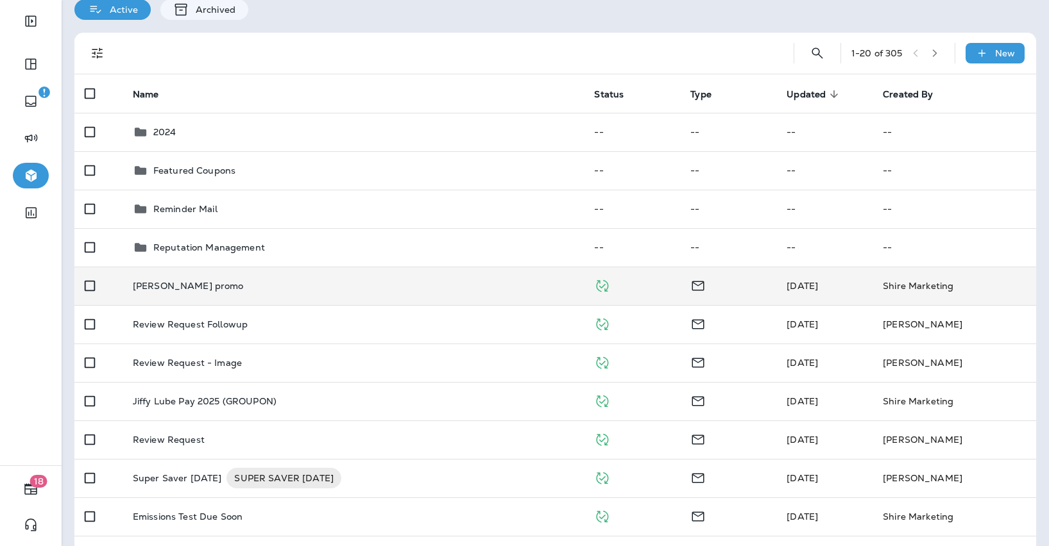
scroll to position [0, 0]
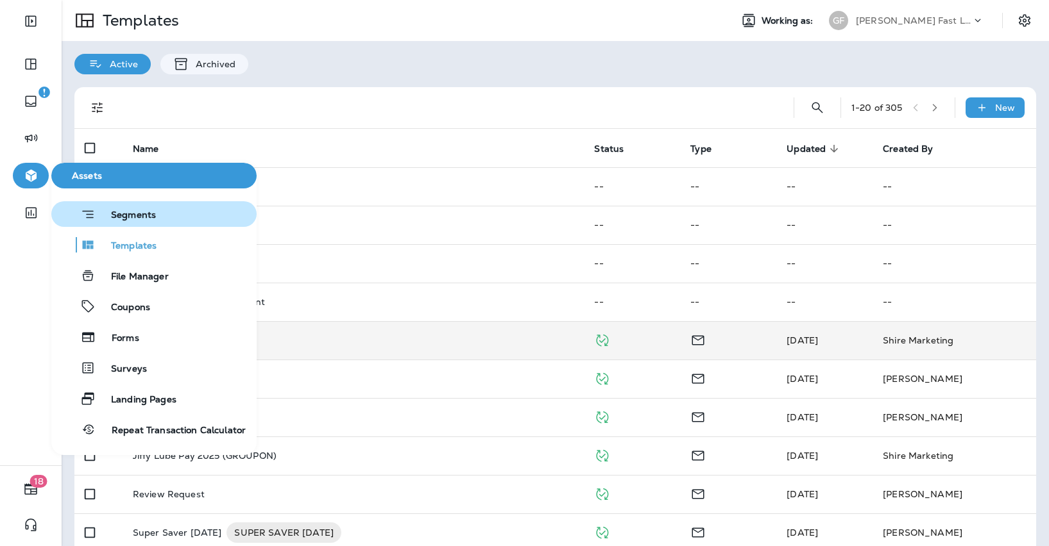
click at [126, 219] on span "Segments" at bounding box center [126, 216] width 60 height 13
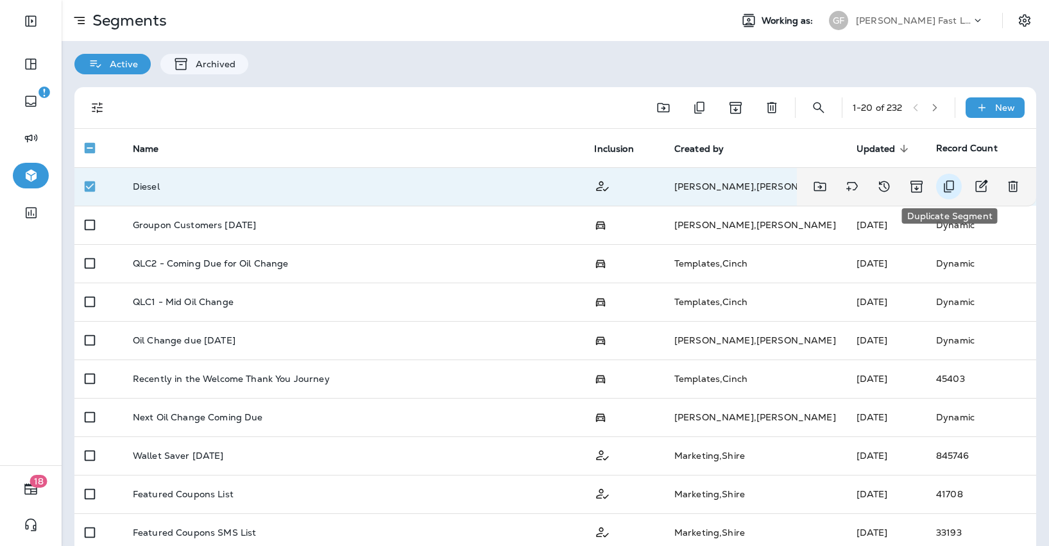
click at [949, 191] on icon "Duplicate Segment" at bounding box center [948, 186] width 15 height 15
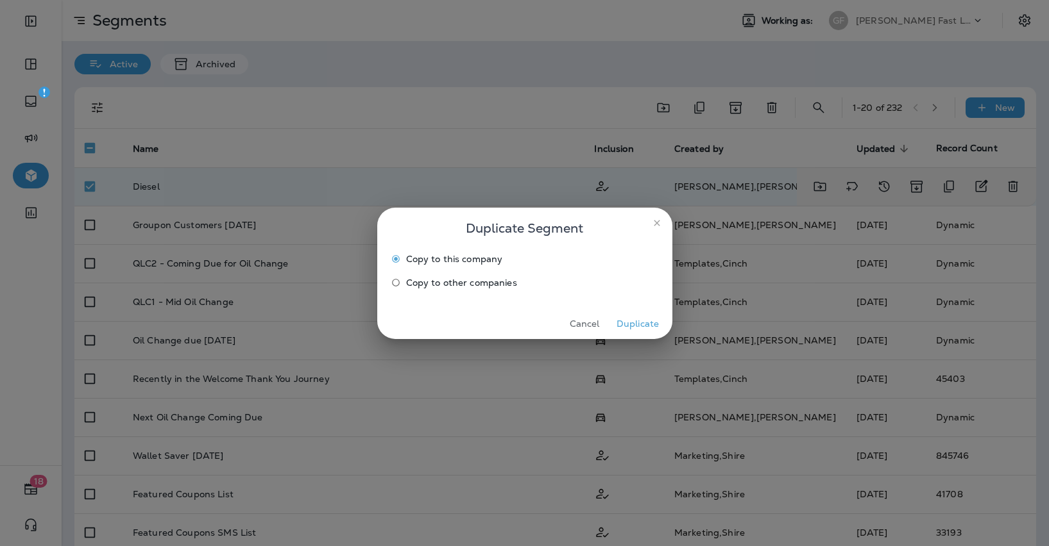
click at [439, 278] on span "Copy to other companies" at bounding box center [461, 283] width 111 height 10
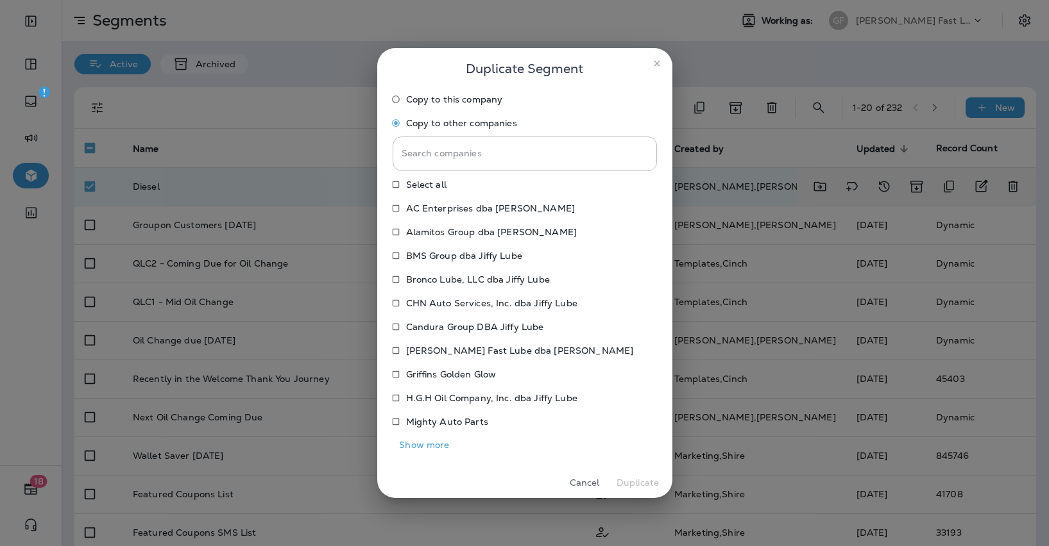
click at [441, 210] on p "AC Enterprises dba [PERSON_NAME]" at bounding box center [490, 208] width 169 height 10
click at [442, 232] on p "Alamitos Group dba [PERSON_NAME]" at bounding box center [491, 232] width 171 height 10
click at [439, 278] on p "Bronco Lube, LLC dba Jiffy Lube" at bounding box center [478, 279] width 144 height 10
click at [435, 327] on p "Candura Group DBA Jiffy Lube" at bounding box center [475, 327] width 138 height 10
click at [439, 401] on p "H.G.H Oil Company, Inc. dba Jiffy Lube" at bounding box center [491, 398] width 171 height 10
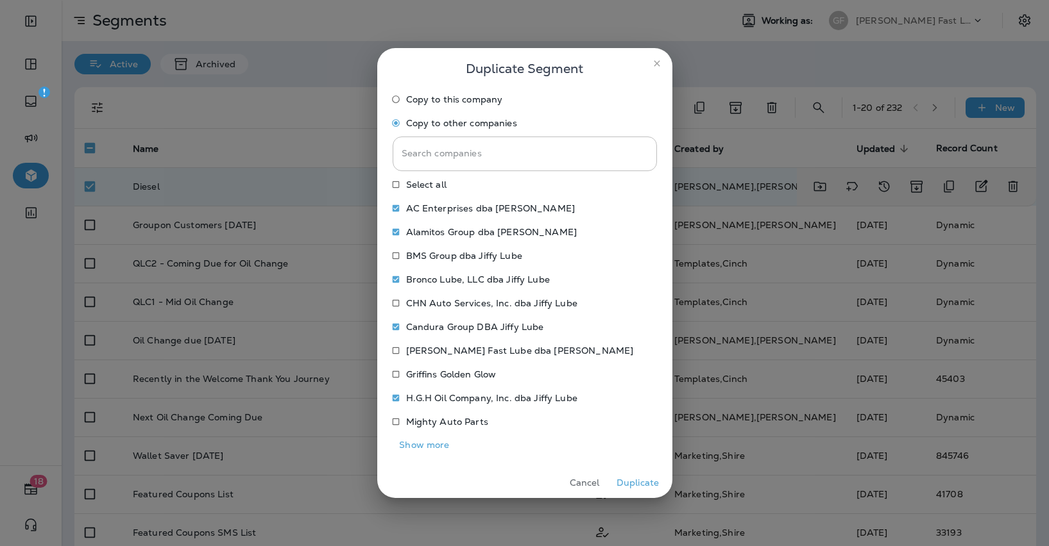
click at [435, 448] on button "Show more" at bounding box center [424, 445] width 64 height 20
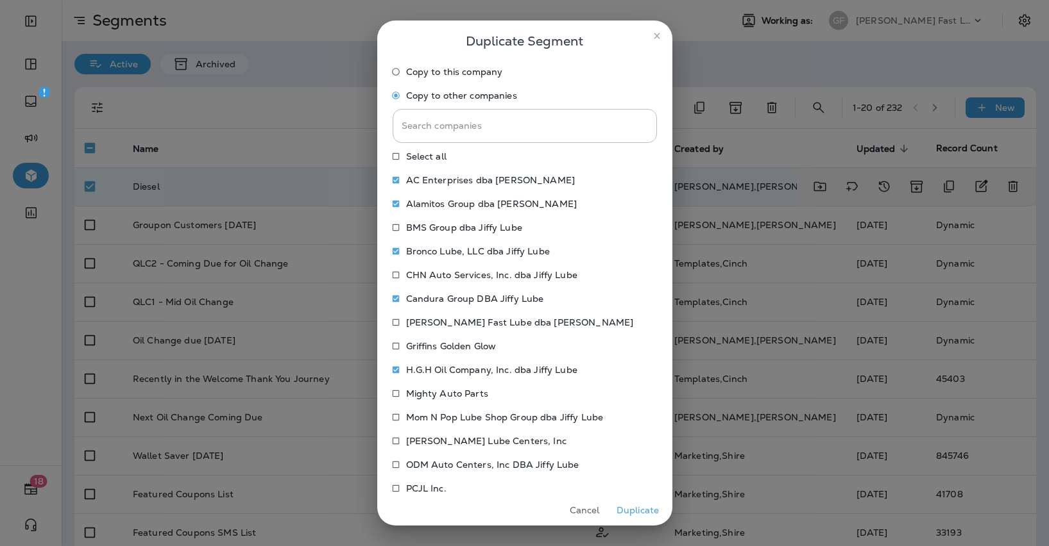
scroll to position [2, 0]
click at [453, 438] on p "[PERSON_NAME] Lube Centers, Inc" at bounding box center [486, 439] width 160 height 10
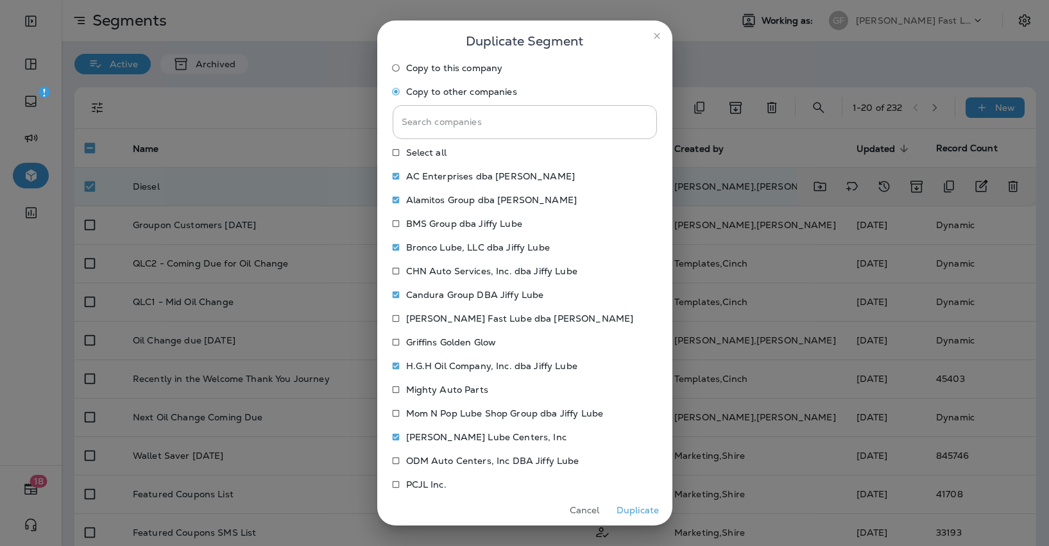
scroll to position [67, 0]
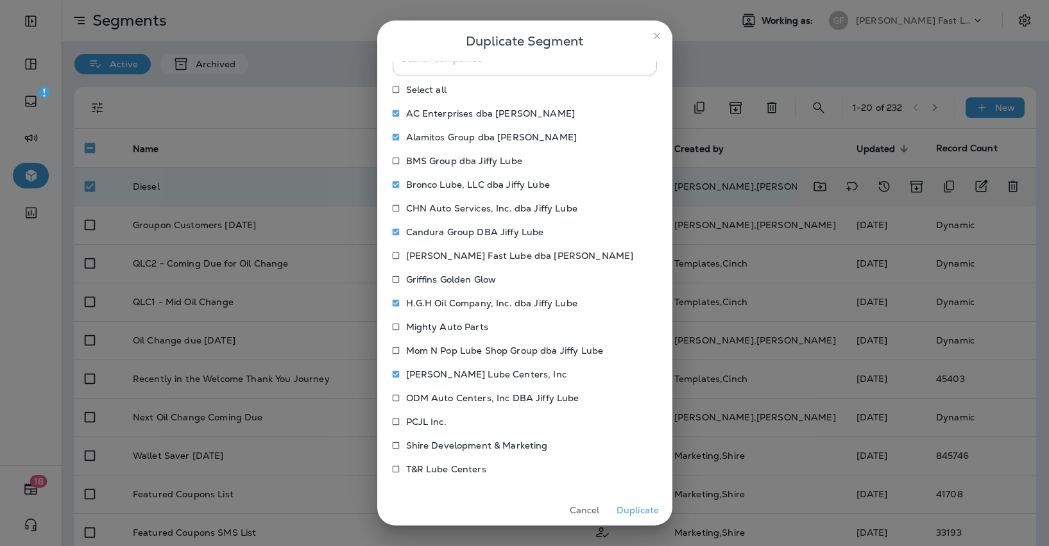
click at [647, 504] on button "Duplicate" at bounding box center [638, 511] width 48 height 20
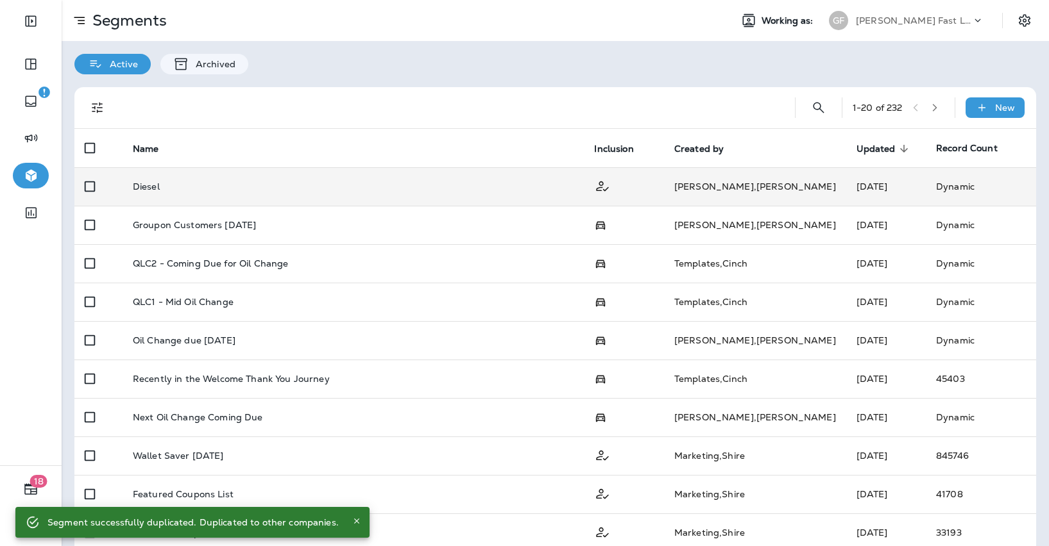
click at [865, 26] on div "[PERSON_NAME] Fast Lube dba [PERSON_NAME]" at bounding box center [912, 20] width 115 height 19
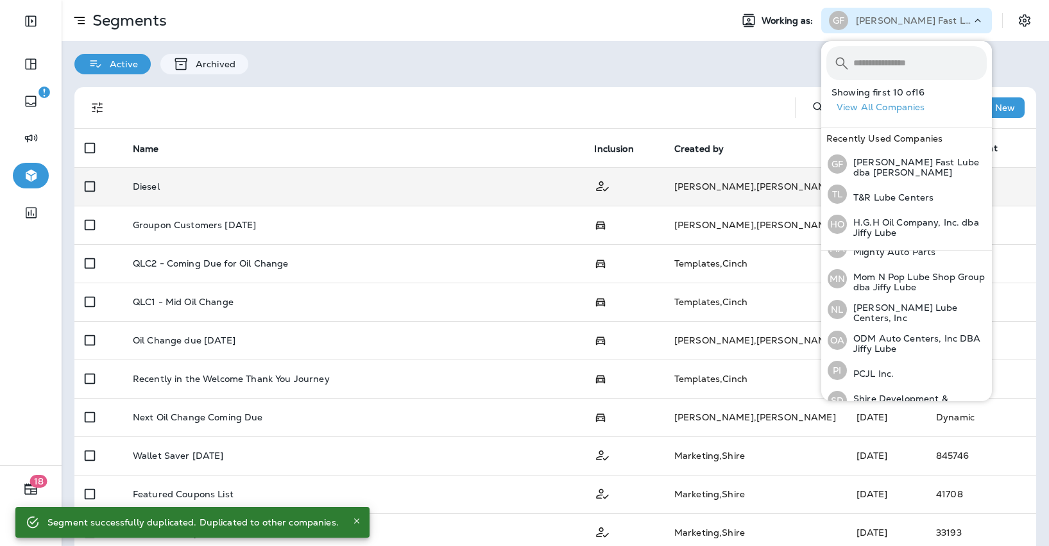
scroll to position [299, 0]
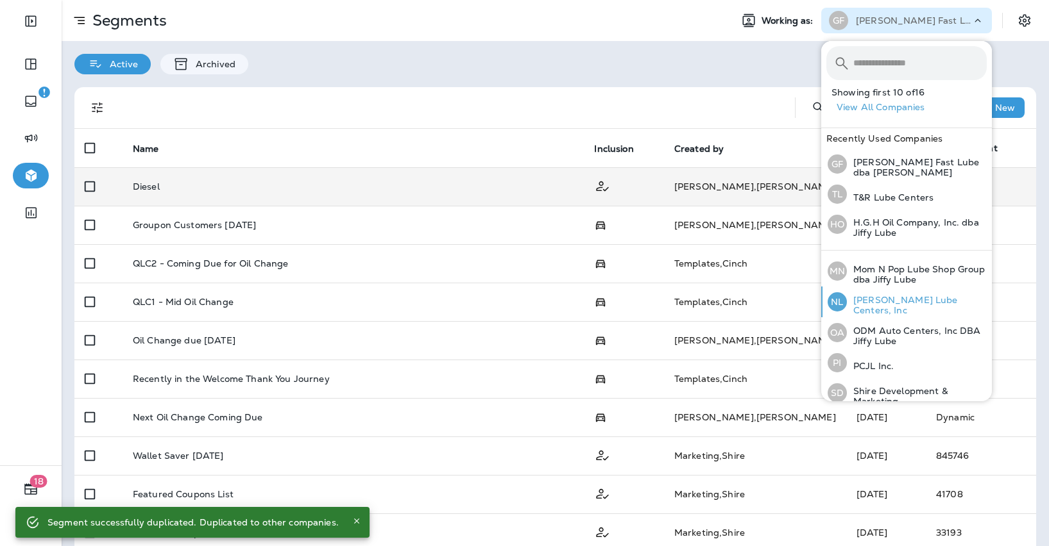
click at [879, 309] on div "NL Najjar Lube Centers, Inc" at bounding box center [906, 302] width 169 height 31
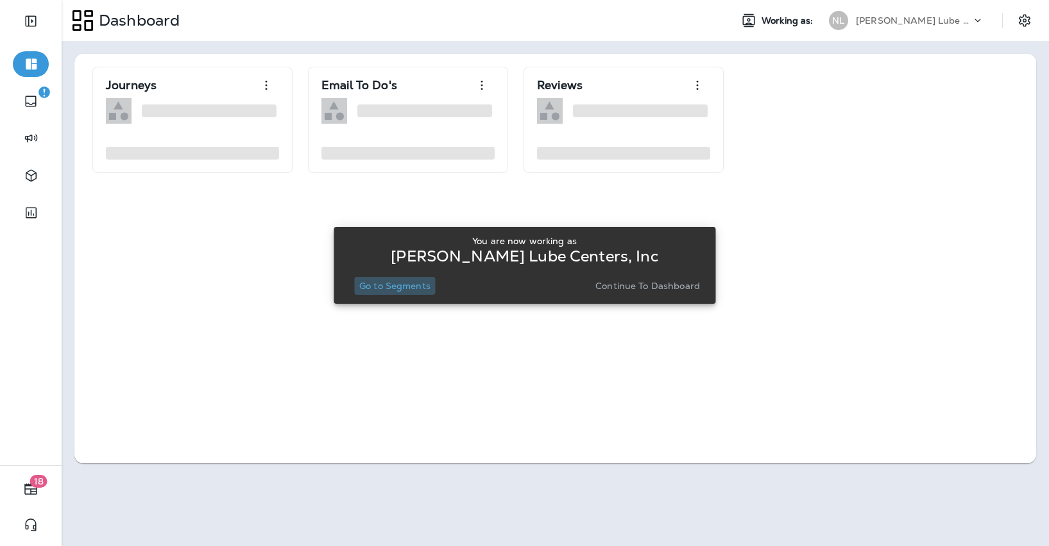
click at [400, 287] on p "Go to Segments" at bounding box center [394, 286] width 71 height 10
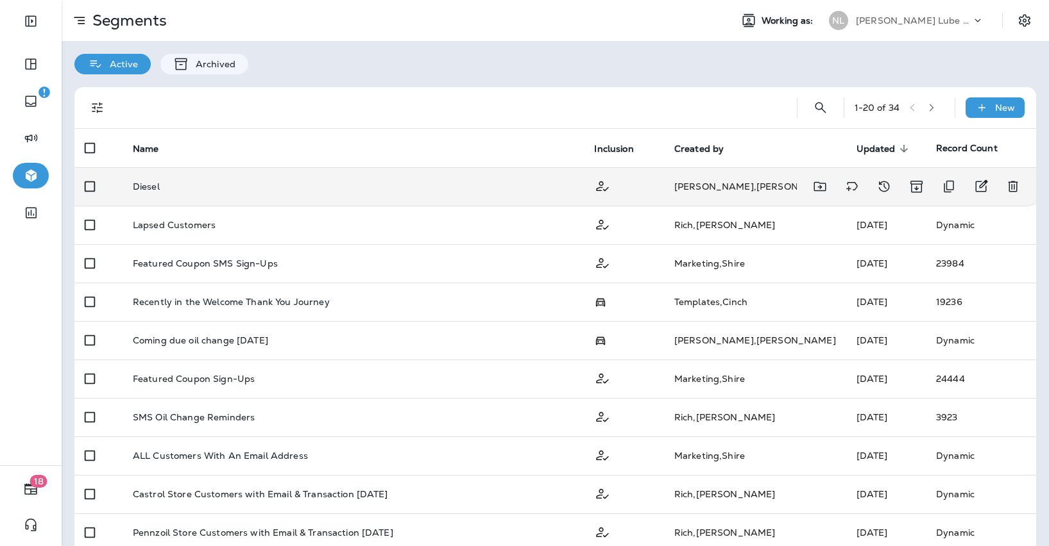
click at [373, 195] on td "Diesel" at bounding box center [353, 186] width 462 height 38
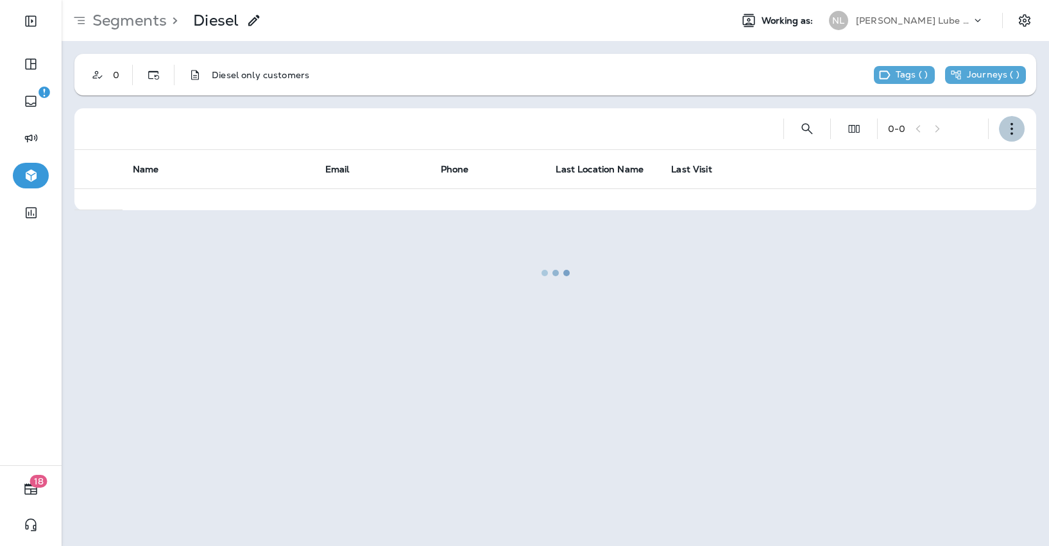
click at [1015, 126] on icon "button" at bounding box center [1011, 128] width 13 height 13
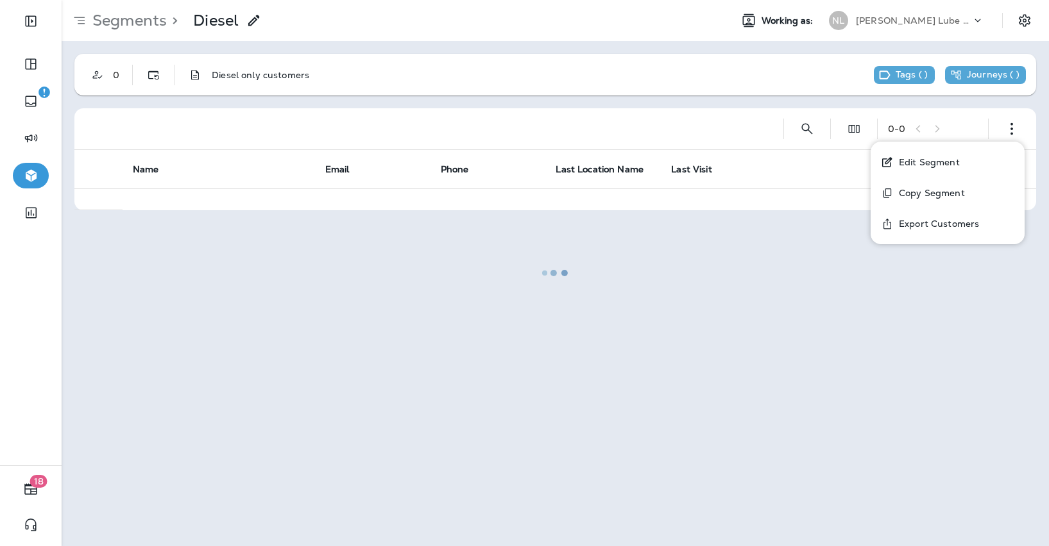
click at [955, 162] on p "Edit Segment" at bounding box center [926, 162] width 66 height 10
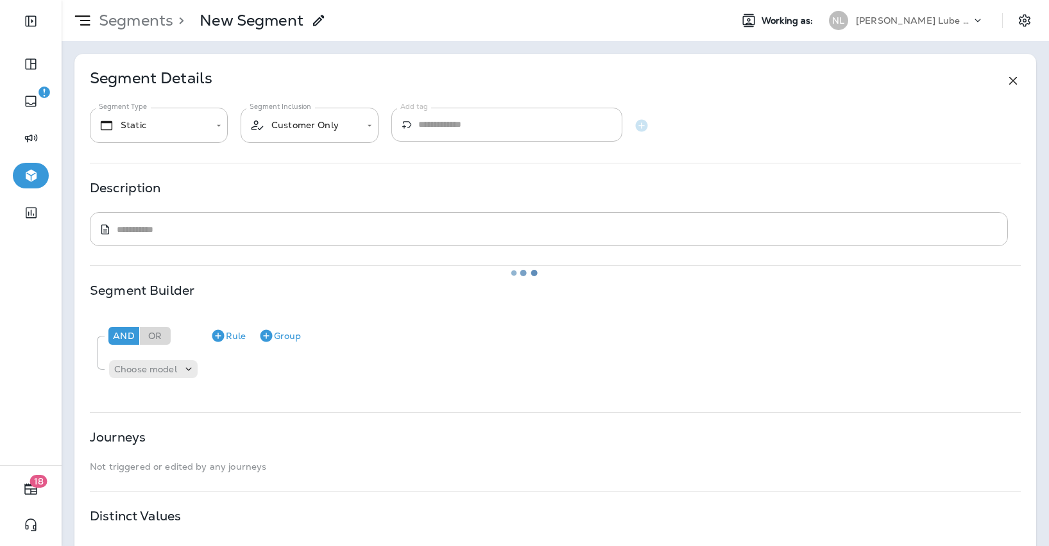
type input "*******"
type textarea "**********"
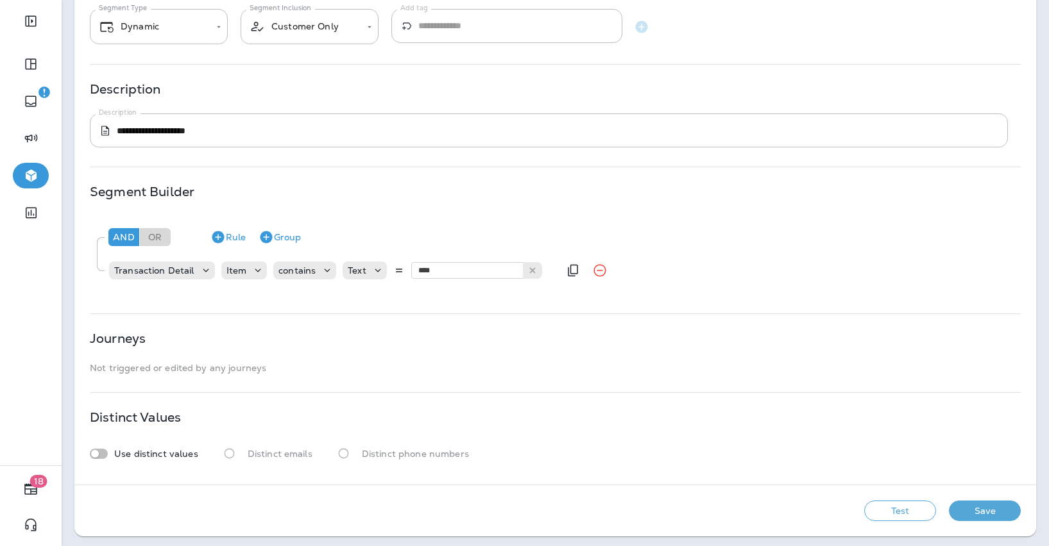
scroll to position [102, 0]
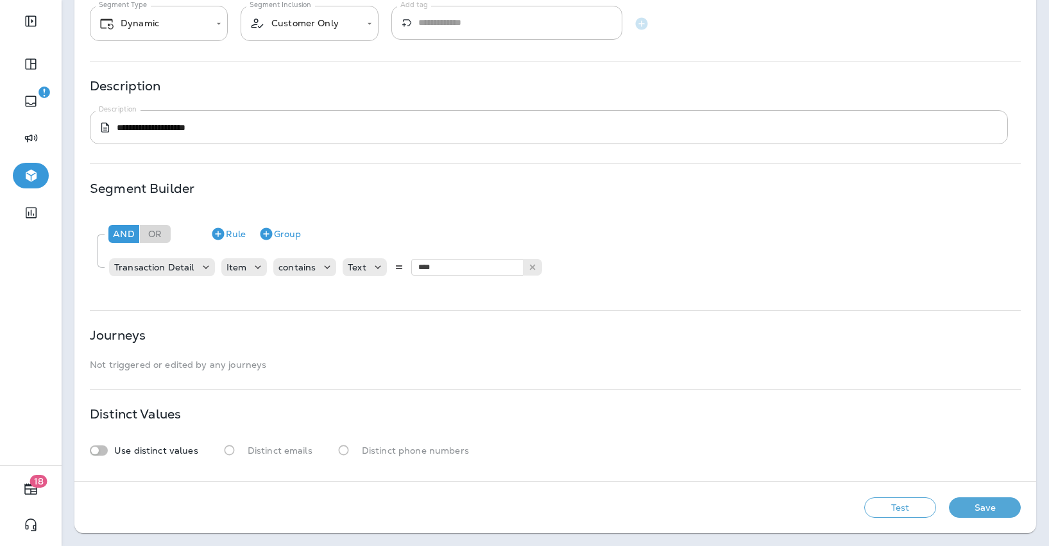
click at [909, 504] on button "Test" at bounding box center [900, 508] width 72 height 21
click at [659, 441] on div "Use distinct values Distinct emails Distinct phone numbers" at bounding box center [555, 451] width 931 height 24
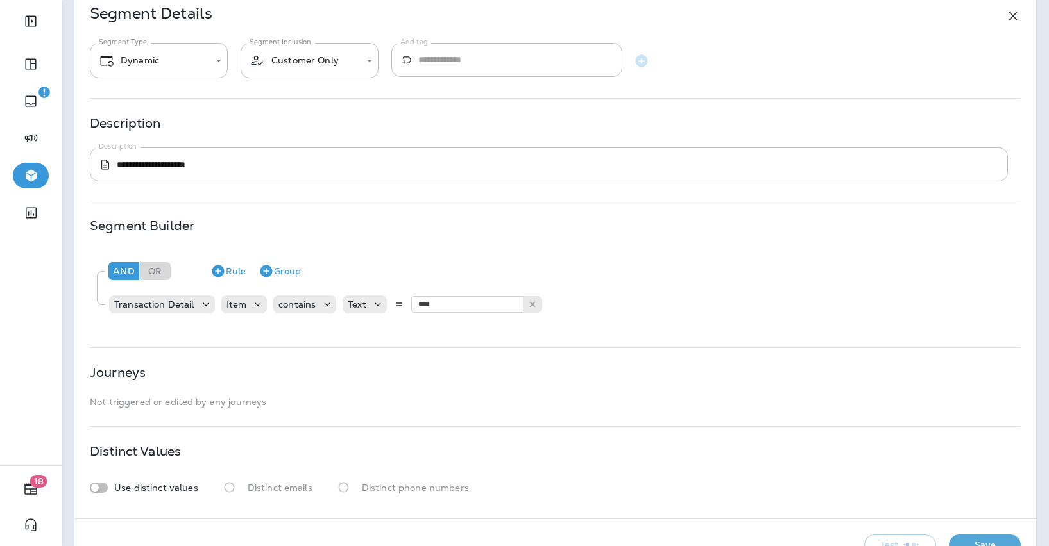
scroll to position [0, 0]
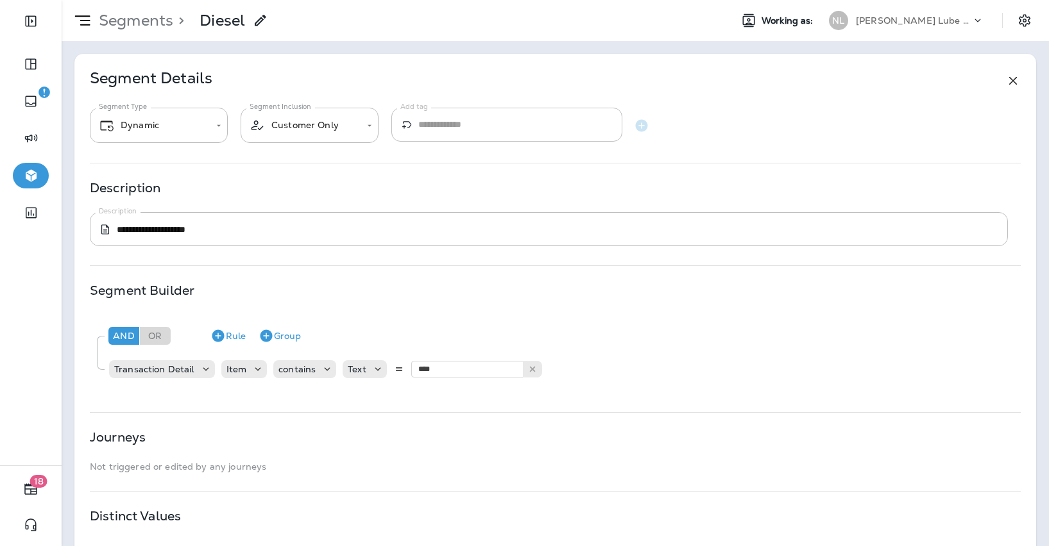
click at [862, 33] on div "Segments > Diesel Working as: NL Najjar Lube Centers, Inc" at bounding box center [555, 20] width 987 height 41
click at [868, 21] on p "[PERSON_NAME] Lube Centers, Inc" at bounding box center [912, 20] width 115 height 10
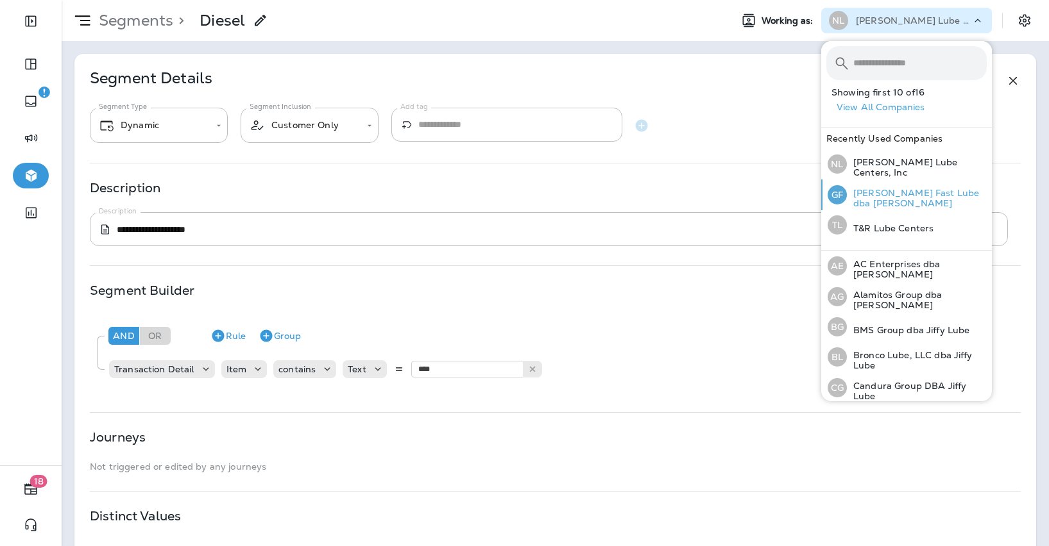
click at [886, 192] on p "[PERSON_NAME] Fast Lube dba [PERSON_NAME]" at bounding box center [917, 198] width 140 height 21
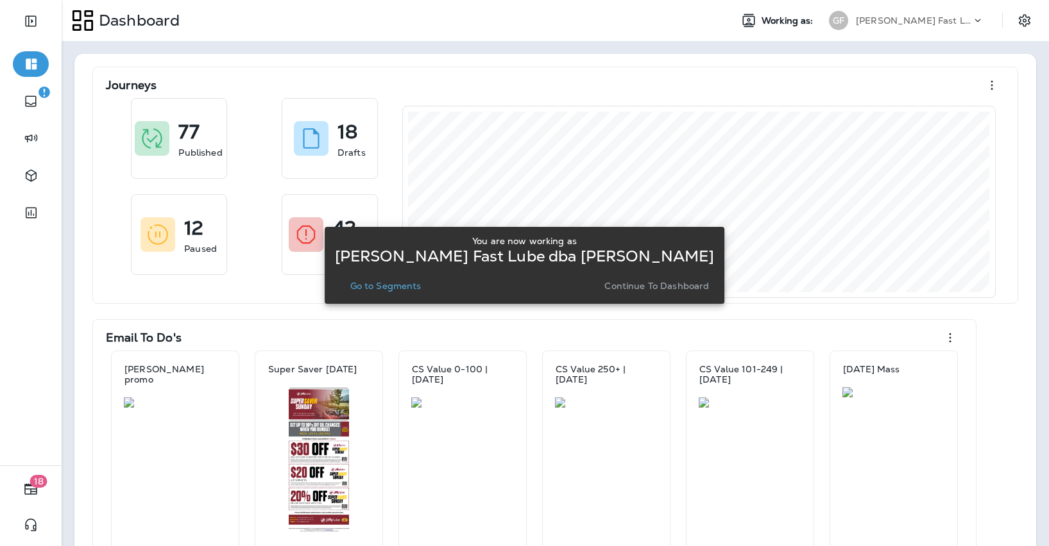
click at [639, 281] on p "Continue to Dashboard" at bounding box center [656, 286] width 105 height 10
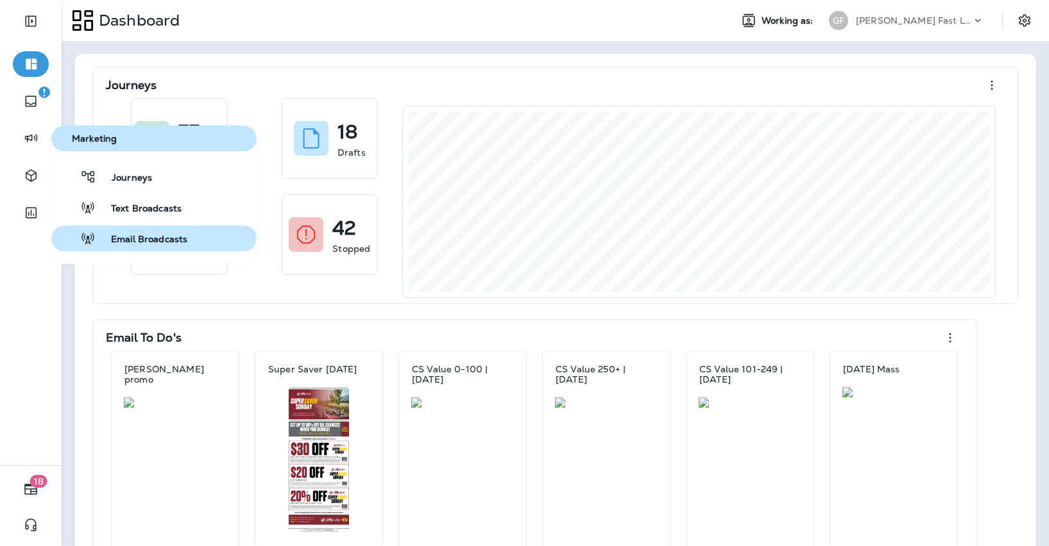
click at [142, 230] on button "Email Broadcasts" at bounding box center [153, 239] width 205 height 26
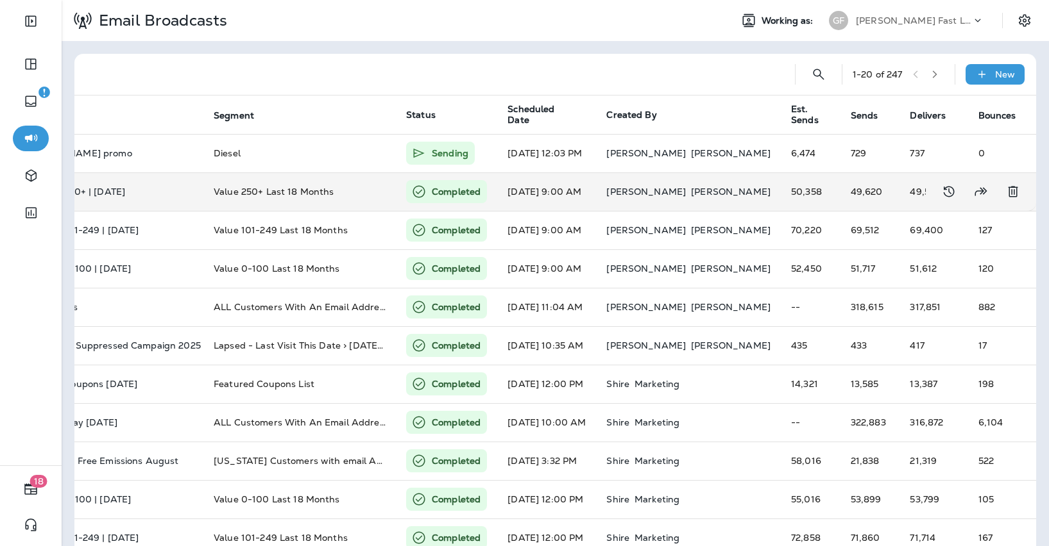
scroll to position [0, 78]
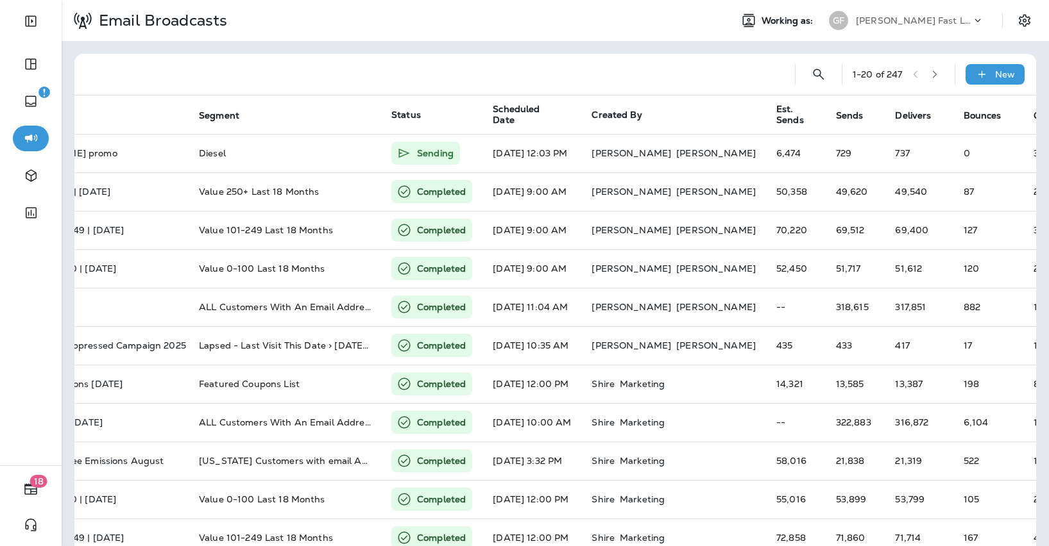
click at [929, 20] on p "[PERSON_NAME] Fast Lube dba [PERSON_NAME]" at bounding box center [912, 20] width 115 height 10
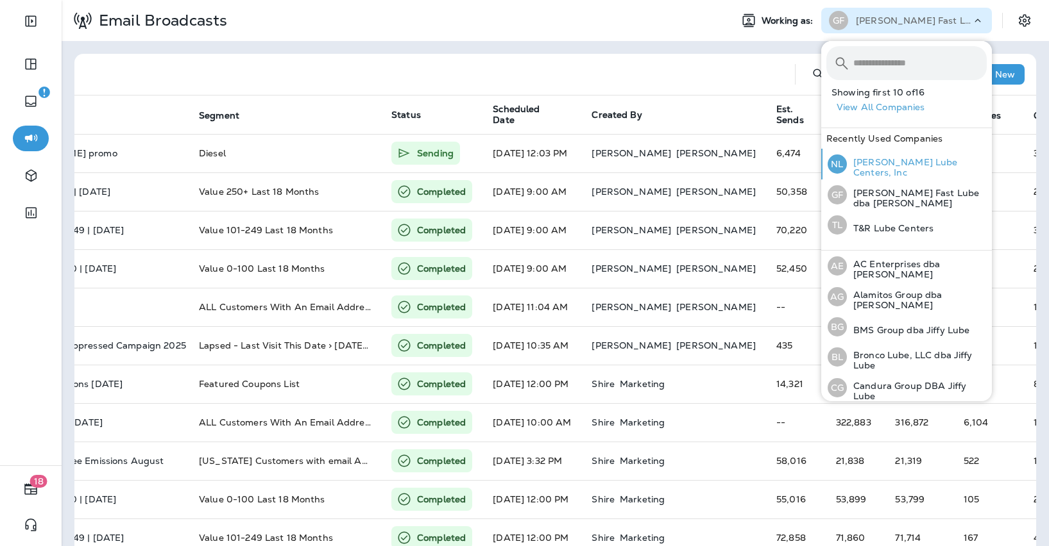
click at [881, 168] on p "[PERSON_NAME] Lube Centers, Inc" at bounding box center [917, 167] width 140 height 21
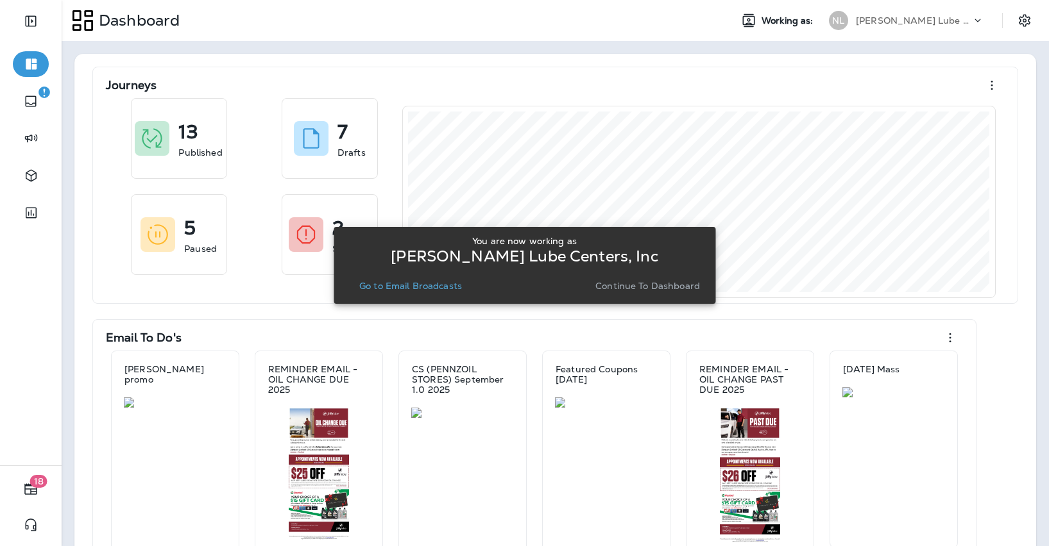
click at [625, 289] on p "Continue to Dashboard" at bounding box center [647, 286] width 105 height 10
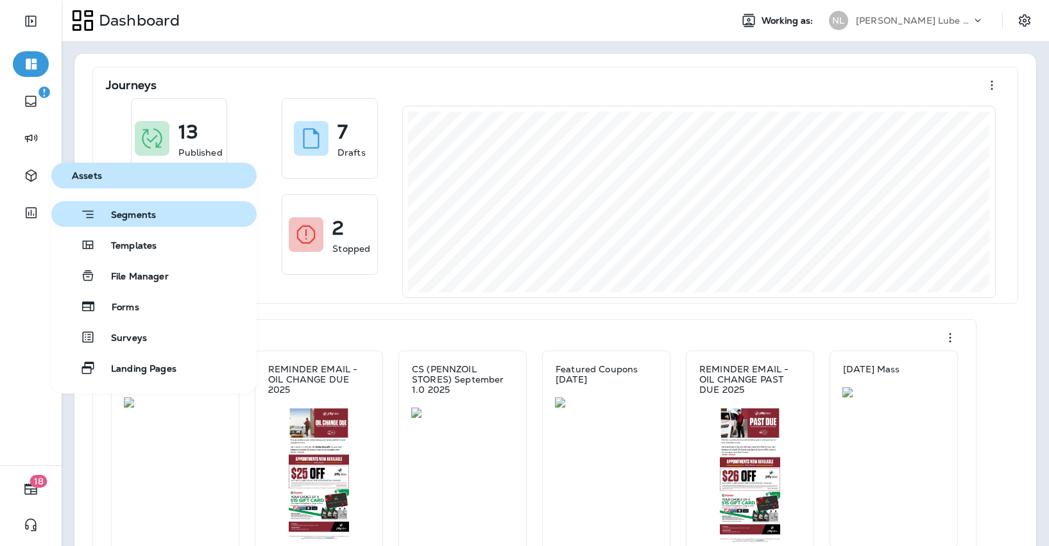
click at [111, 212] on span "Segments" at bounding box center [126, 216] width 60 height 13
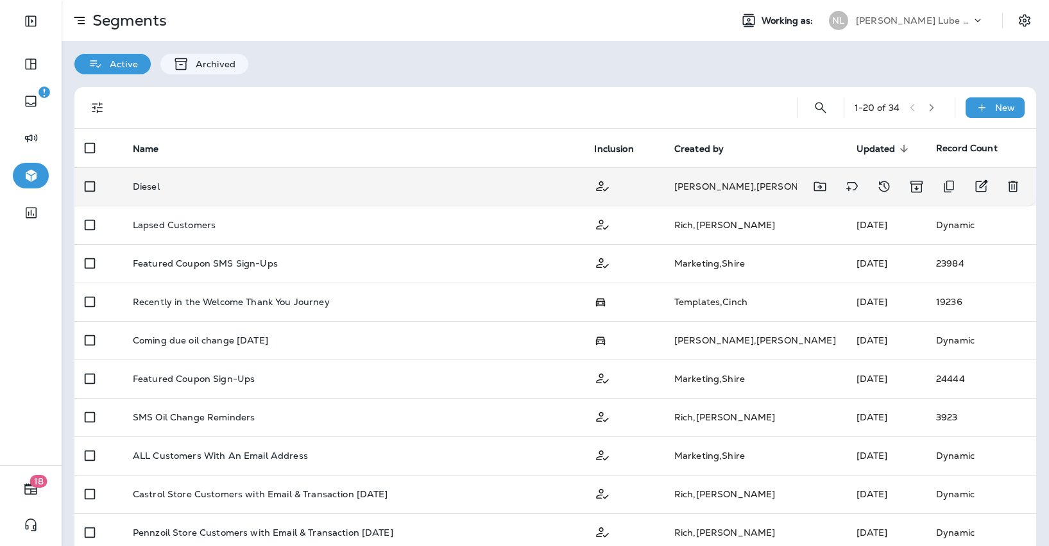
click at [391, 181] on div "Diesel" at bounding box center [353, 186] width 441 height 10
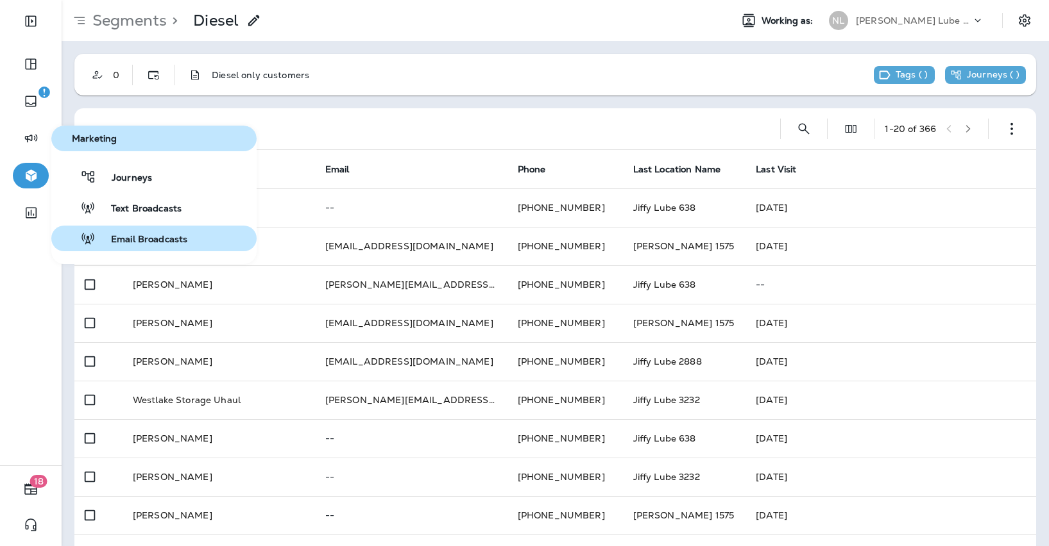
click at [128, 231] on div "Email Broadcasts" at bounding box center [121, 238] width 131 height 15
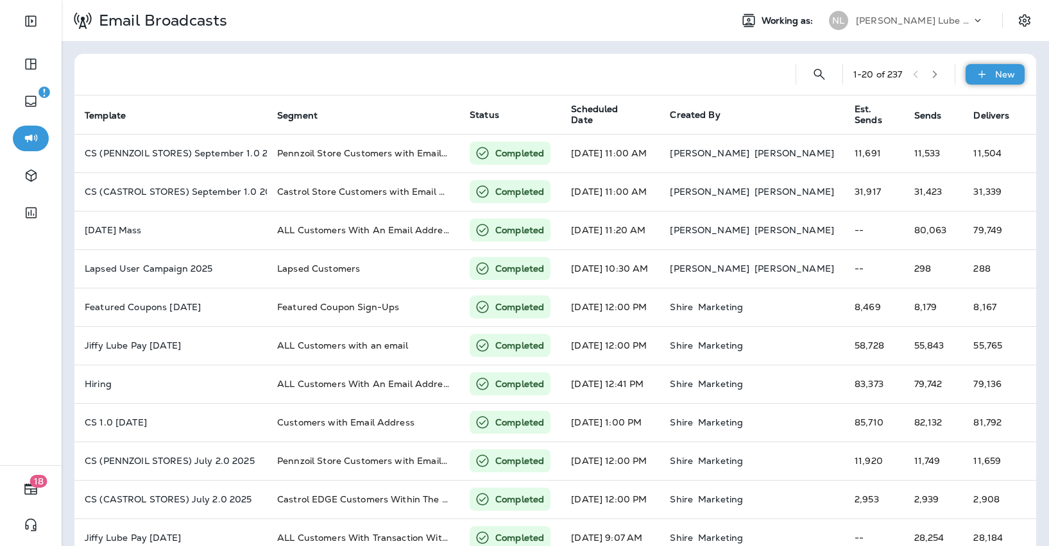
click at [991, 72] on div "New" at bounding box center [994, 74] width 59 height 21
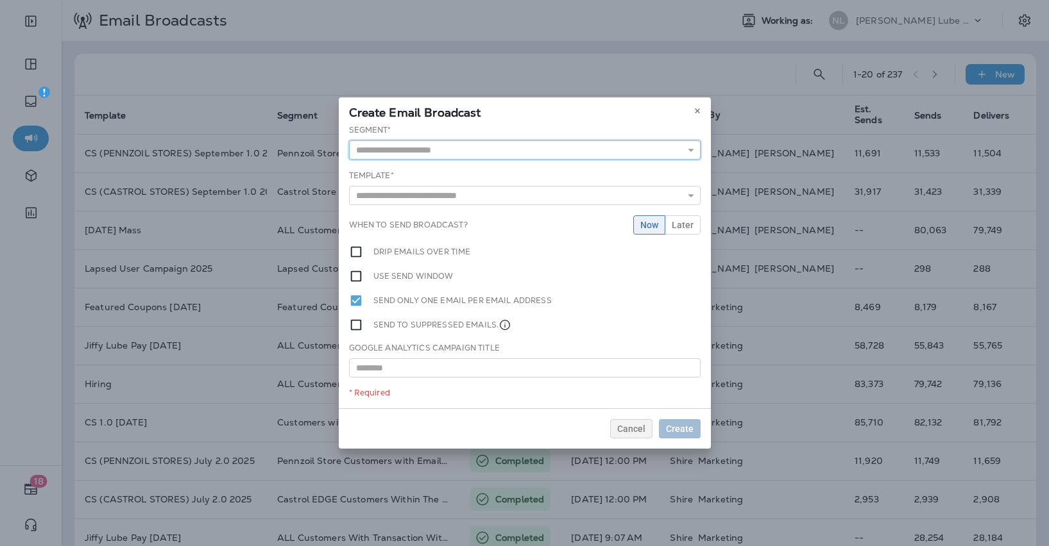
click at [454, 153] on input "text" at bounding box center [524, 149] width 351 height 19
type input "******"
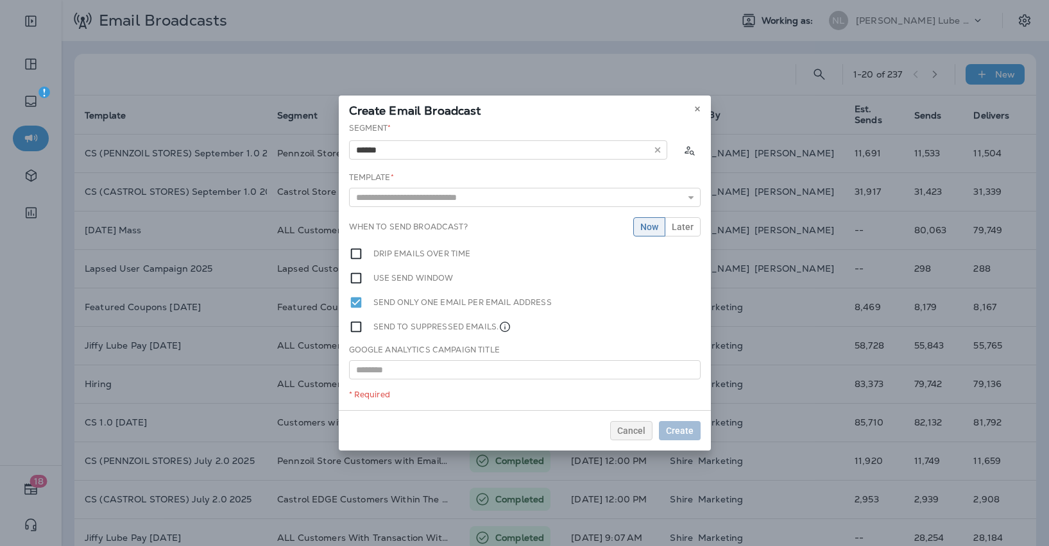
click at [411, 177] on div "Segment * ****** Diesel Template * 4th of July 2025 BIRTHDAY CLUB 2021 Copy BRO…" at bounding box center [525, 266] width 372 height 288
click at [402, 193] on input "text" at bounding box center [524, 197] width 351 height 19
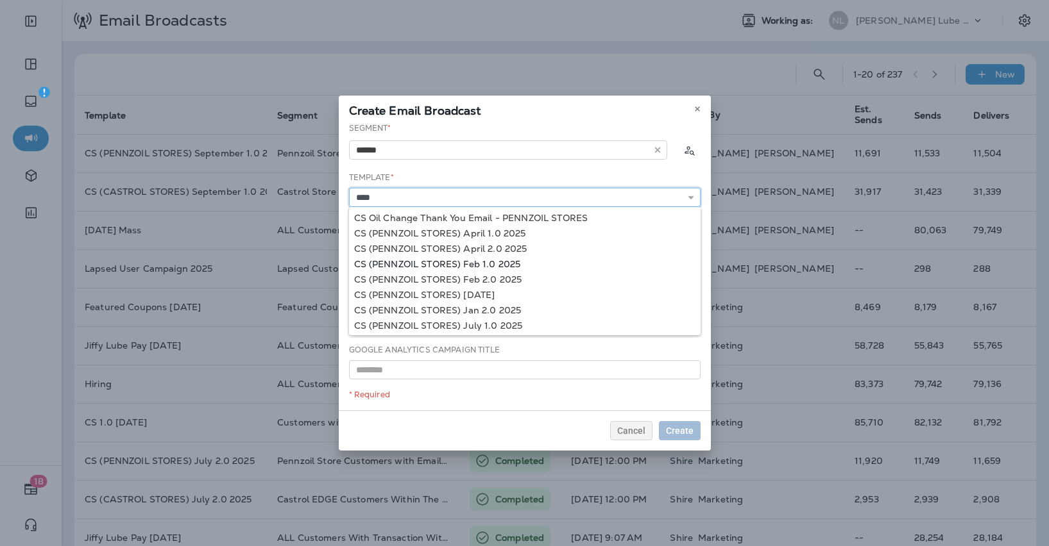
scroll to position [32, 0]
type input "*"
click at [695, 111] on icon at bounding box center [697, 109] width 8 height 8
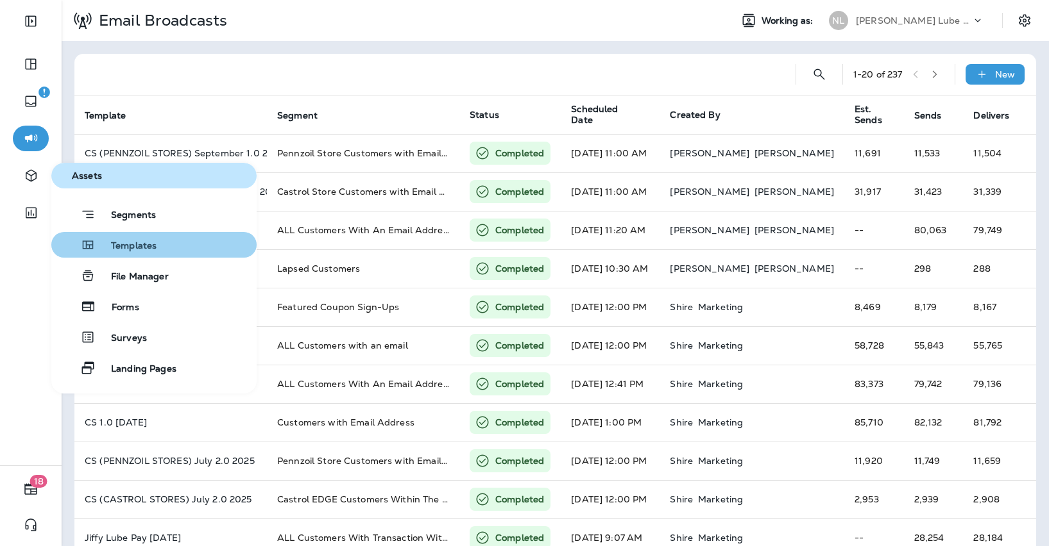
click at [119, 240] on span "Templates" at bounding box center [126, 246] width 61 height 12
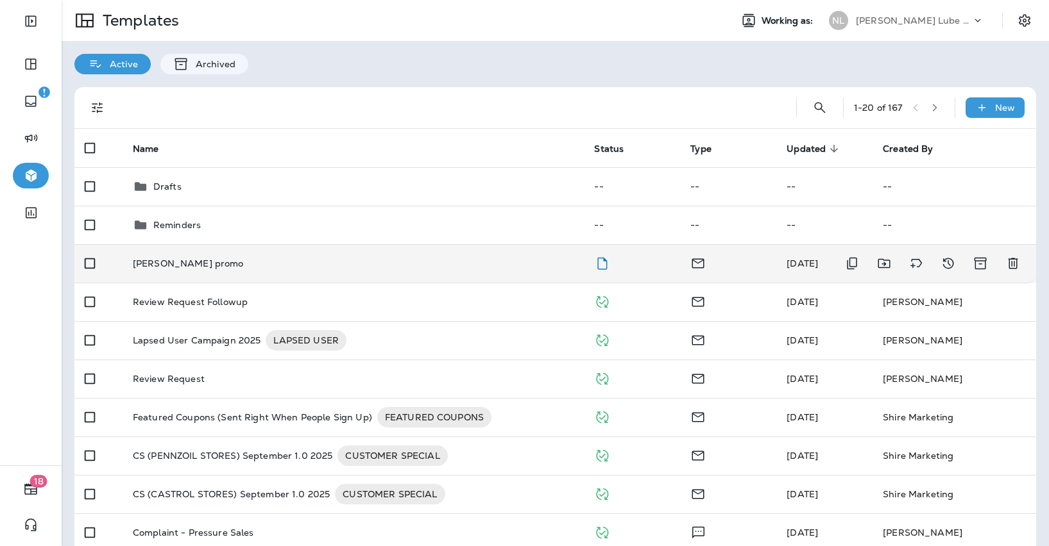
click at [276, 260] on div "[PERSON_NAME] promo" at bounding box center [353, 263] width 441 height 10
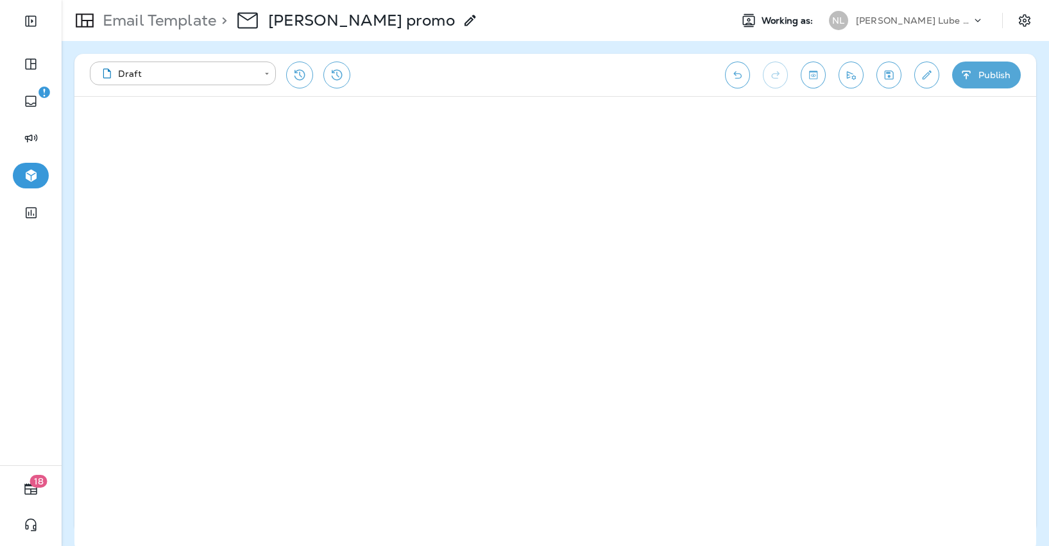
click at [990, 73] on button "Publish" at bounding box center [986, 75] width 69 height 27
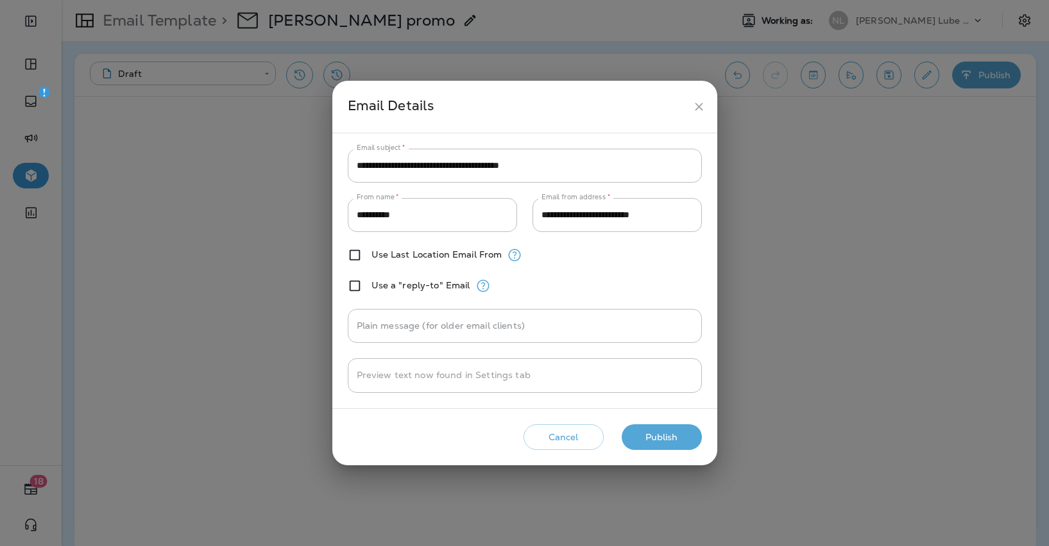
click at [695, 106] on icon "close" at bounding box center [698, 106] width 13 height 13
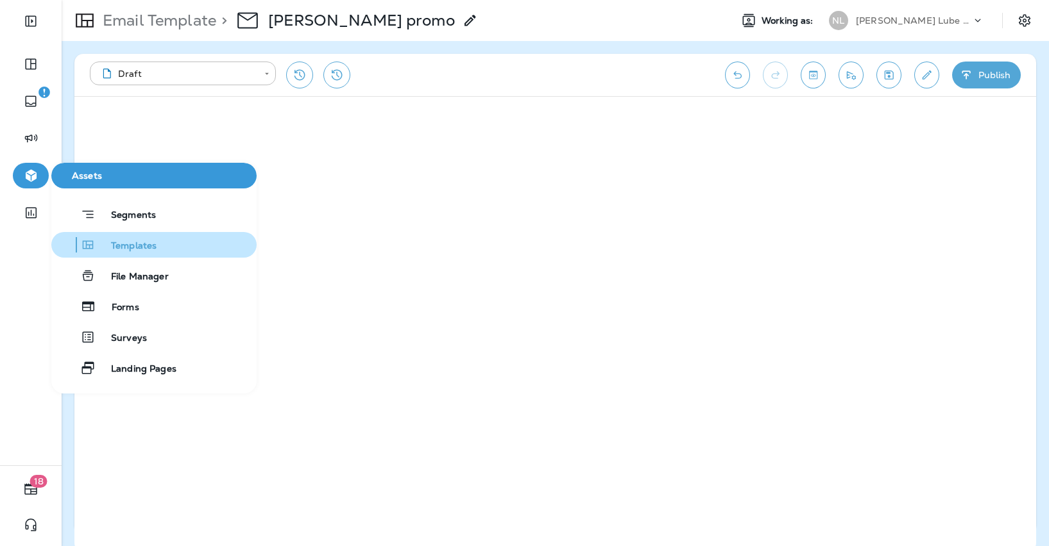
click at [108, 246] on span "Templates" at bounding box center [126, 246] width 61 height 12
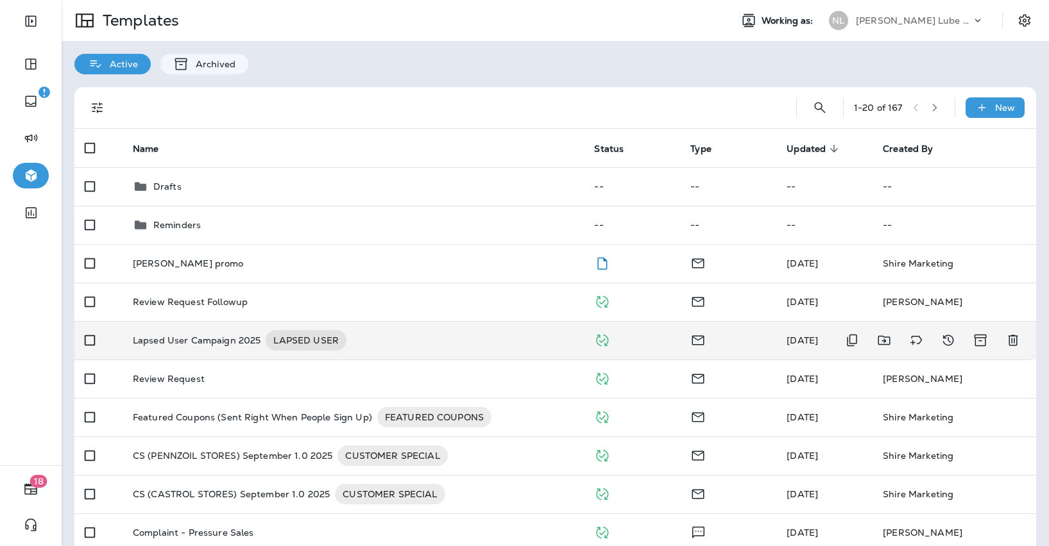
click at [530, 334] on div "Lapsed User Campaign 2025 LAPSED USER" at bounding box center [353, 340] width 441 height 21
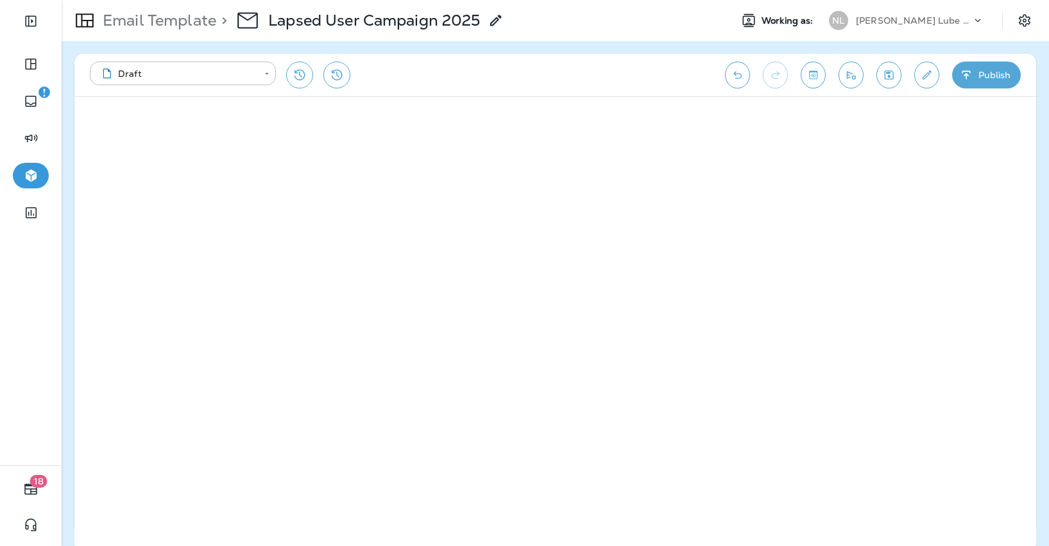
click at [985, 70] on button "Publish" at bounding box center [986, 75] width 69 height 27
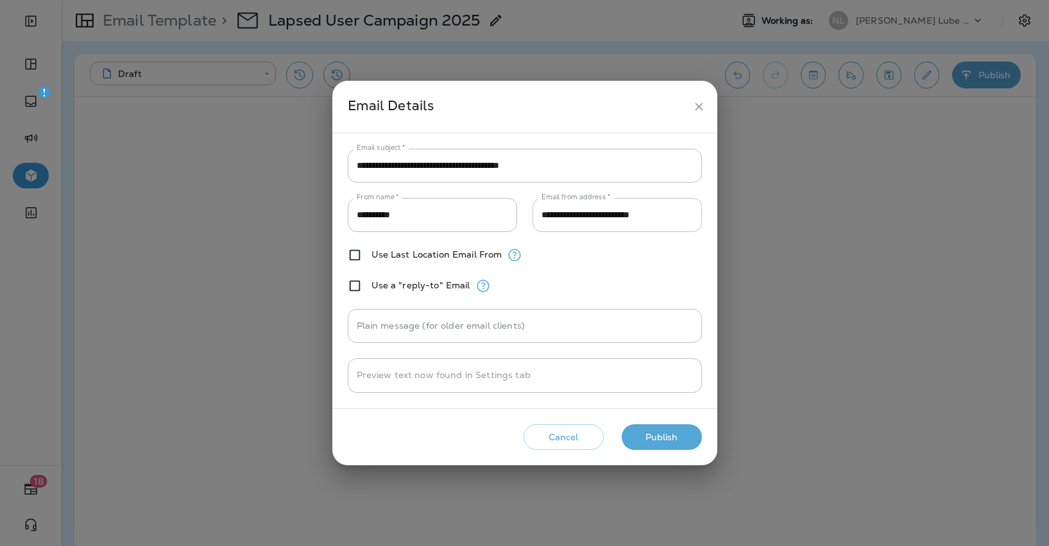
click at [645, 227] on input "**********" at bounding box center [616, 215] width 169 height 34
click at [571, 419] on div "Cancel Publish" at bounding box center [524, 437] width 364 height 37
click at [560, 435] on button "Cancel" at bounding box center [563, 438] width 80 height 26
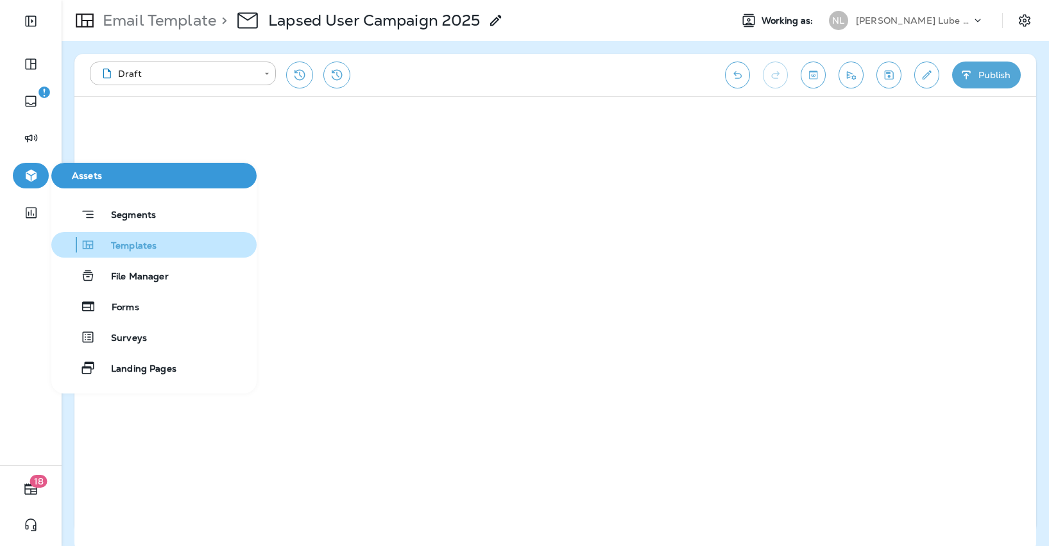
click at [126, 244] on span "Templates" at bounding box center [126, 246] width 61 height 12
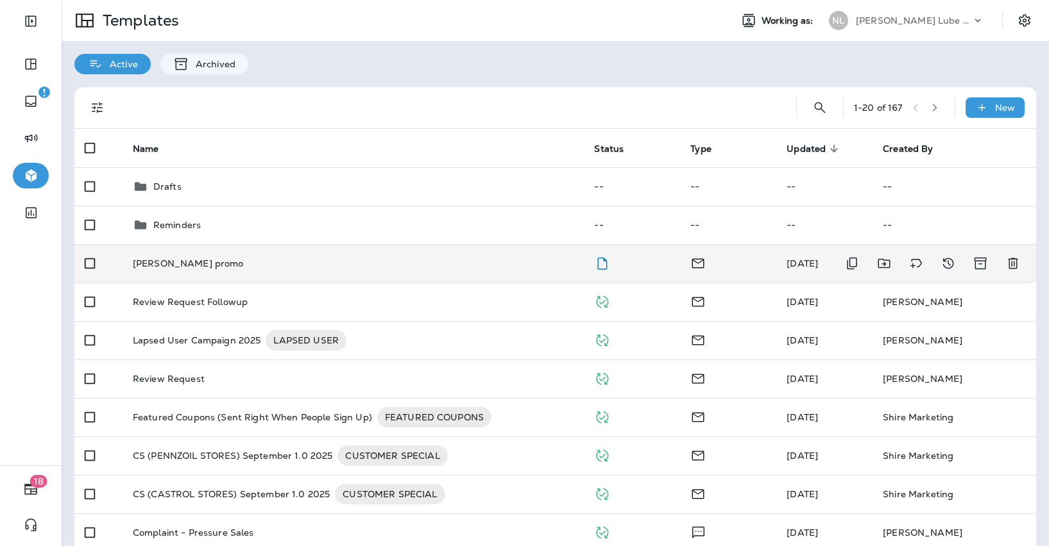
click at [555, 262] on div "[PERSON_NAME] promo" at bounding box center [353, 263] width 441 height 10
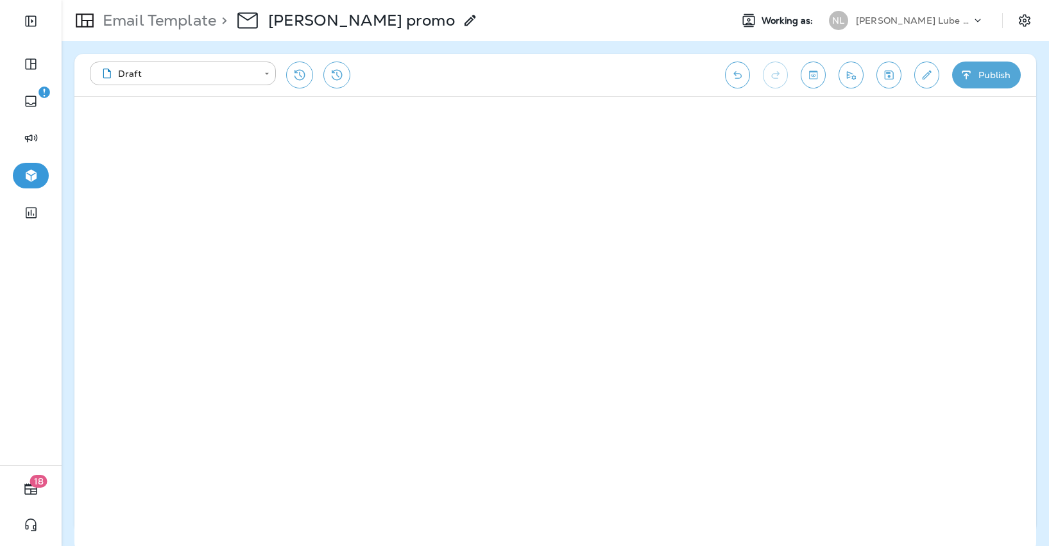
click at [973, 64] on button "Publish" at bounding box center [986, 75] width 69 height 27
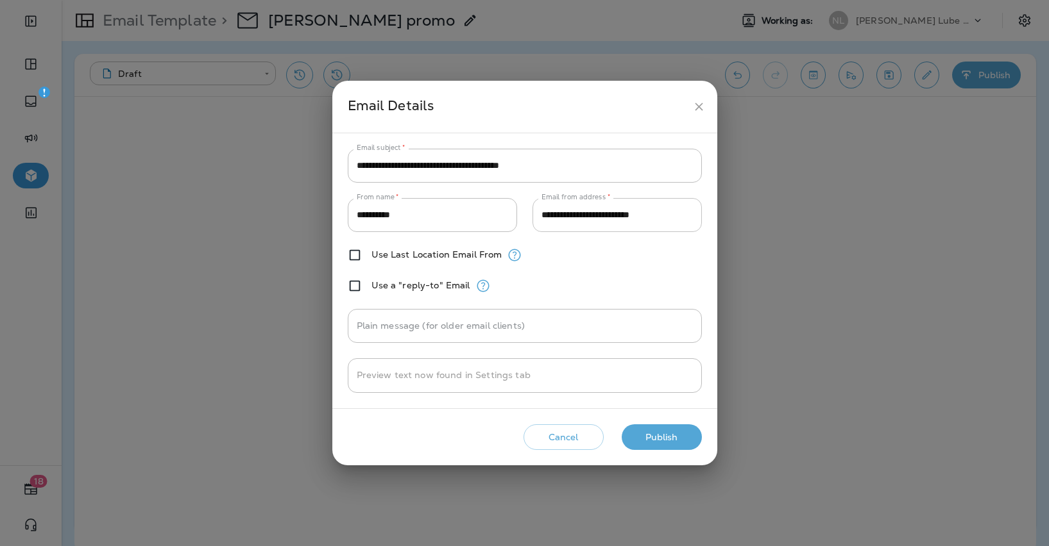
click at [615, 222] on input "**********" at bounding box center [616, 215] width 169 height 34
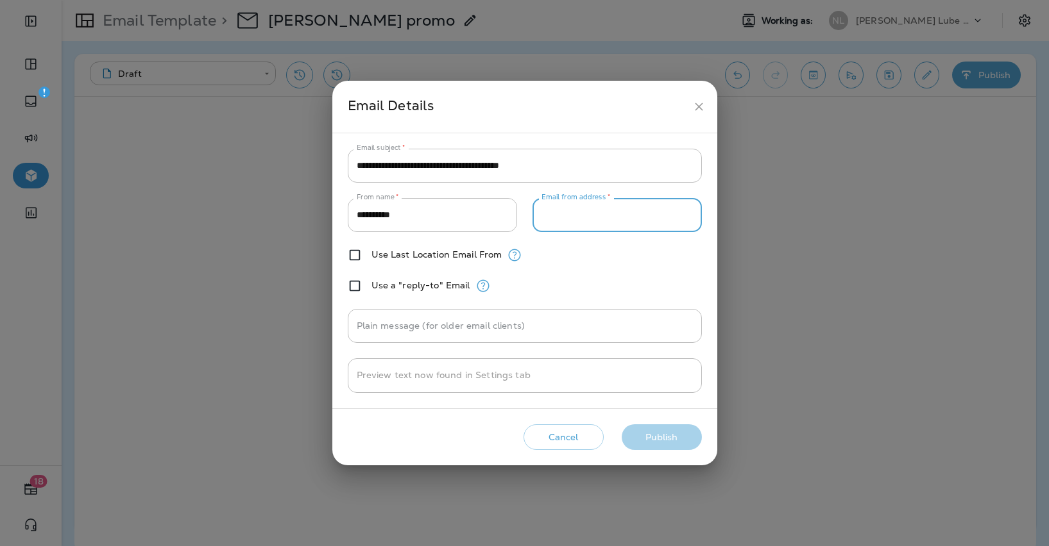
paste input "**********"
type input "**********"
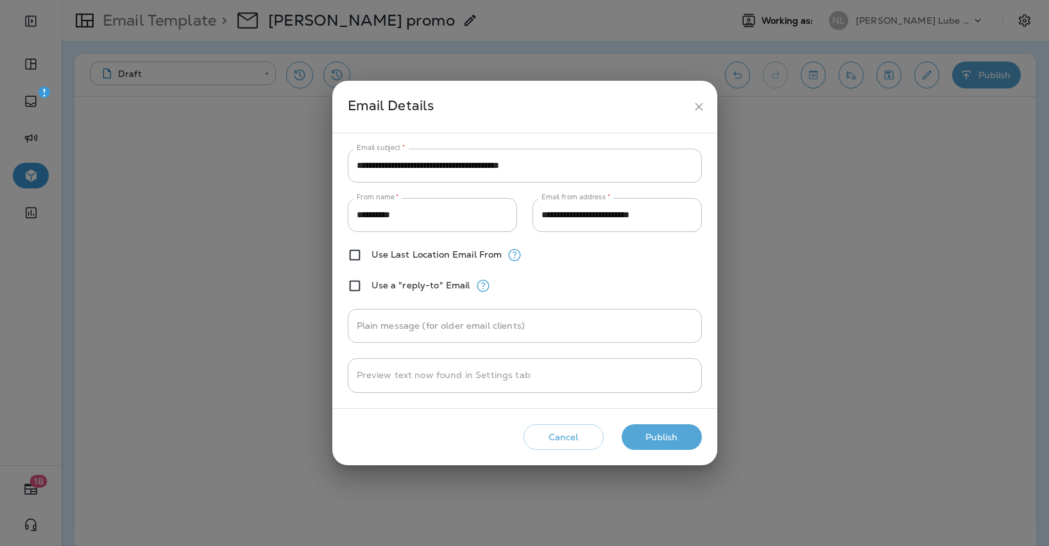
click at [643, 273] on div "**********" at bounding box center [525, 271] width 354 height 244
click at [645, 442] on button "Publish" at bounding box center [661, 438] width 80 height 26
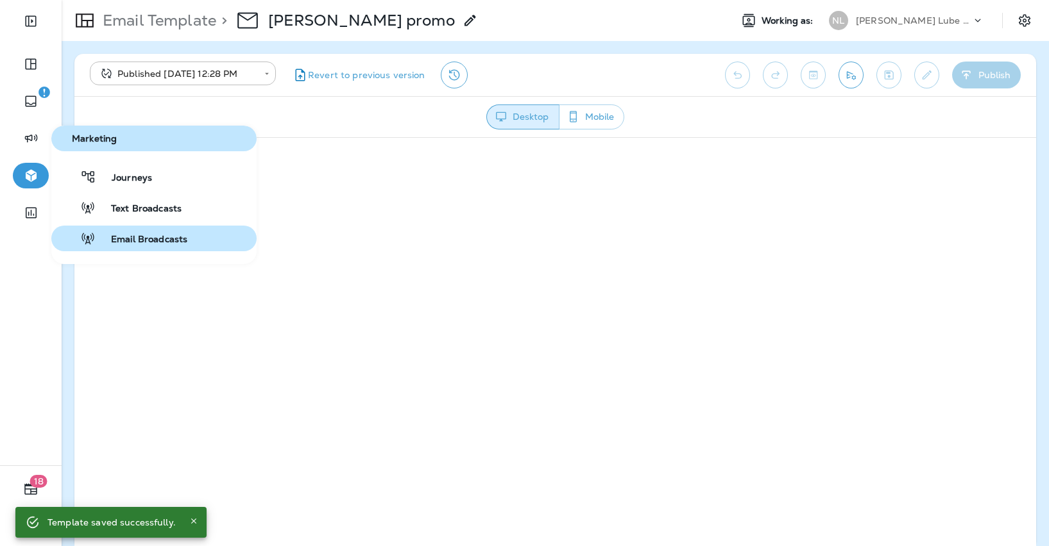
click at [130, 231] on div "Email Broadcasts" at bounding box center [121, 238] width 131 height 15
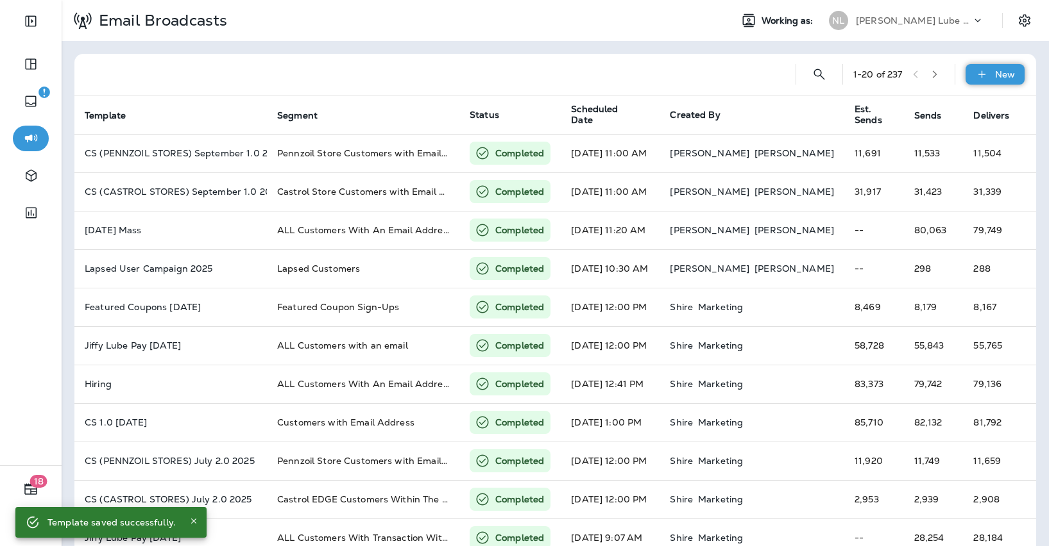
click at [976, 72] on icon at bounding box center [981, 74] width 13 height 13
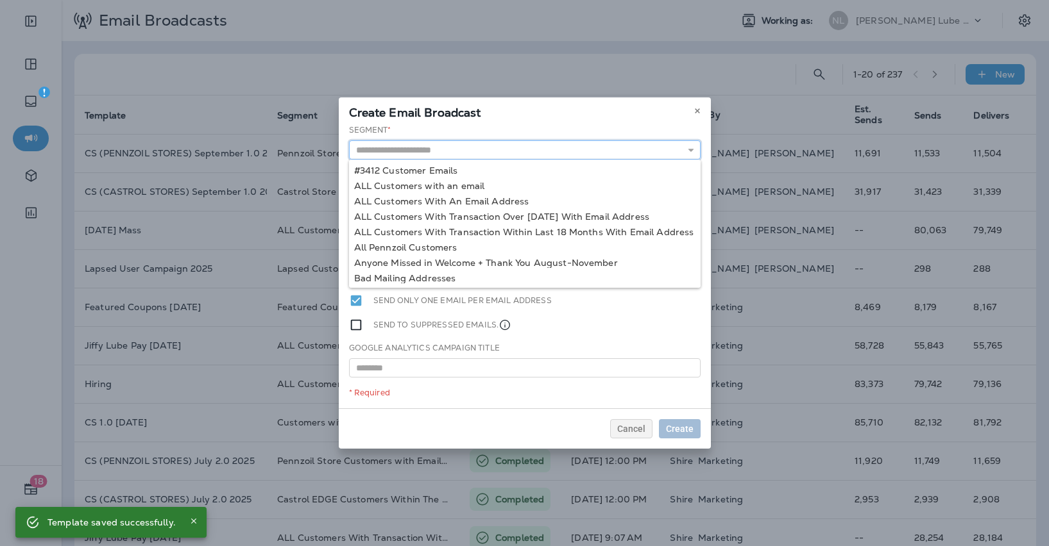
click at [428, 149] on input "text" at bounding box center [524, 149] width 351 height 19
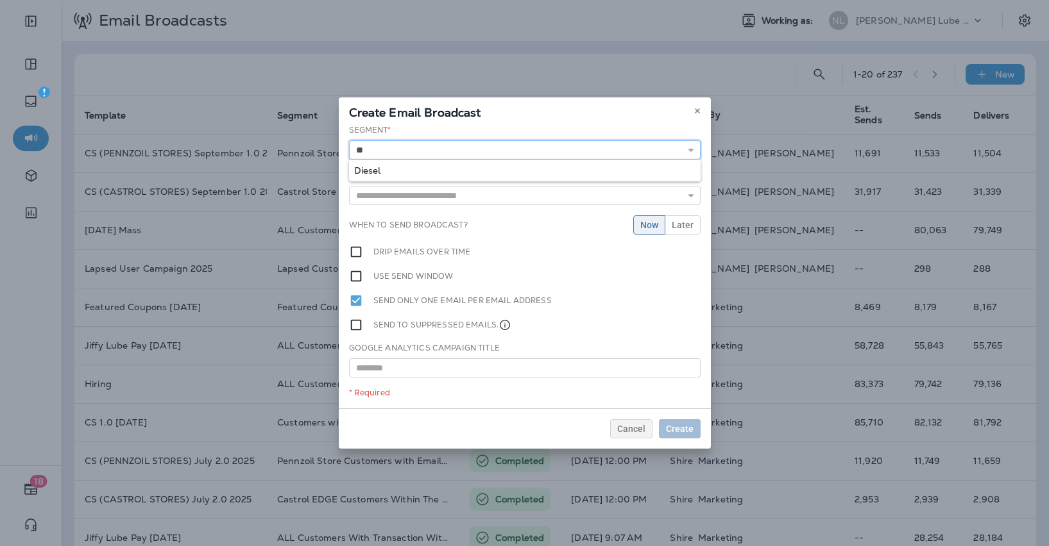
type input "******"
click at [428, 168] on div "Segment * ****** Diesel Template * 4th of July 2025 BIRTHDAY CLUB 2021 Copy BRO…" at bounding box center [525, 266] width 372 height 284
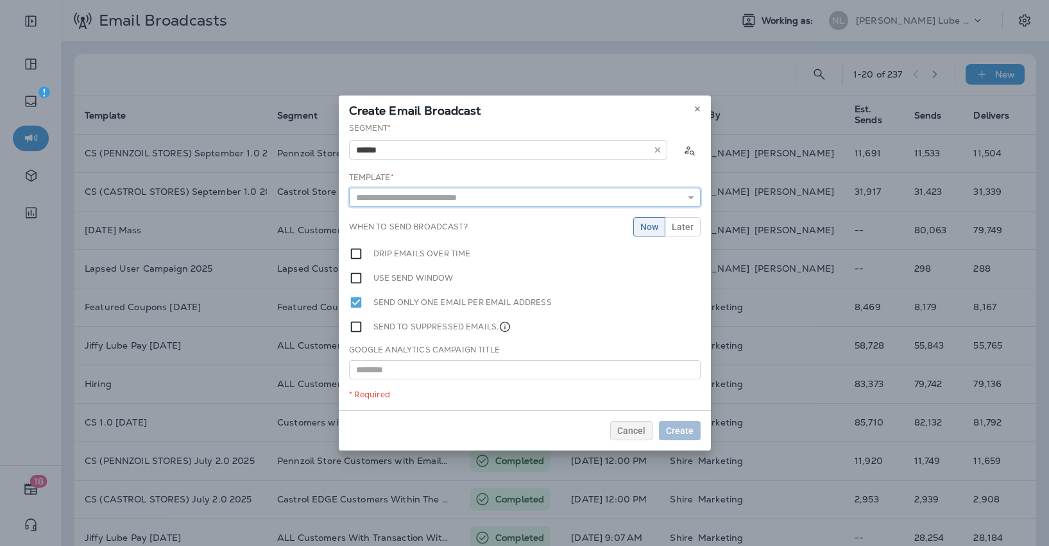
click at [420, 194] on input "text" at bounding box center [524, 197] width 351 height 19
type input "**********"
click at [414, 219] on div "**********" at bounding box center [525, 266] width 372 height 288
click at [682, 428] on span "Create" at bounding box center [680, 430] width 28 height 9
